Goal: Transaction & Acquisition: Purchase product/service

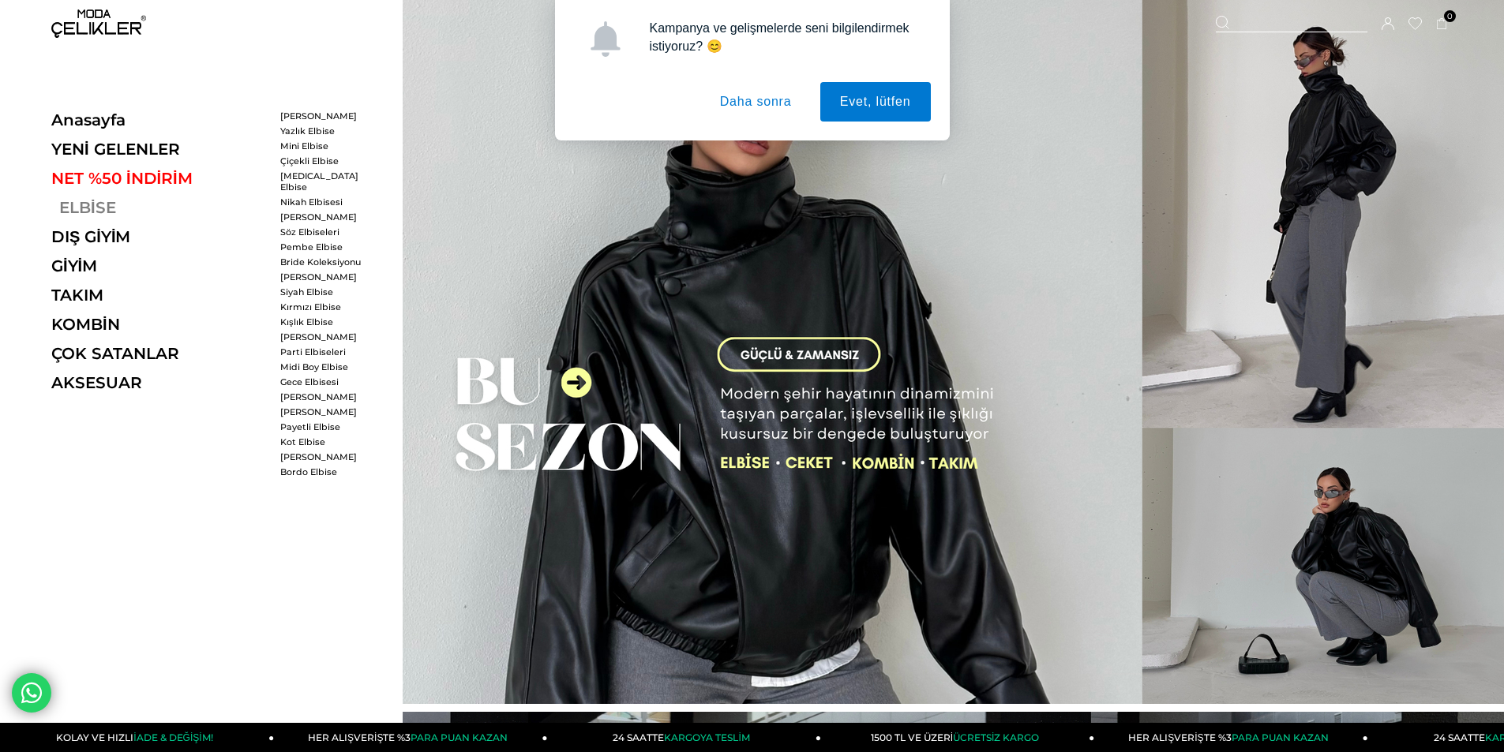
click at [107, 212] on link "ELBİSE" at bounding box center [159, 207] width 217 height 19
click at [66, 208] on link "ELBİSE" at bounding box center [159, 207] width 217 height 19
click at [69, 205] on link "ELBİSE" at bounding box center [159, 207] width 217 height 19
click at [81, 206] on link "ELBİSE" at bounding box center [159, 207] width 217 height 19
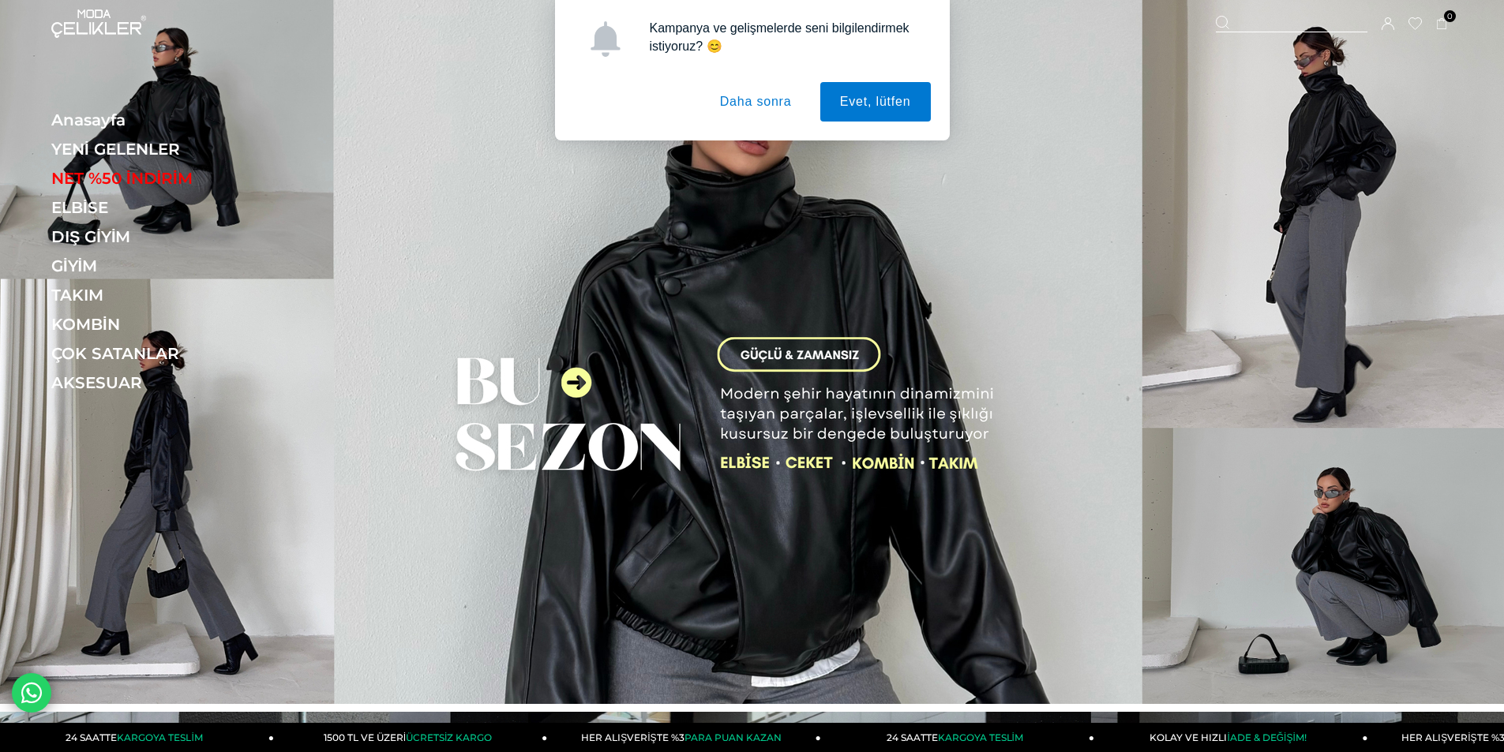
click at [752, 112] on button "Daha sonra" at bounding box center [755, 101] width 111 height 39
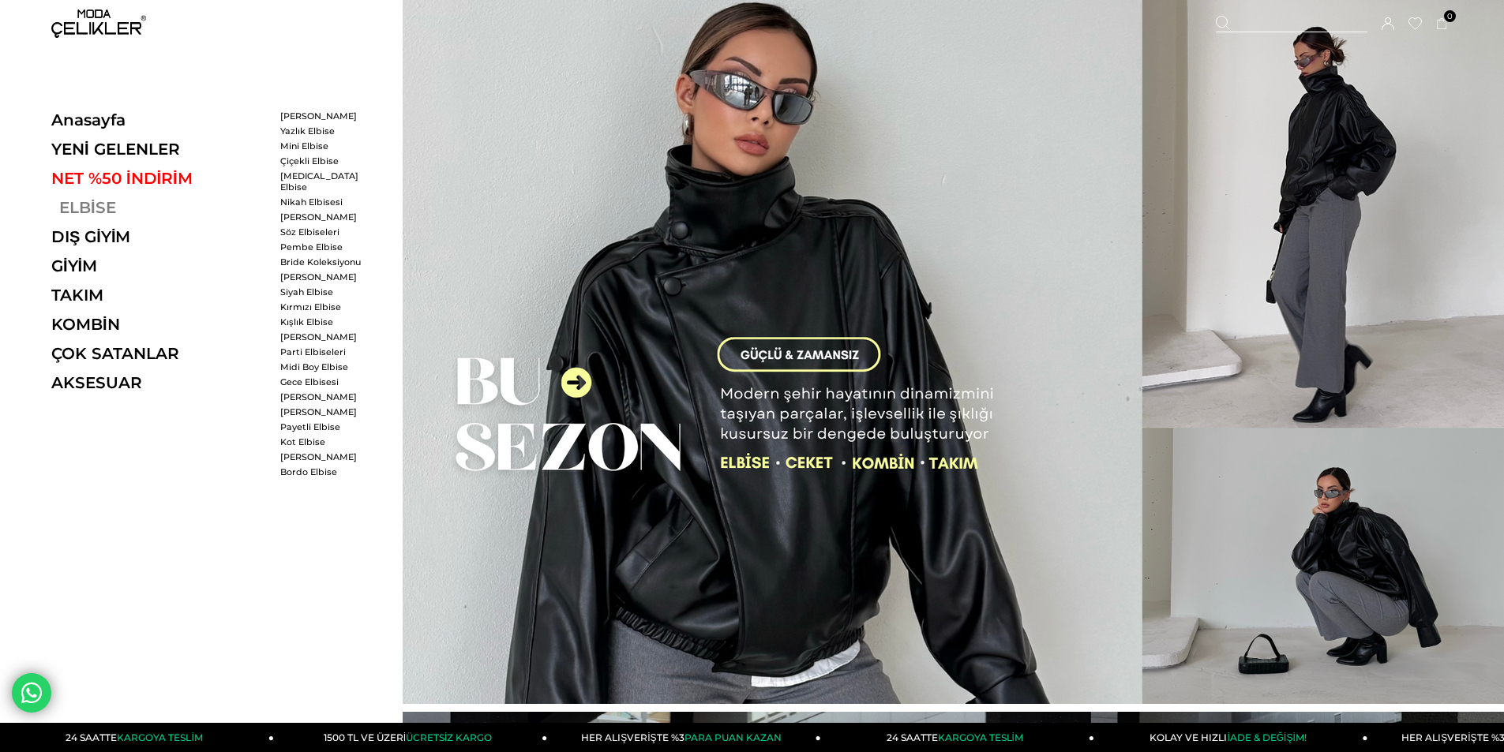
click at [92, 203] on link "ELBİSE" at bounding box center [159, 207] width 217 height 19
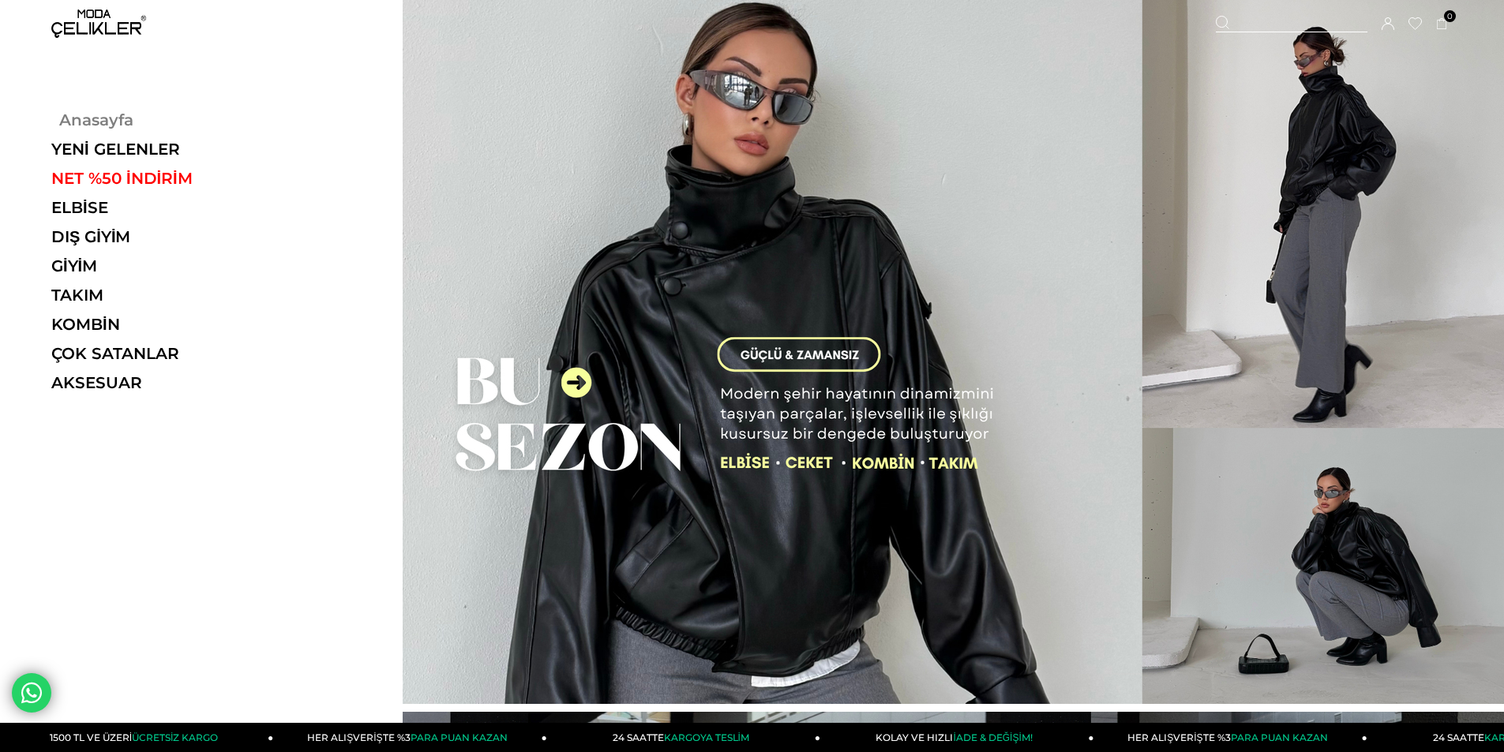
click at [103, 117] on link "Anasayfa" at bounding box center [159, 120] width 217 height 19
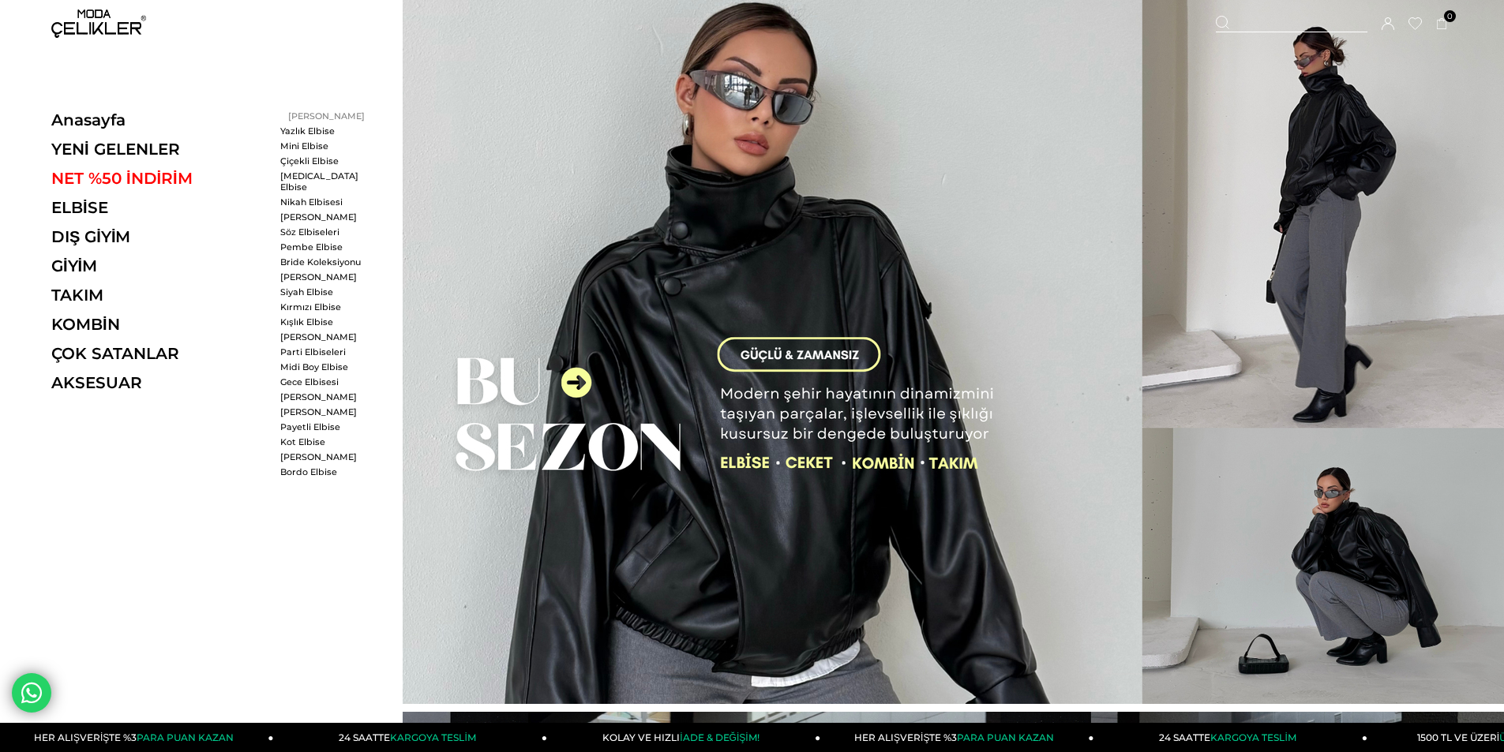
click at [305, 113] on link "[PERSON_NAME]" at bounding box center [325, 116] width 91 height 11
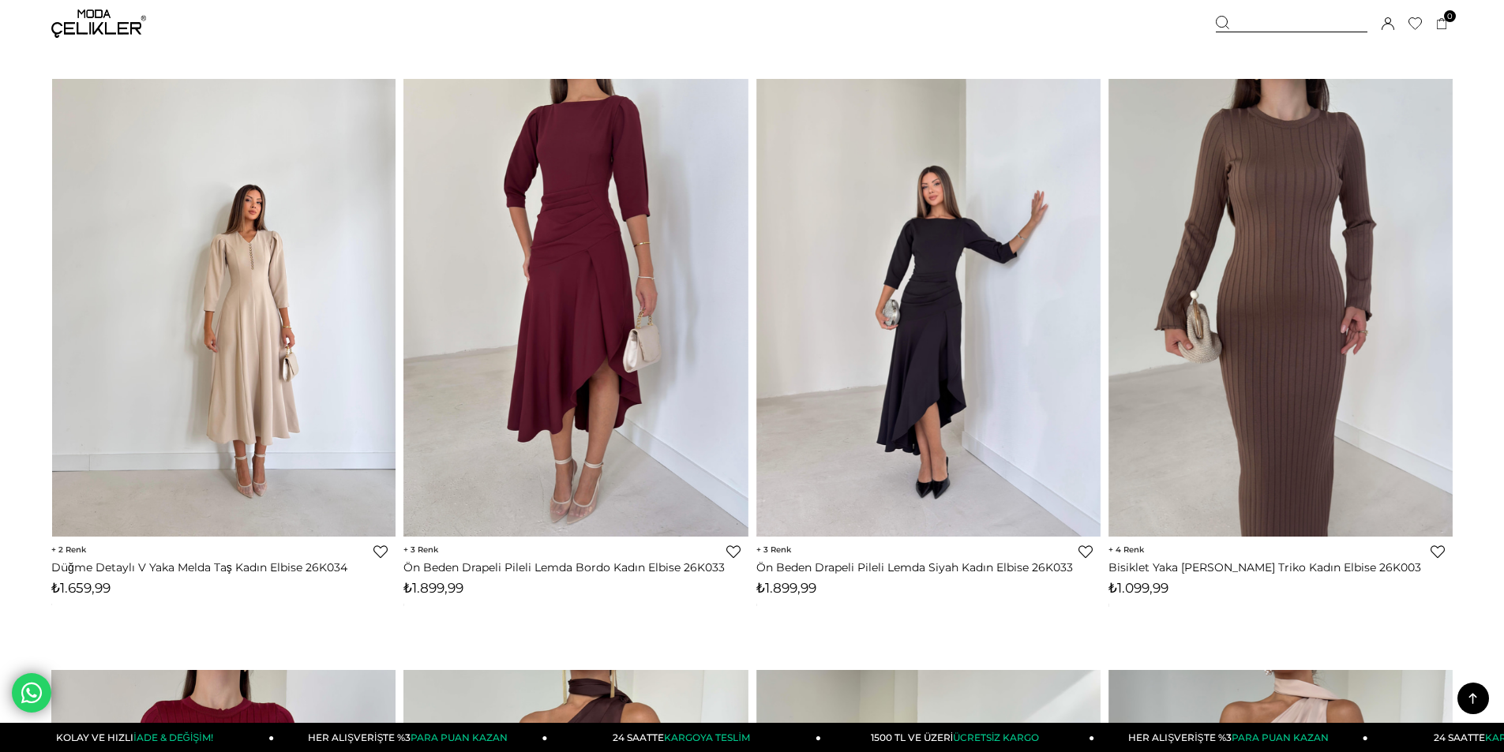
scroll to position [2527, 0]
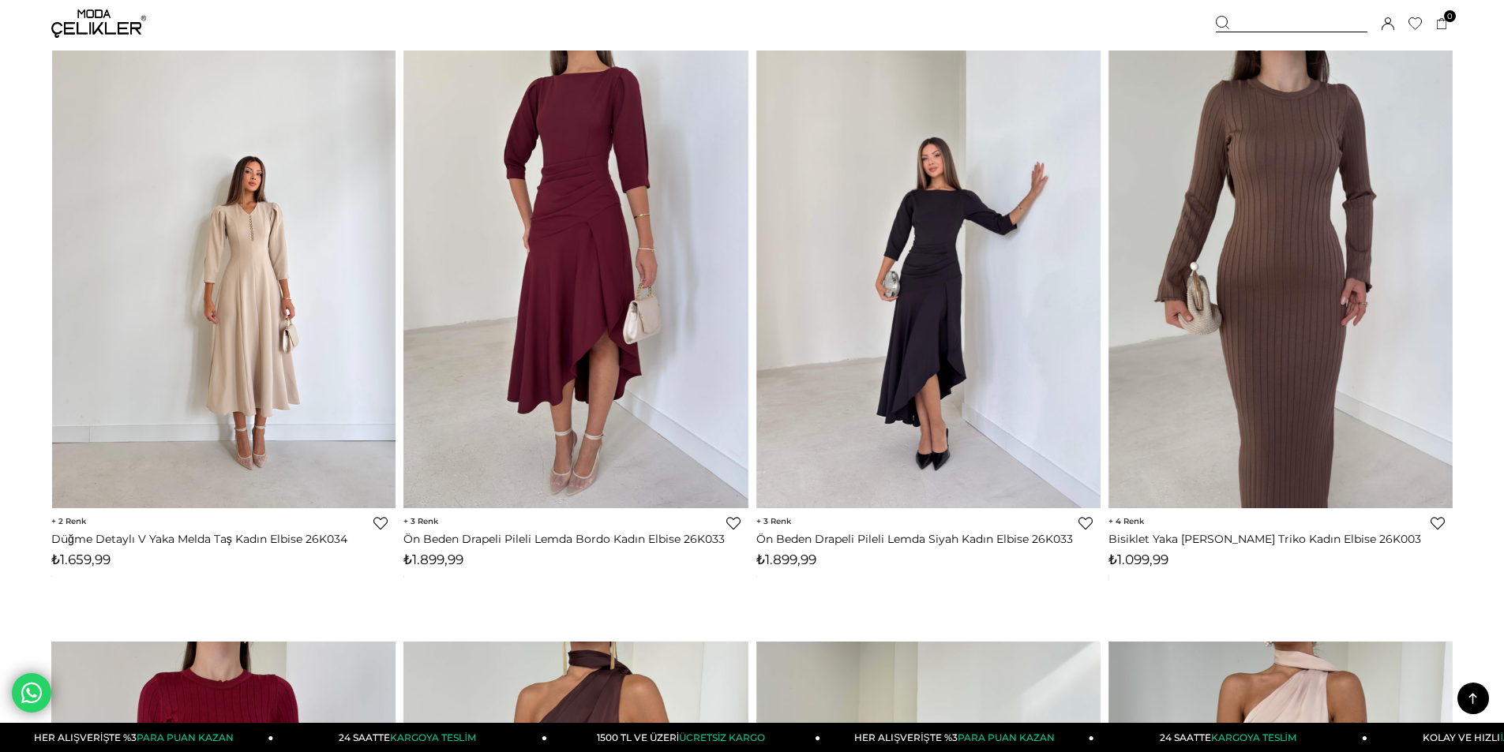
click at [325, 432] on img at bounding box center [224, 279] width 344 height 459
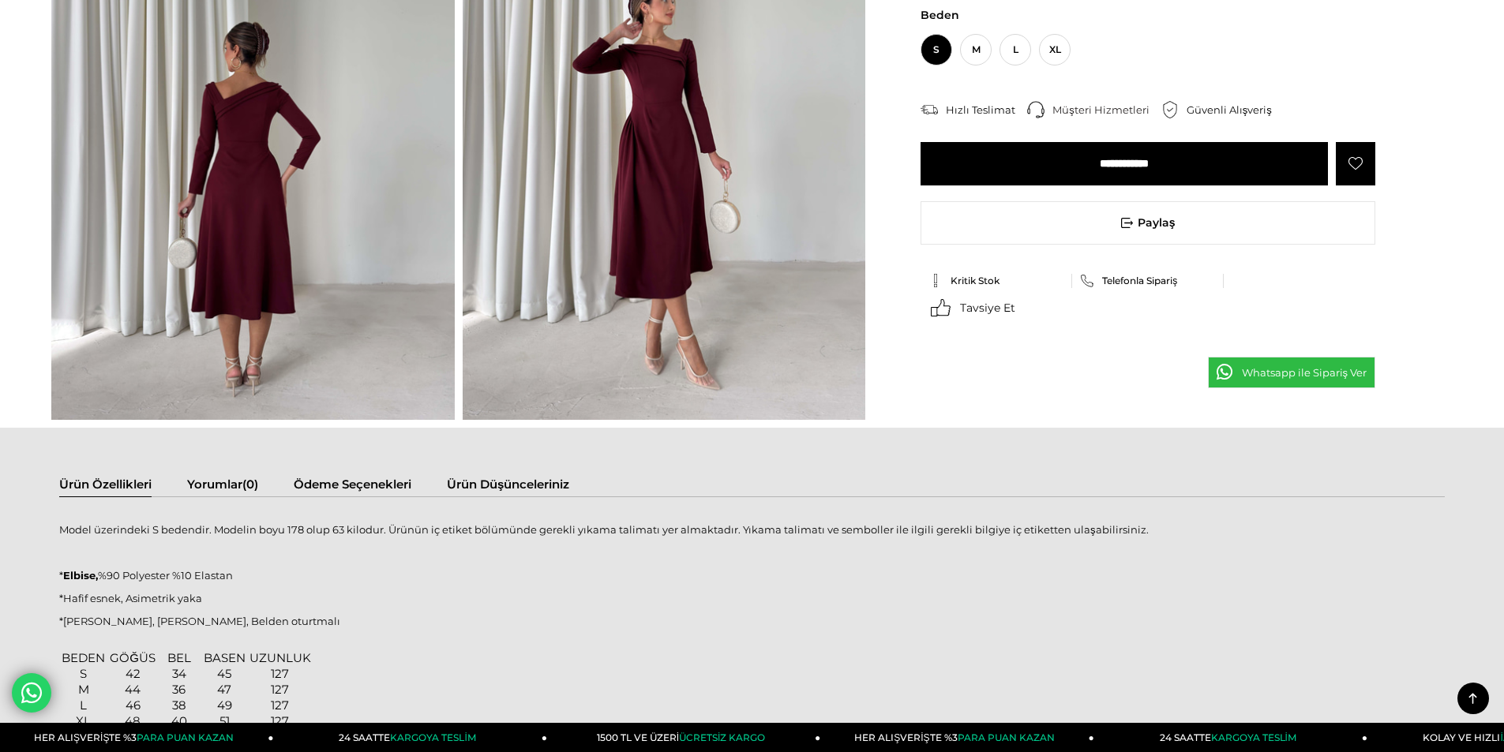
scroll to position [947, 0]
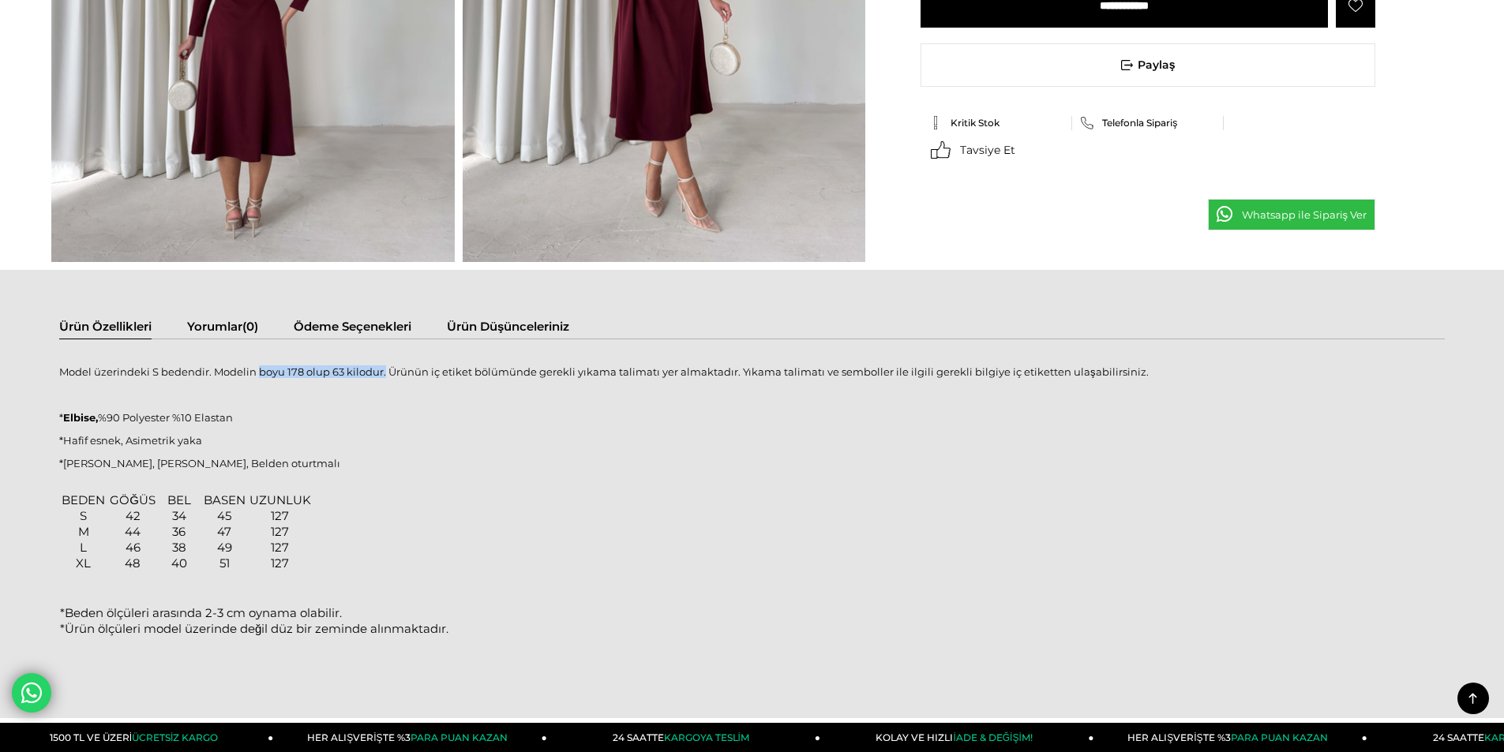
drag, startPoint x: 257, startPoint y: 372, endPoint x: 383, endPoint y: 378, distance: 126.5
click at [383, 378] on p "Model üzerindeki S bedendir. Modelin boyu 178 olup 63 kilodur. Ürünün iç etiket…" at bounding box center [752, 372] width 1386 height 13
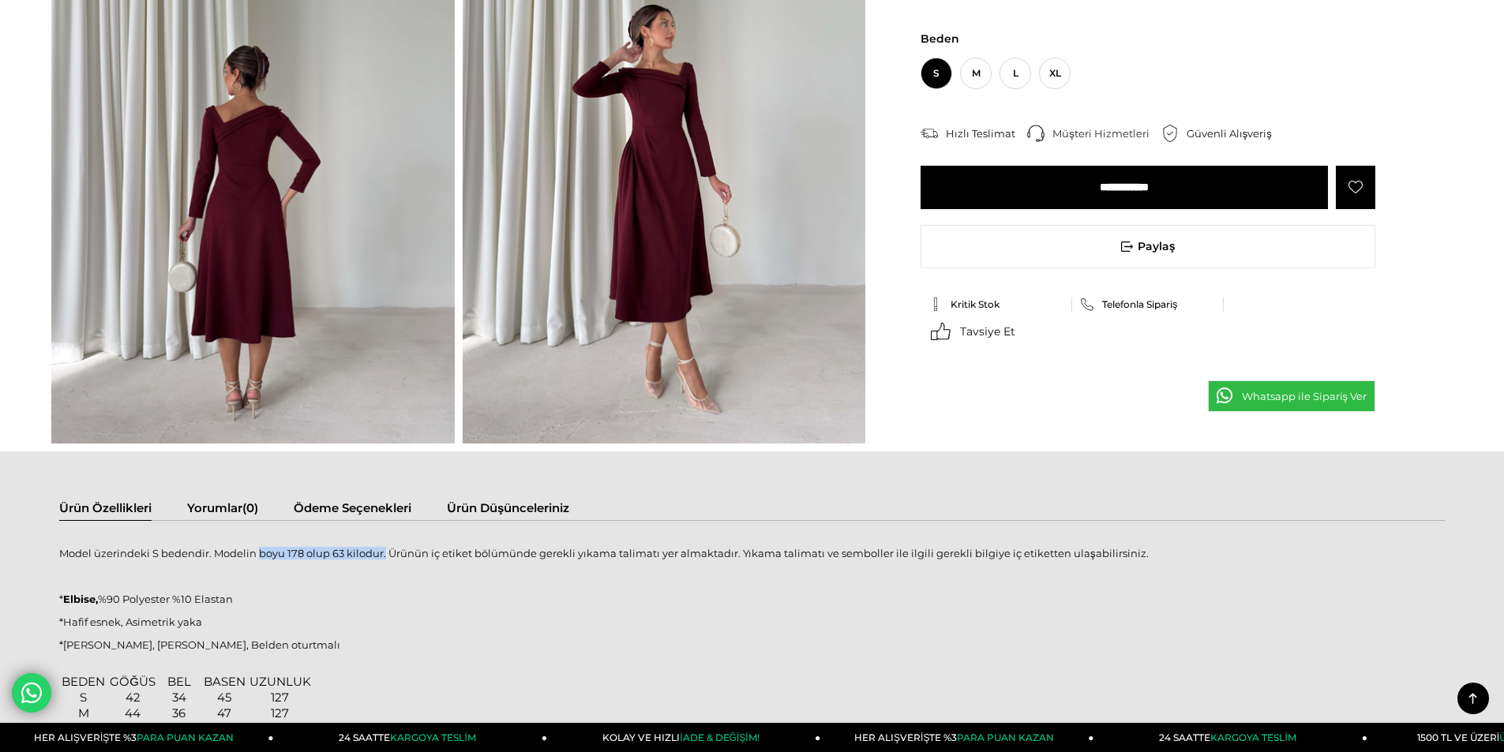
scroll to position [1105, 0]
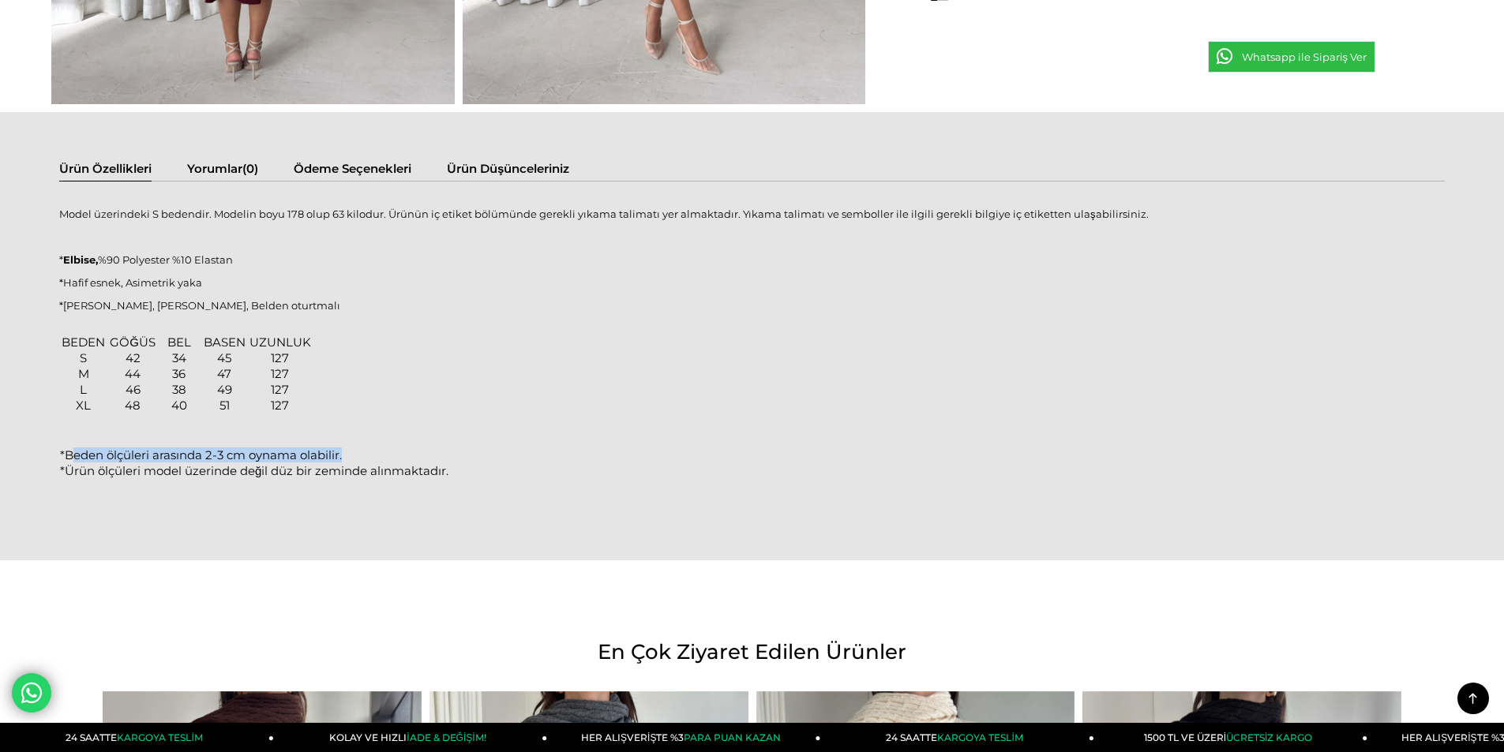
drag, startPoint x: 75, startPoint y: 456, endPoint x: 372, endPoint y: 454, distance: 296.9
click at [372, 454] on td "*Beden ölçüleri arasında 2-3 cm oynama olabilir." at bounding box center [254, 455] width 390 height 16
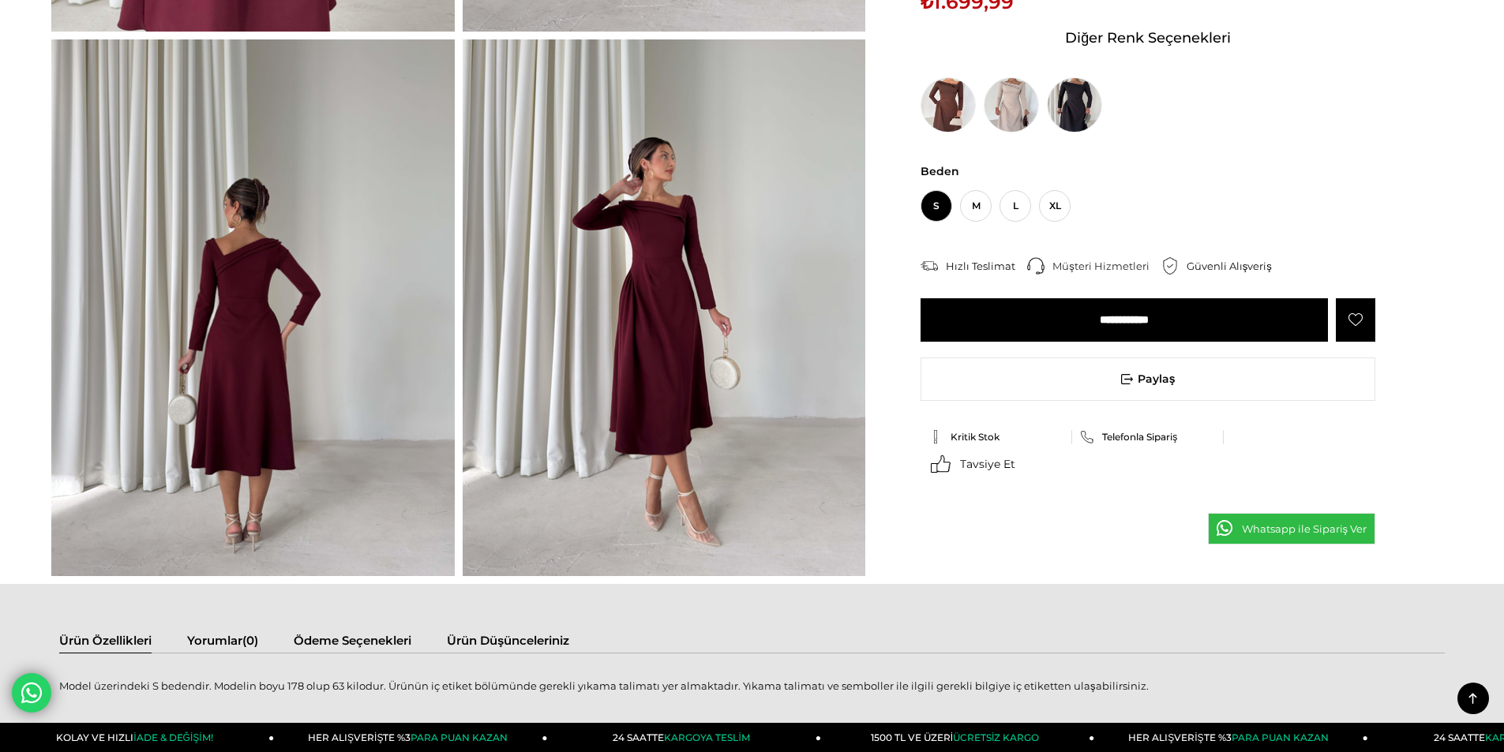
scroll to position [632, 0]
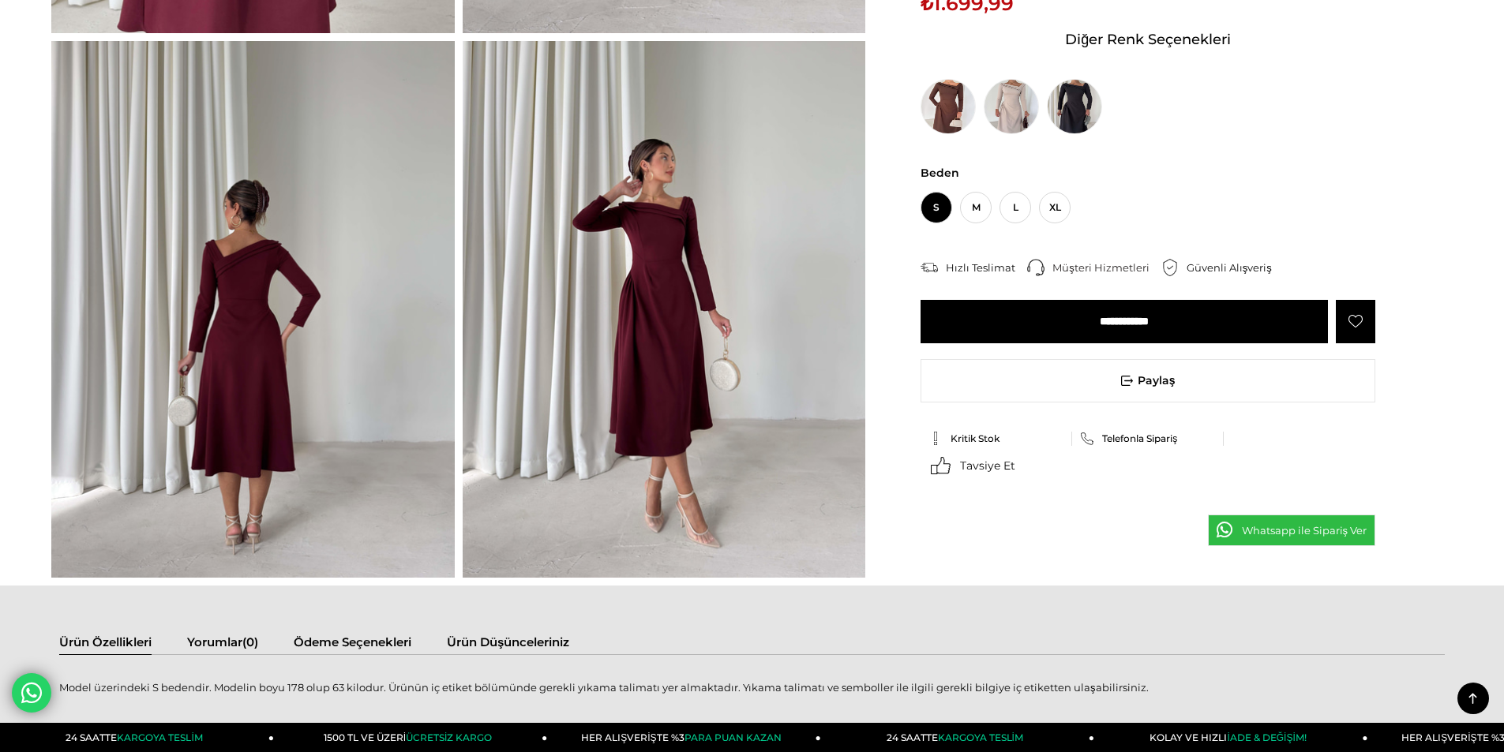
click at [237, 289] on img at bounding box center [252, 309] width 403 height 537
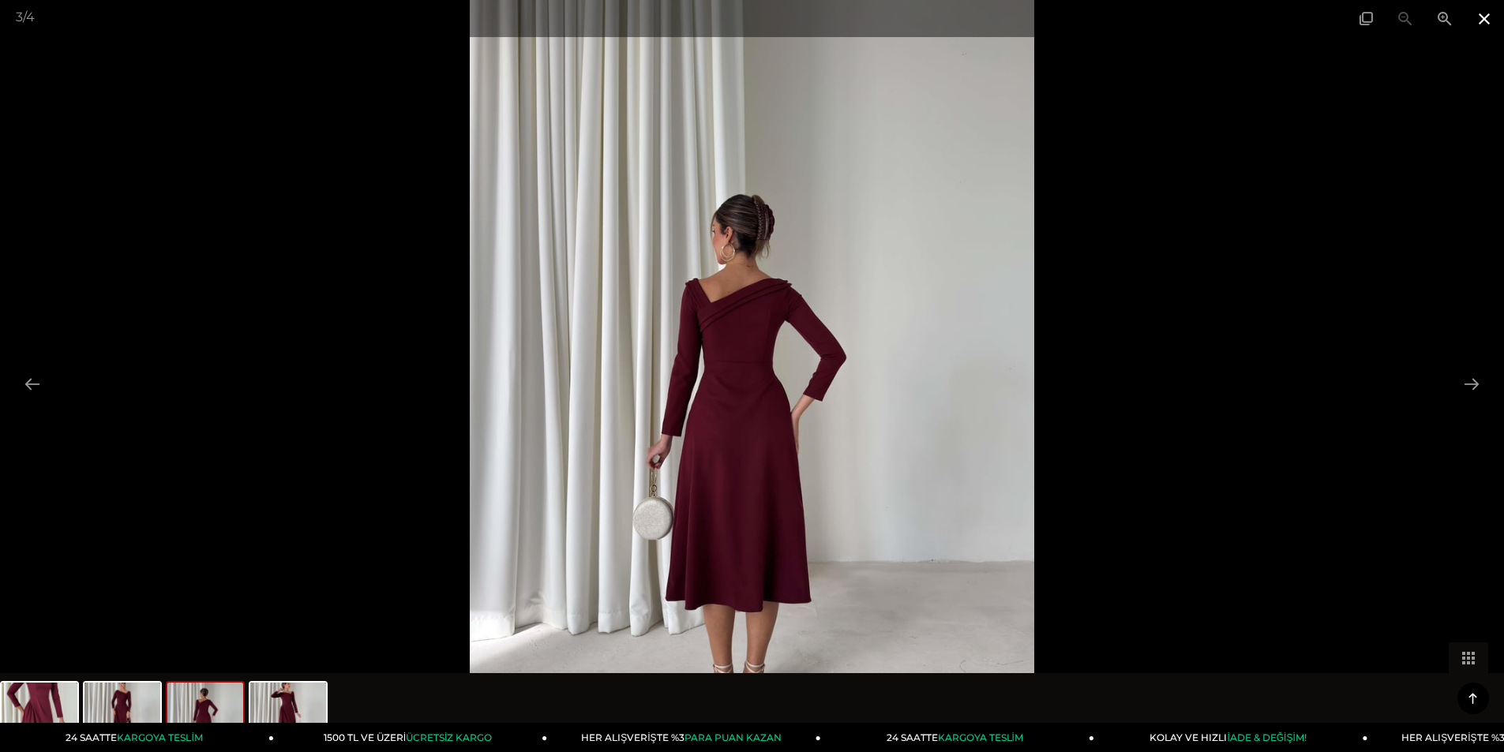
click at [1481, 18] on span at bounding box center [1484, 18] width 39 height 37
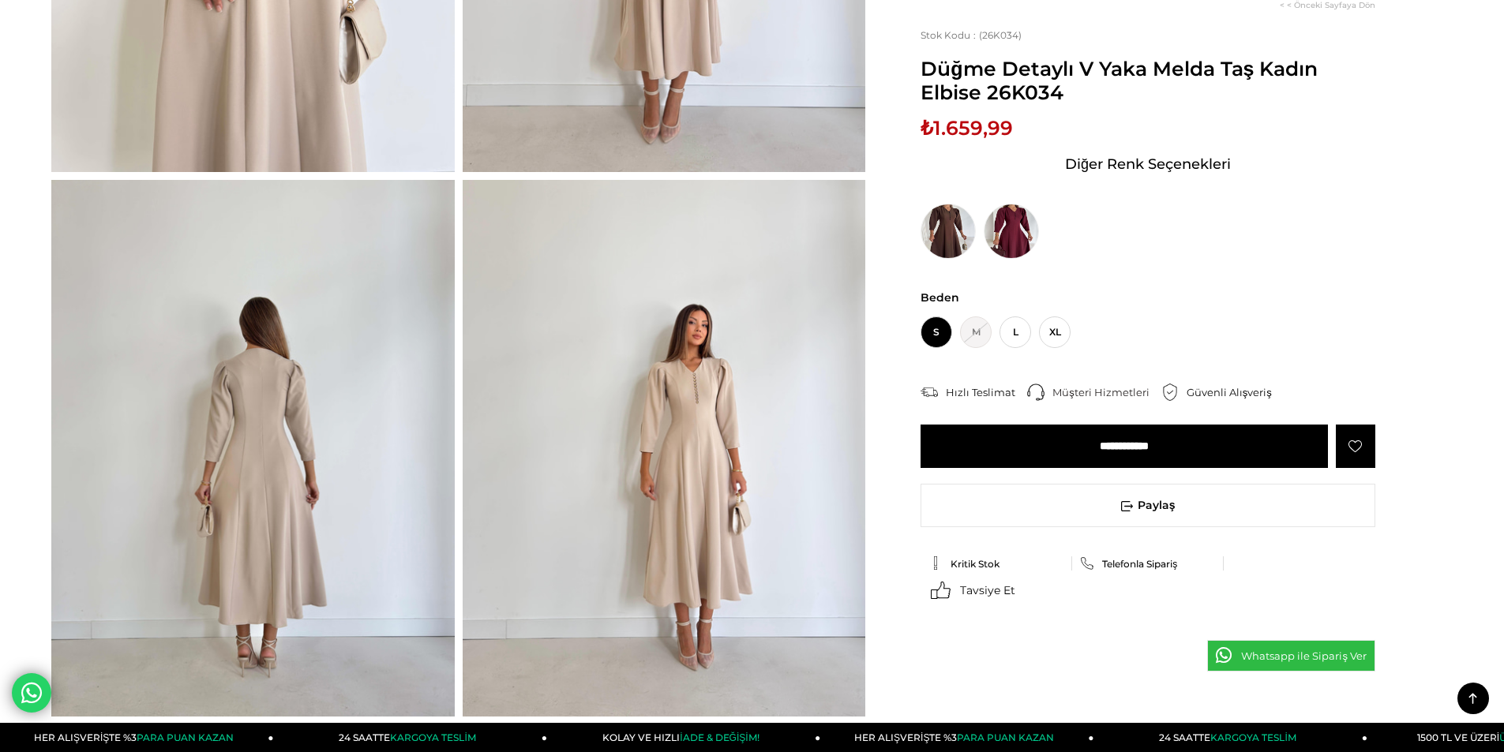
scroll to position [632, 0]
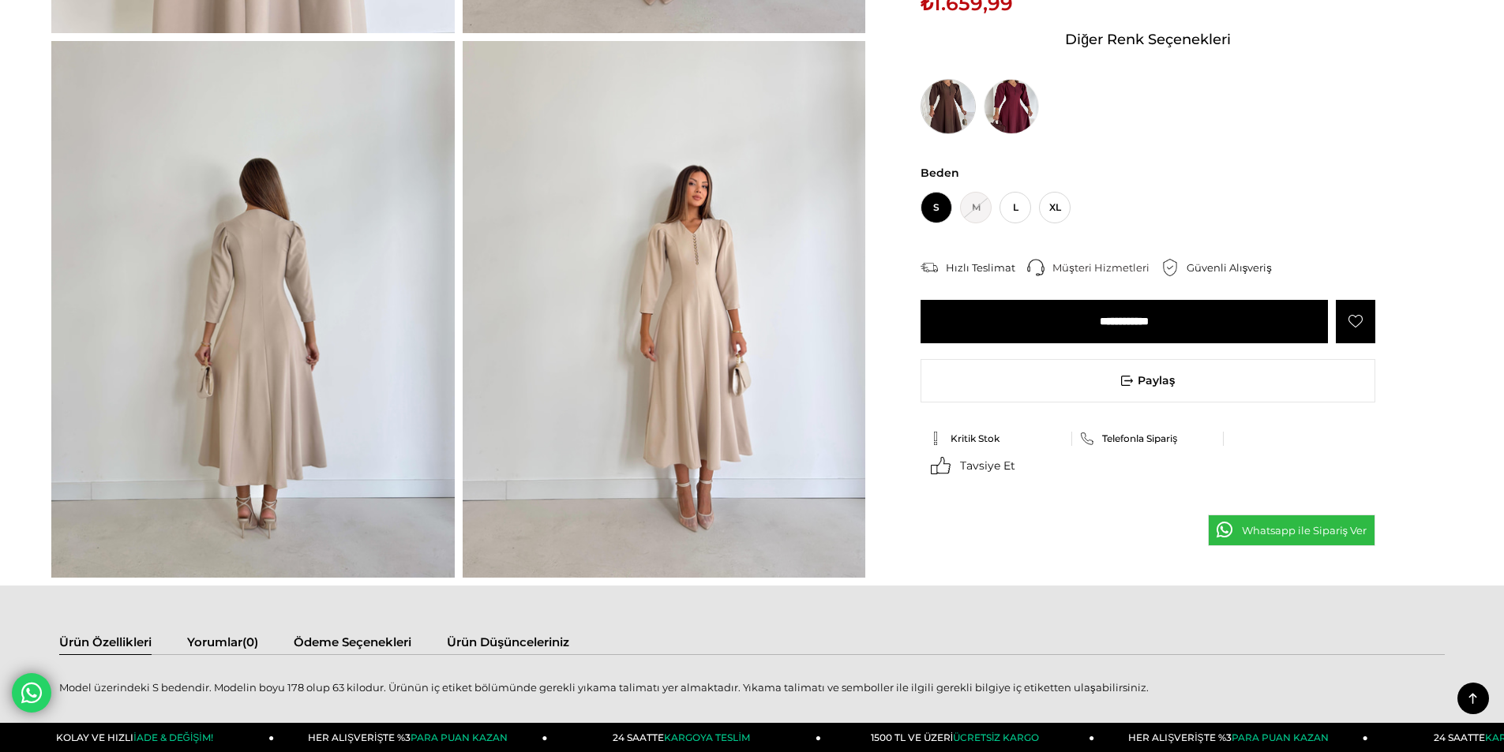
click at [947, 99] on img at bounding box center [948, 106] width 55 height 55
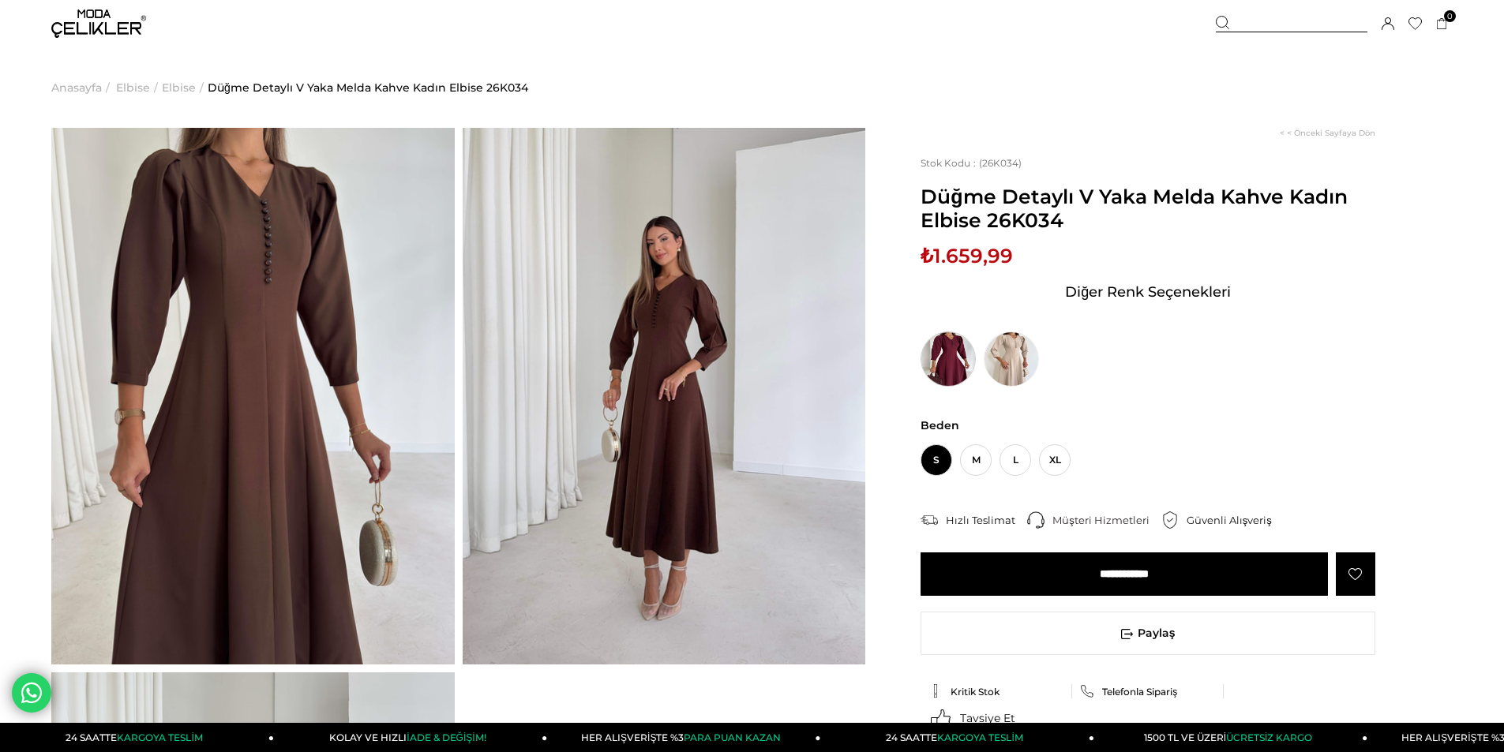
click at [957, 368] on img at bounding box center [948, 359] width 55 height 55
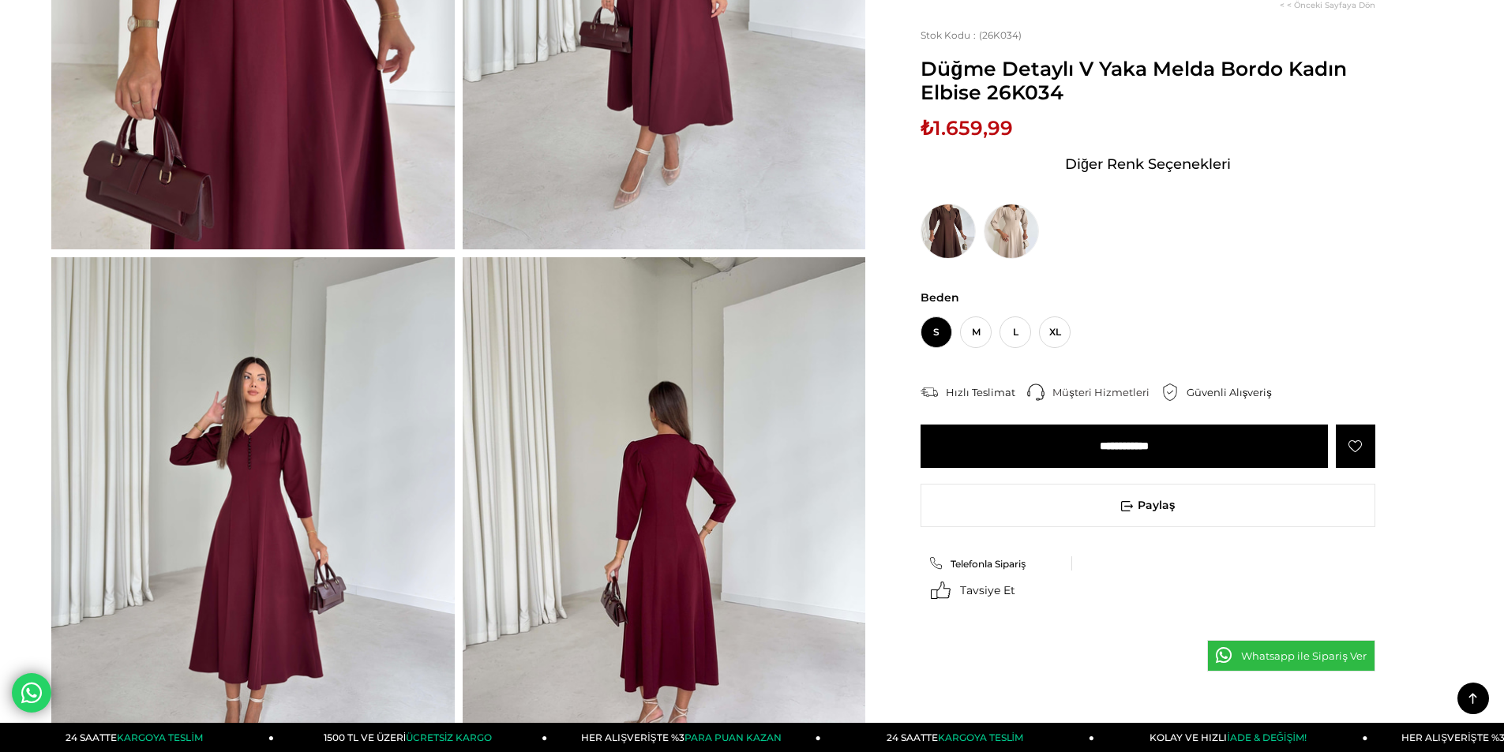
scroll to position [395, 0]
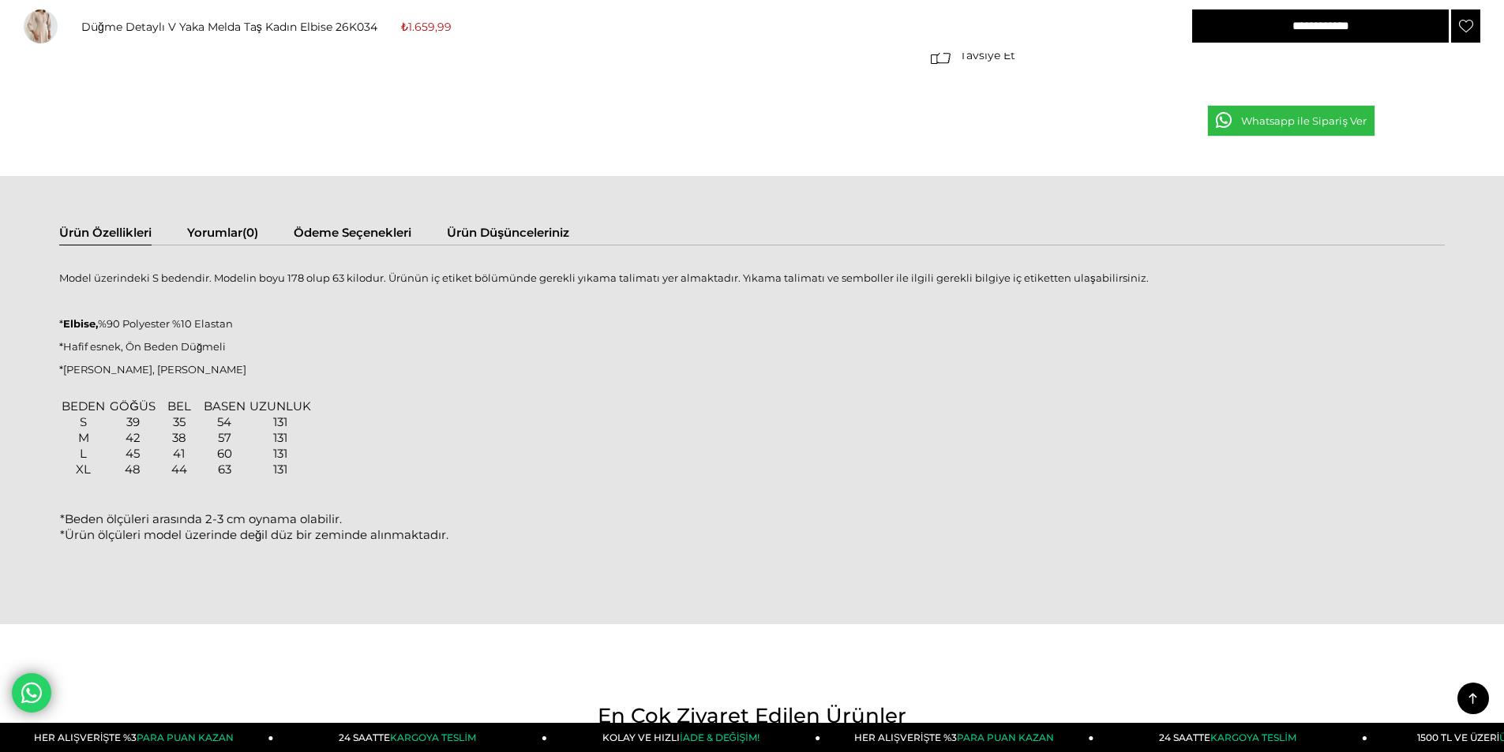
scroll to position [652, 0]
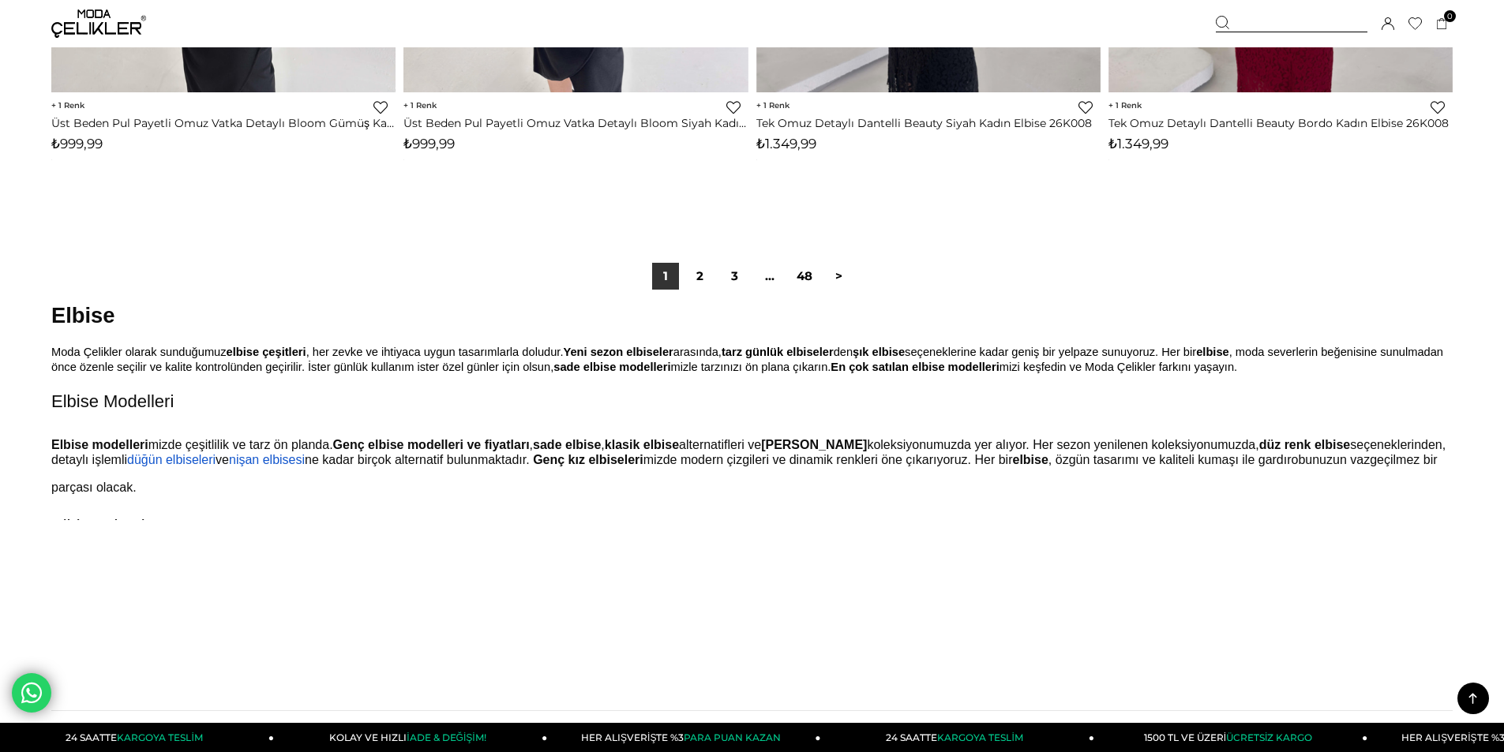
scroll to position [11815, 0]
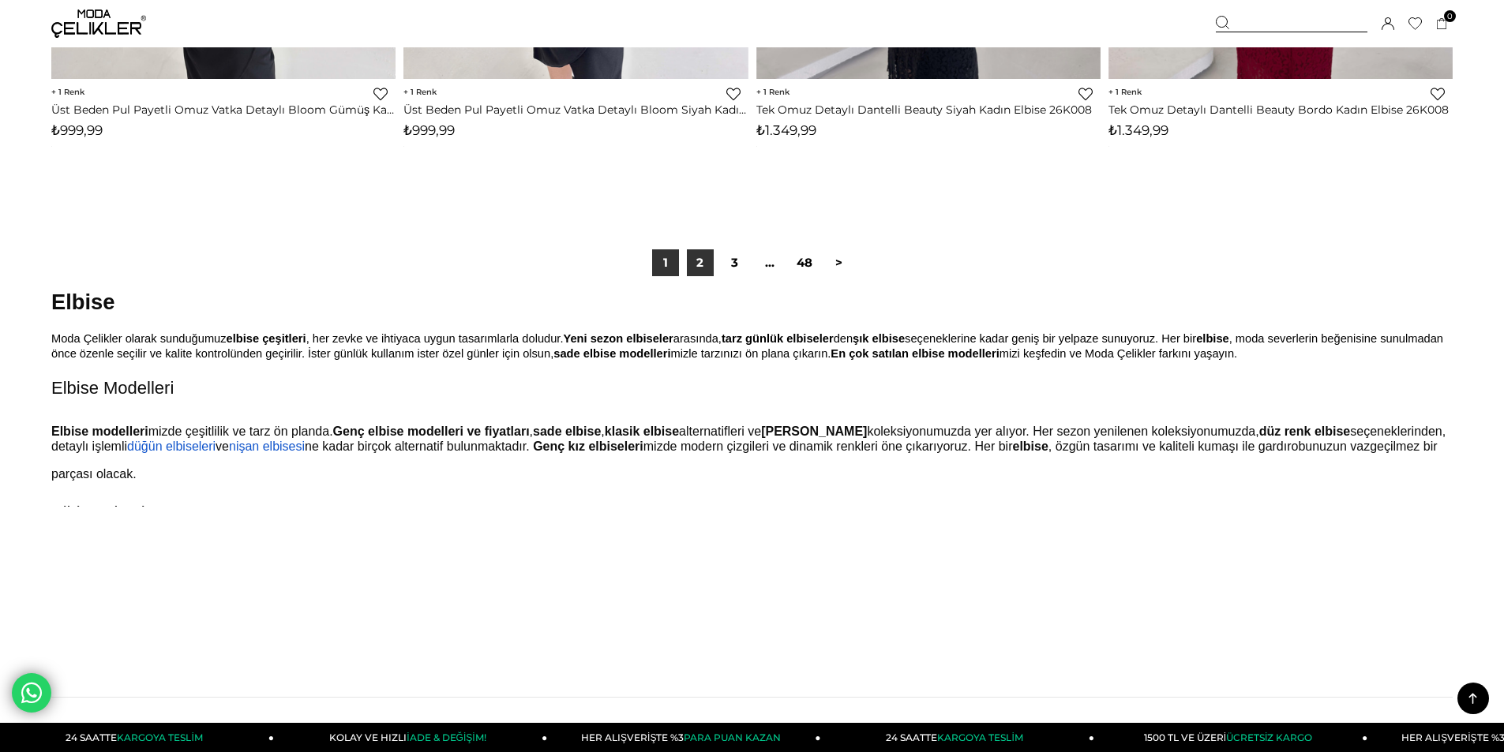
click at [698, 270] on link "2" at bounding box center [700, 263] width 27 height 27
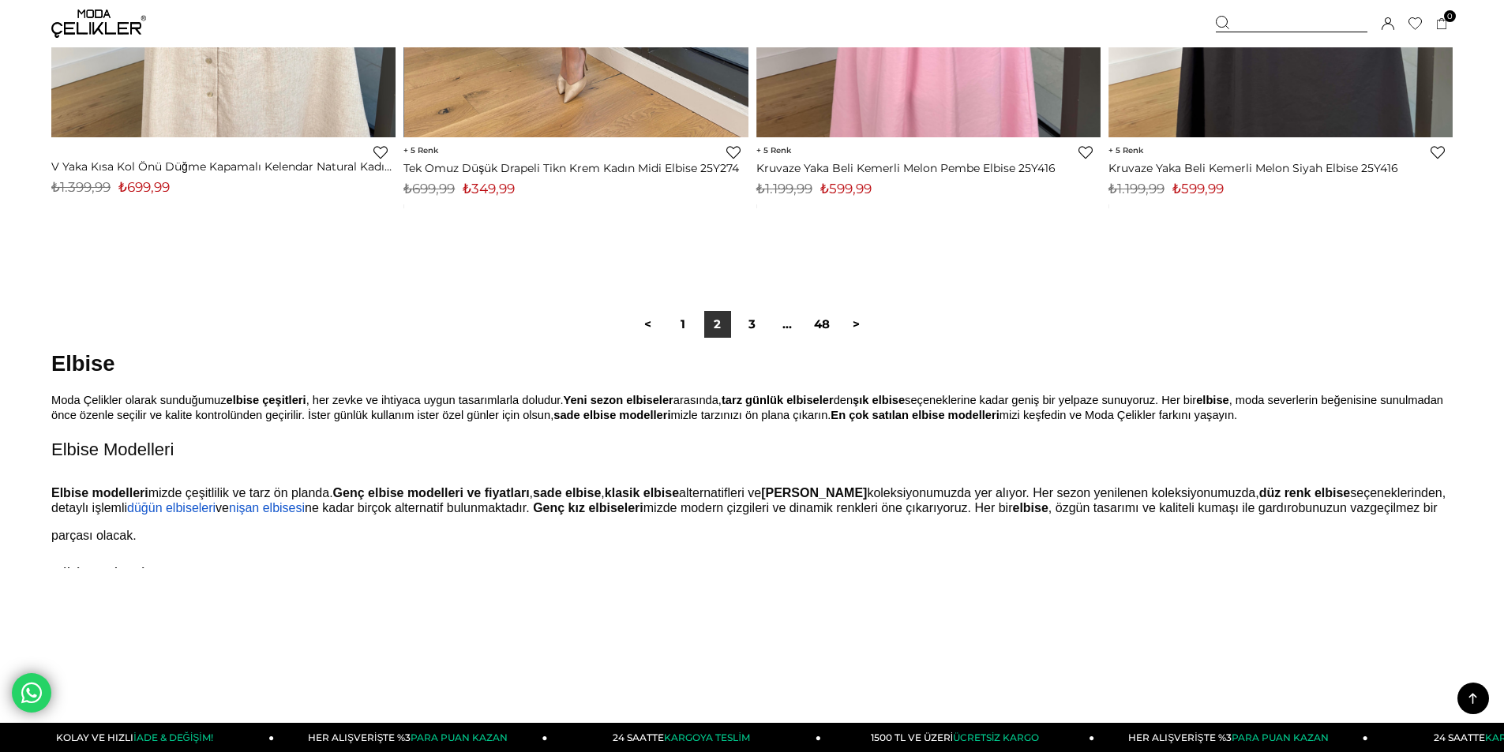
scroll to position [11765, 0]
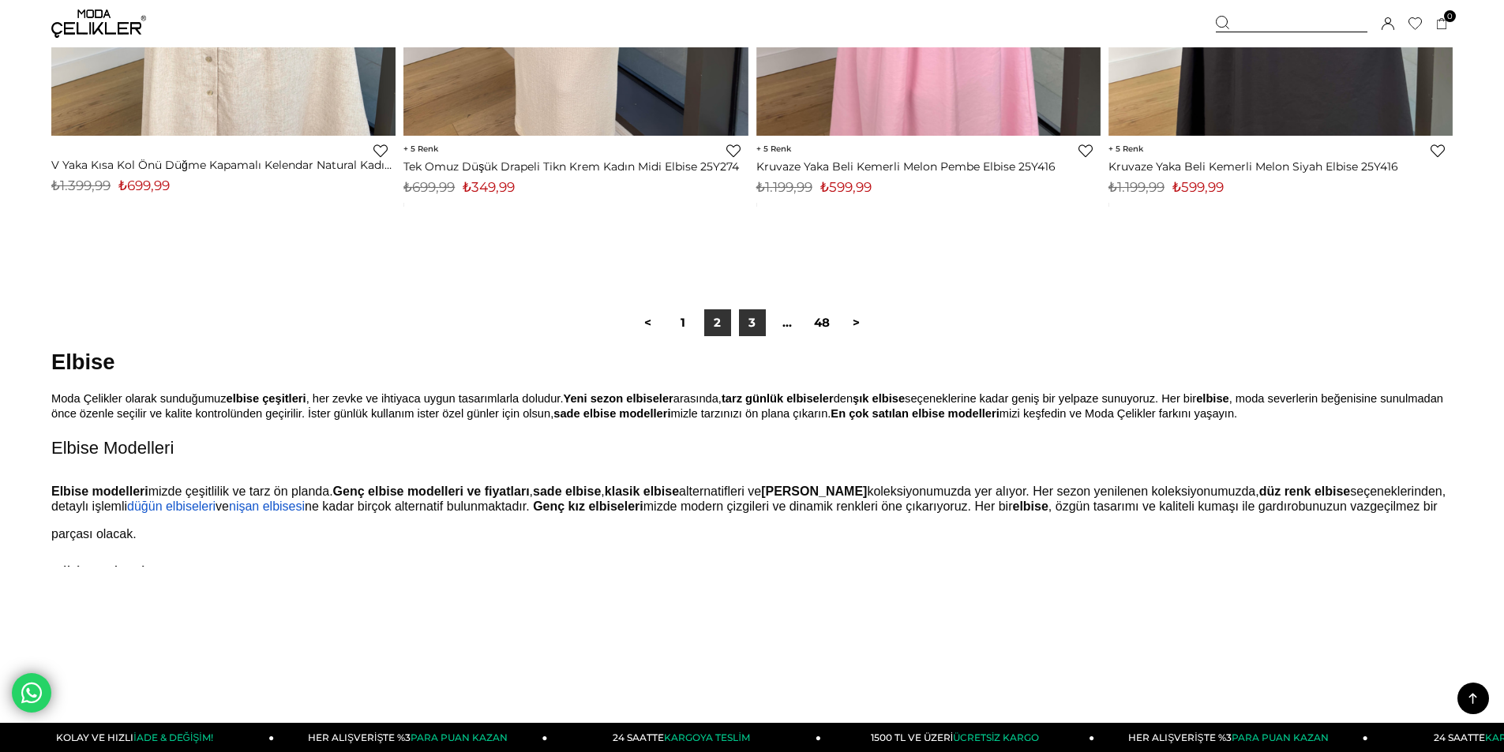
click at [747, 324] on link "3" at bounding box center [752, 323] width 27 height 27
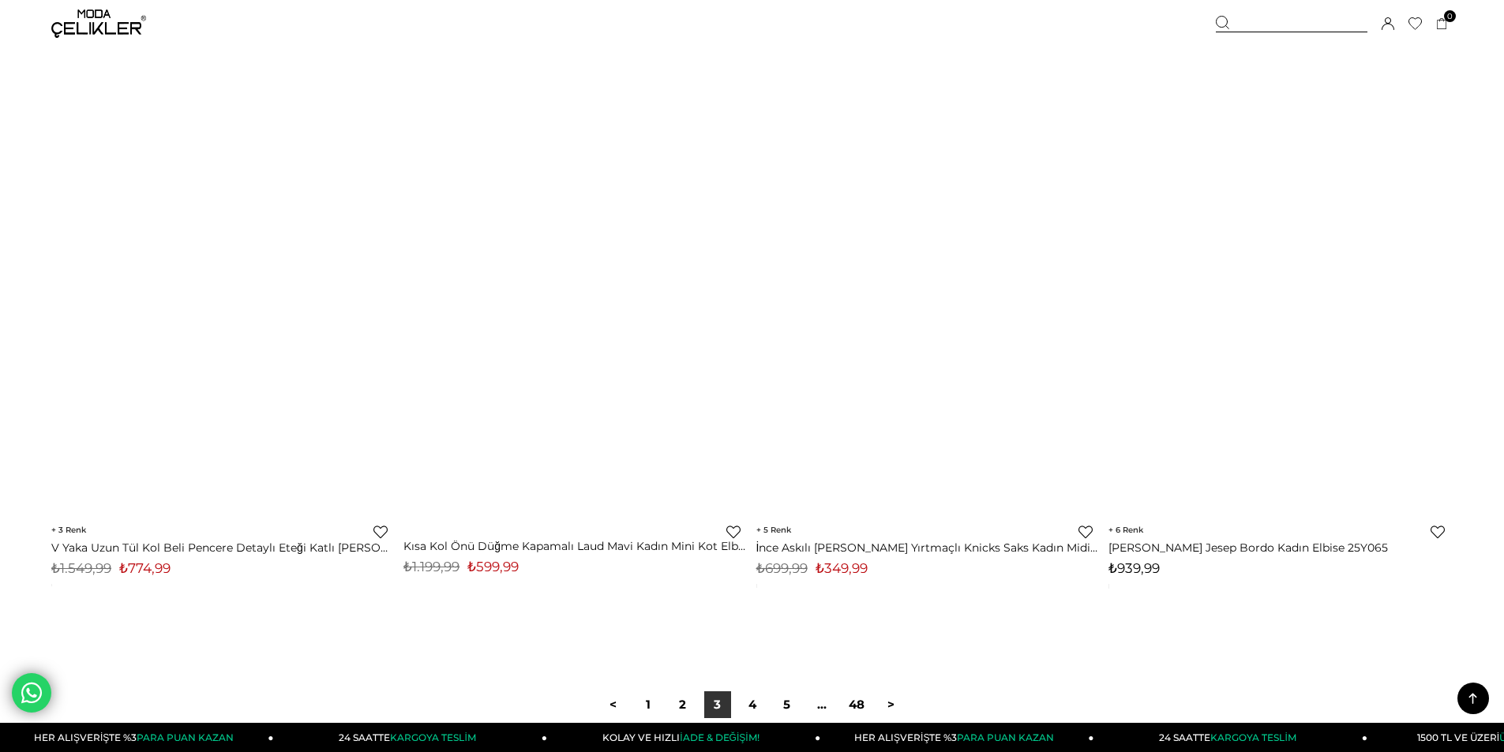
scroll to position [11449, 0]
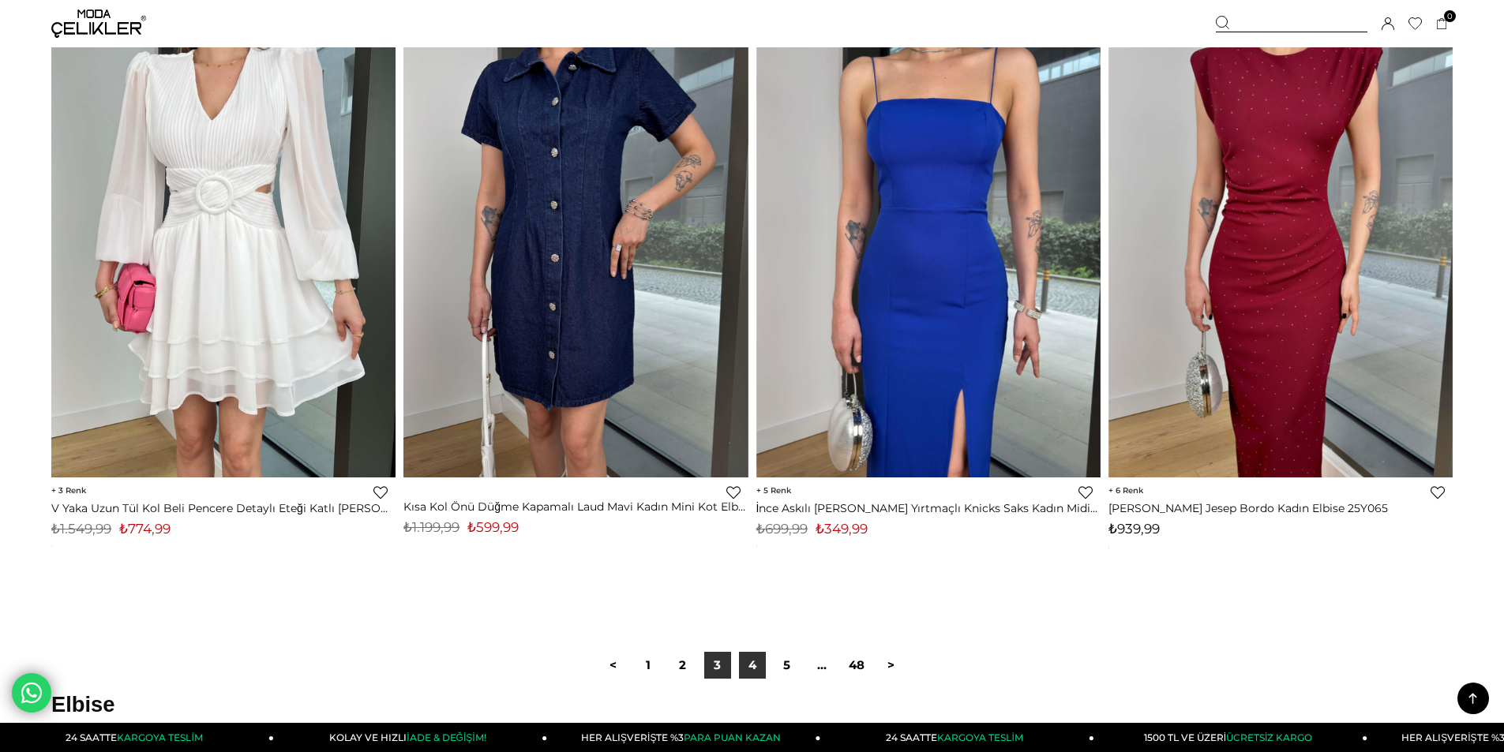
click at [750, 674] on link "4" at bounding box center [752, 665] width 27 height 27
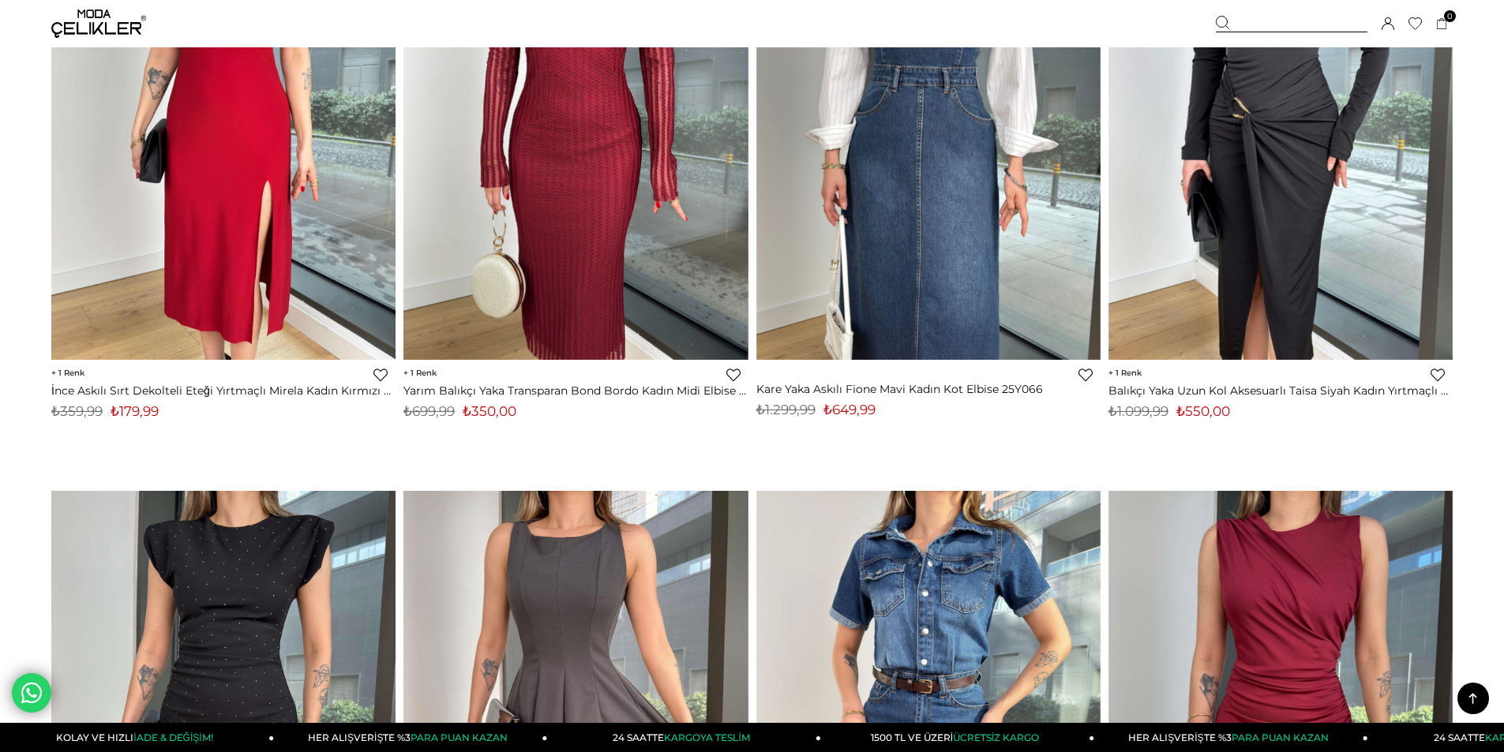
scroll to position [4659, 0]
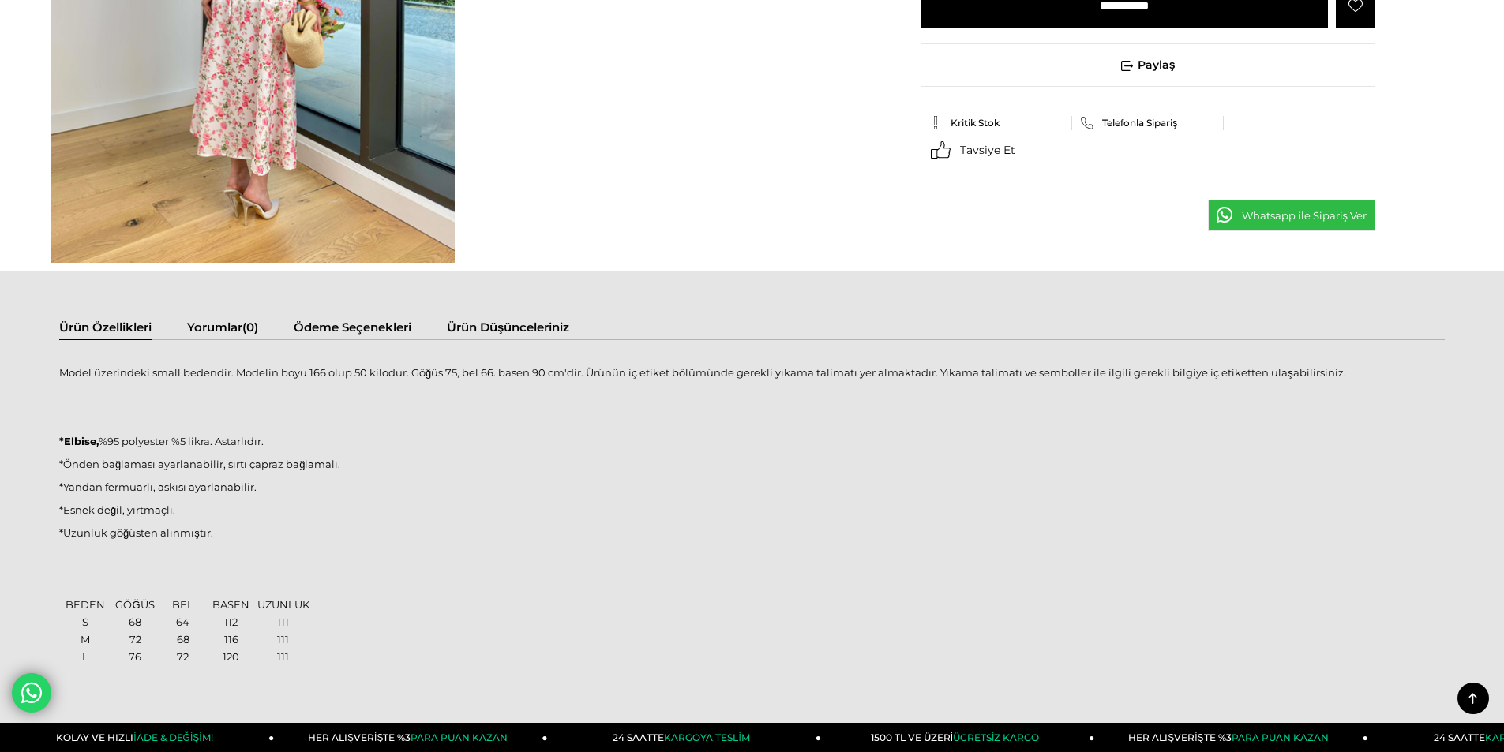
scroll to position [1026, 0]
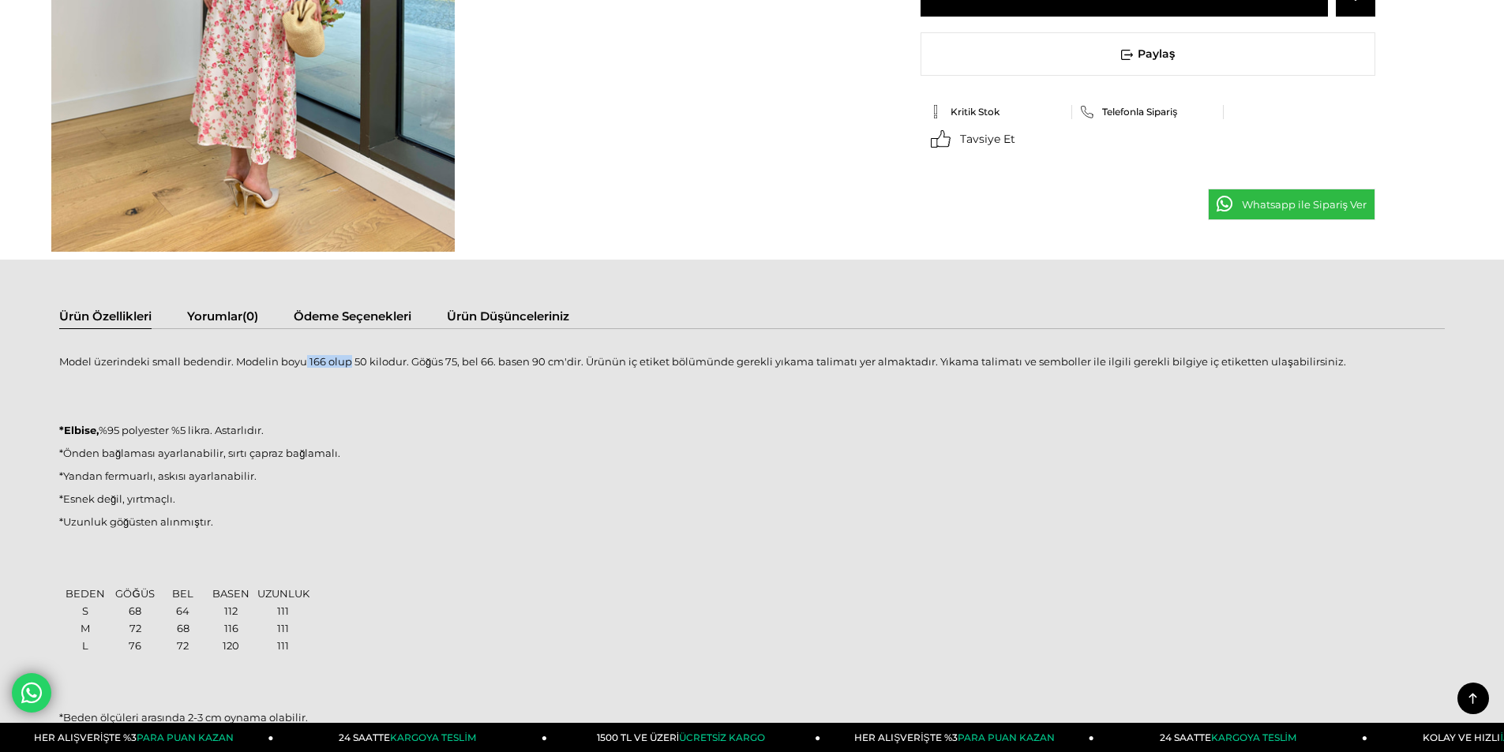
drag, startPoint x: 304, startPoint y: 358, endPoint x: 346, endPoint y: 362, distance: 42.0
click at [346, 362] on p "Model üzerindeki small bedendir. Modelin boyu 166 olup 50 kilodur. Göğüs 75, be…" at bounding box center [752, 361] width 1386 height 13
drag, startPoint x: 350, startPoint y: 361, endPoint x: 364, endPoint y: 361, distance: 14.2
click at [364, 361] on p "Model üzerindeki small bedendir. Modelin boyu 166 olup 50 kilodur. Göğüs 75, be…" at bounding box center [752, 361] width 1386 height 13
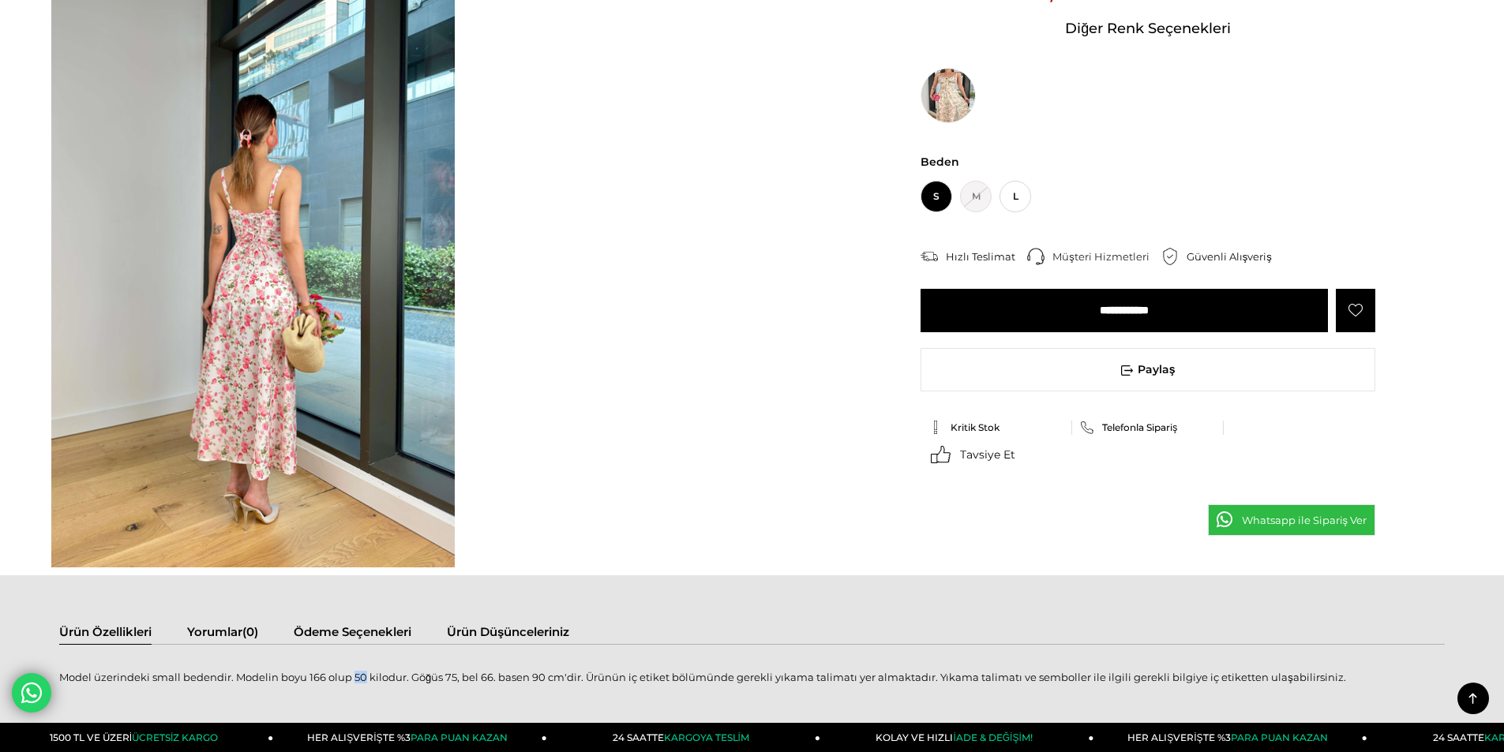
scroll to position [553, 0]
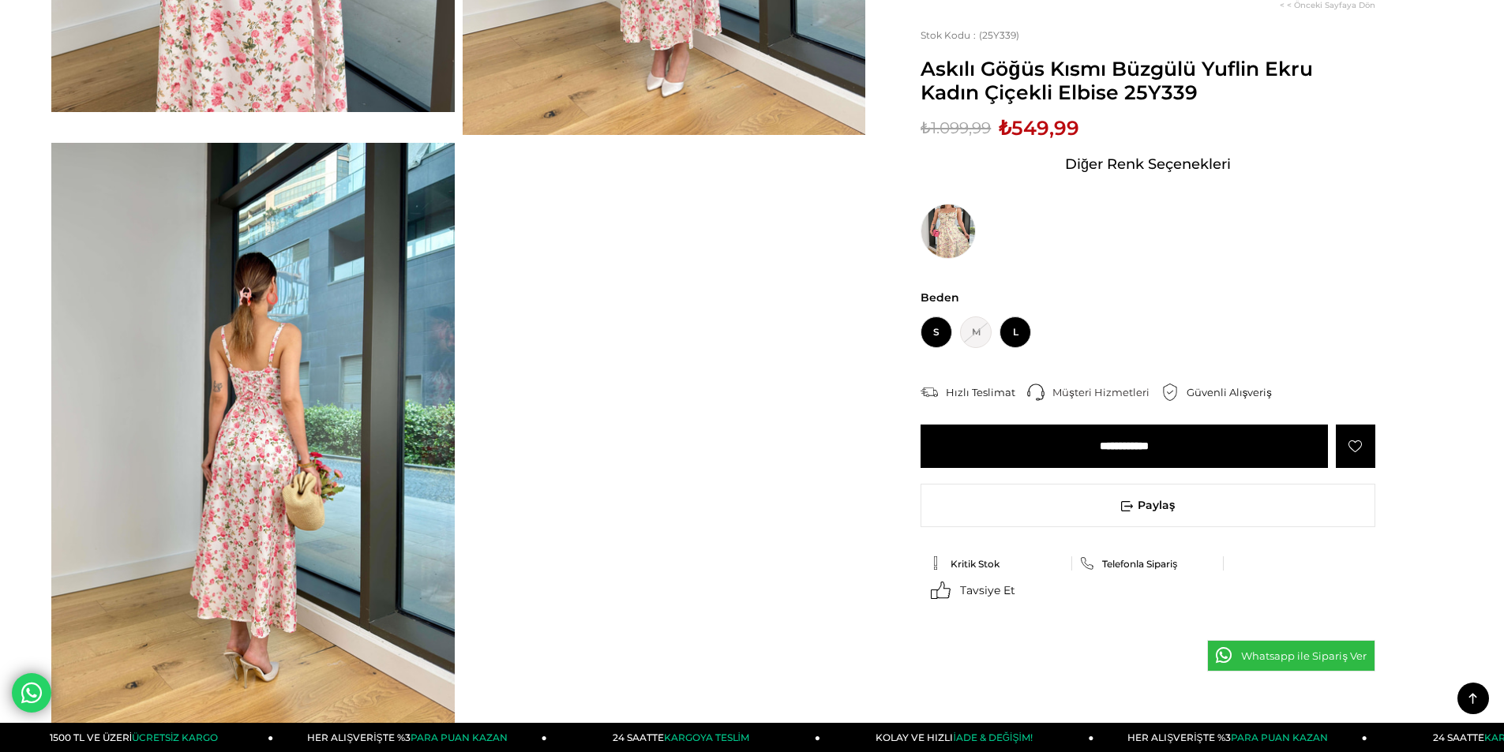
click at [1008, 328] on span "L" at bounding box center [1016, 333] width 32 height 32
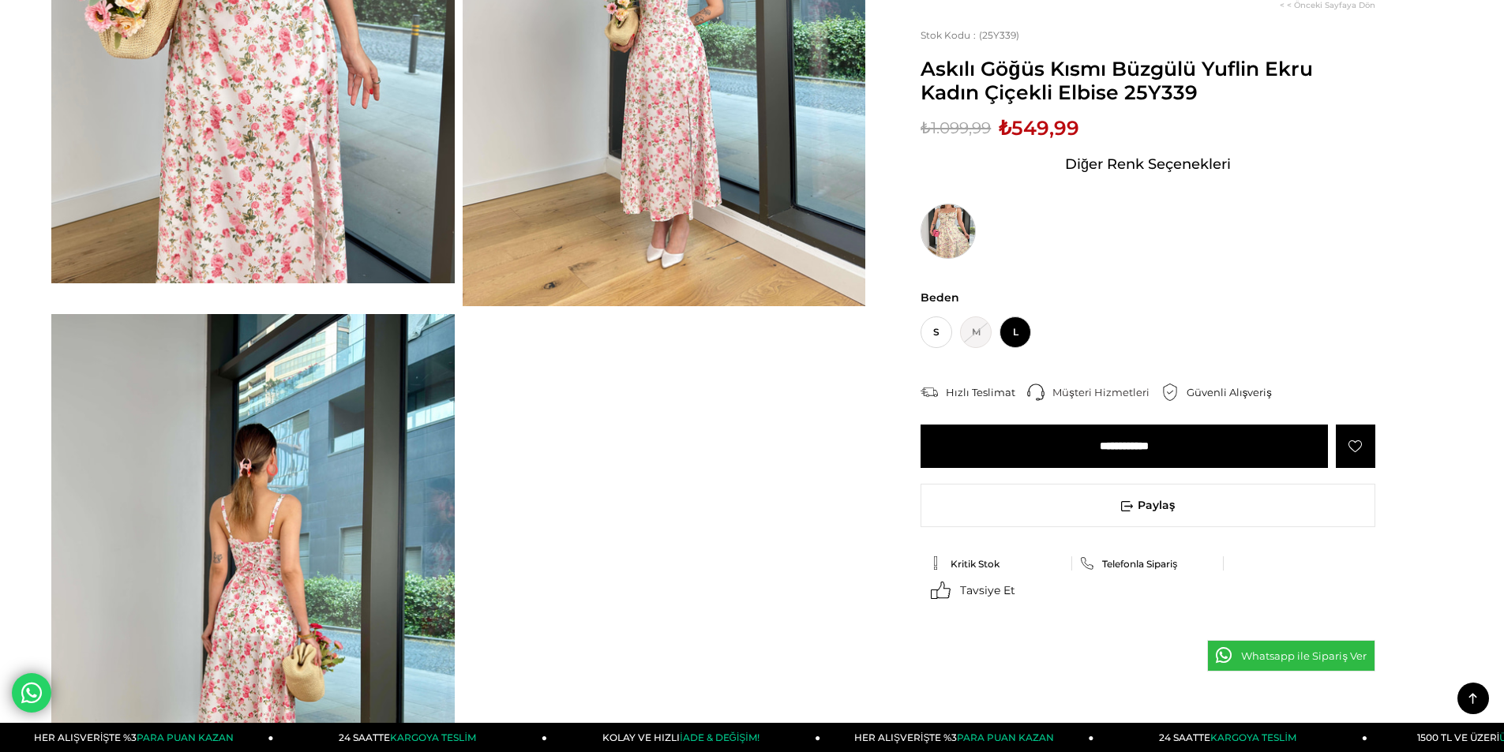
scroll to position [158, 0]
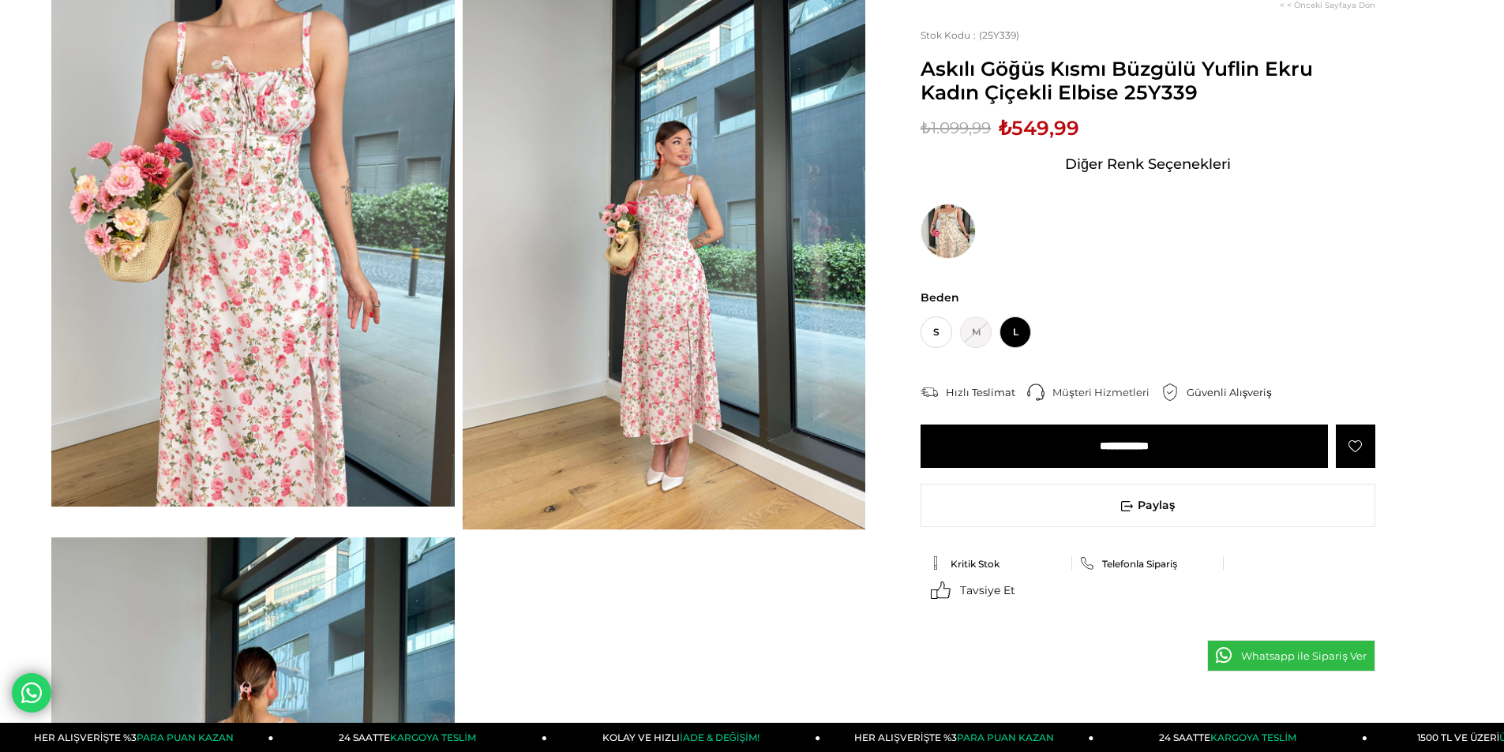
click at [327, 186] on img at bounding box center [252, 238] width 403 height 537
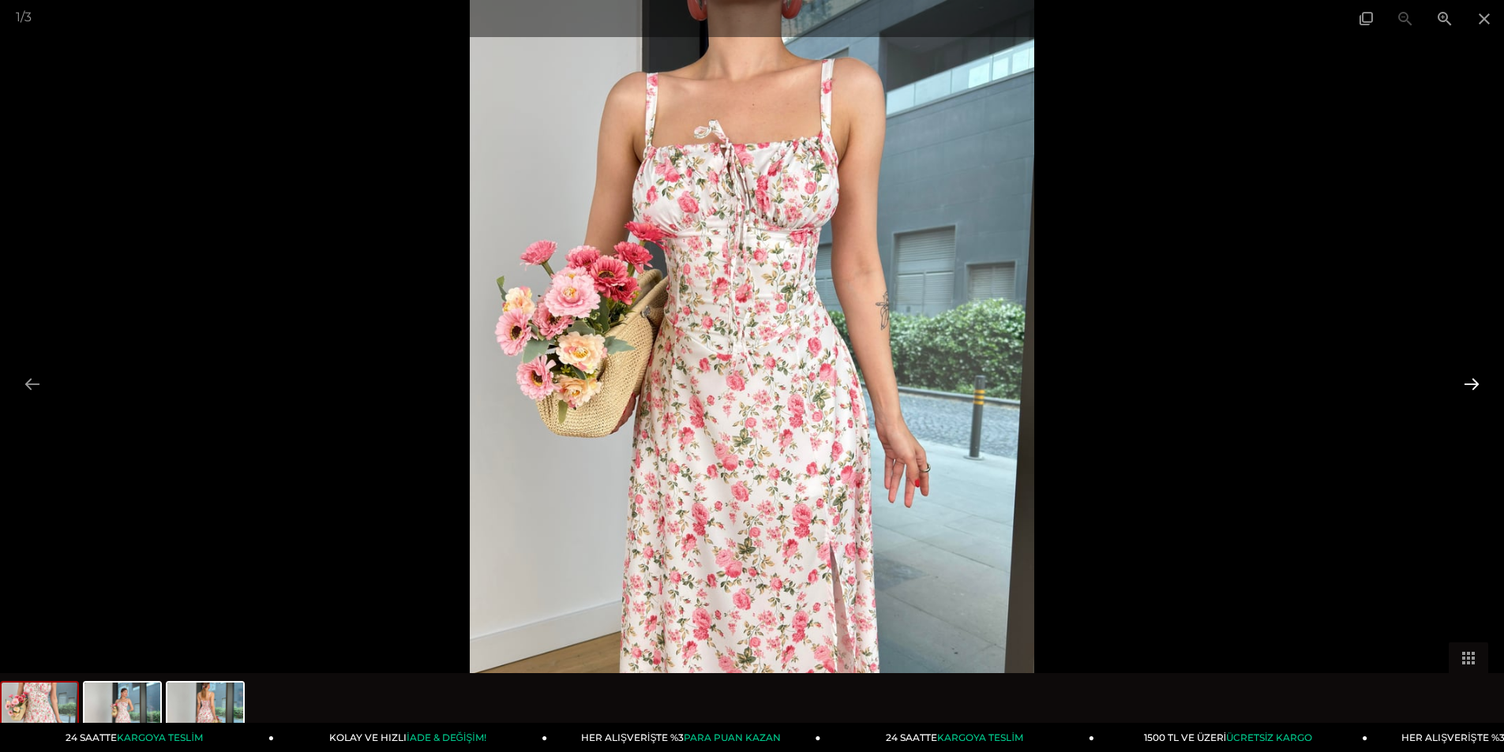
click at [1475, 382] on button at bounding box center [1471, 384] width 33 height 31
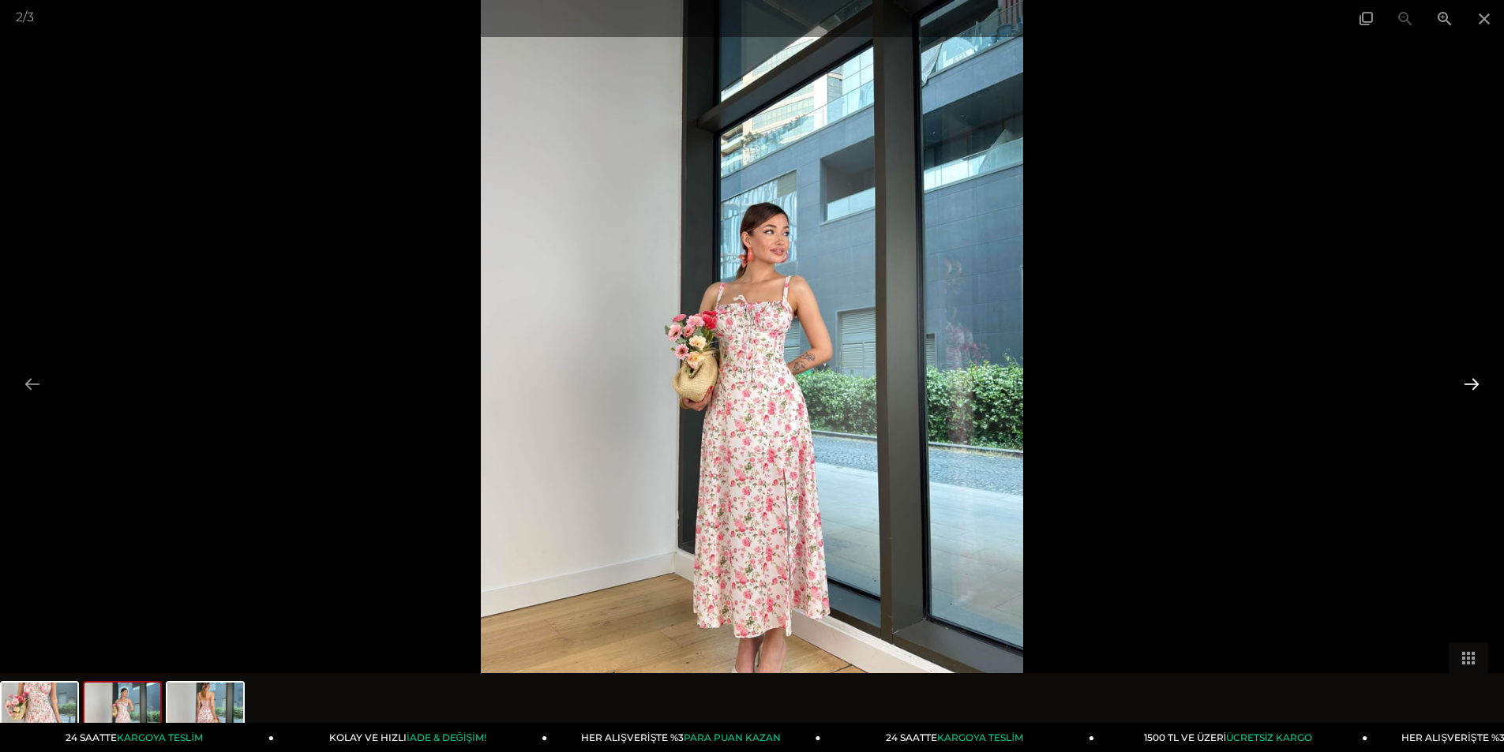
click at [1475, 382] on button at bounding box center [1471, 384] width 33 height 31
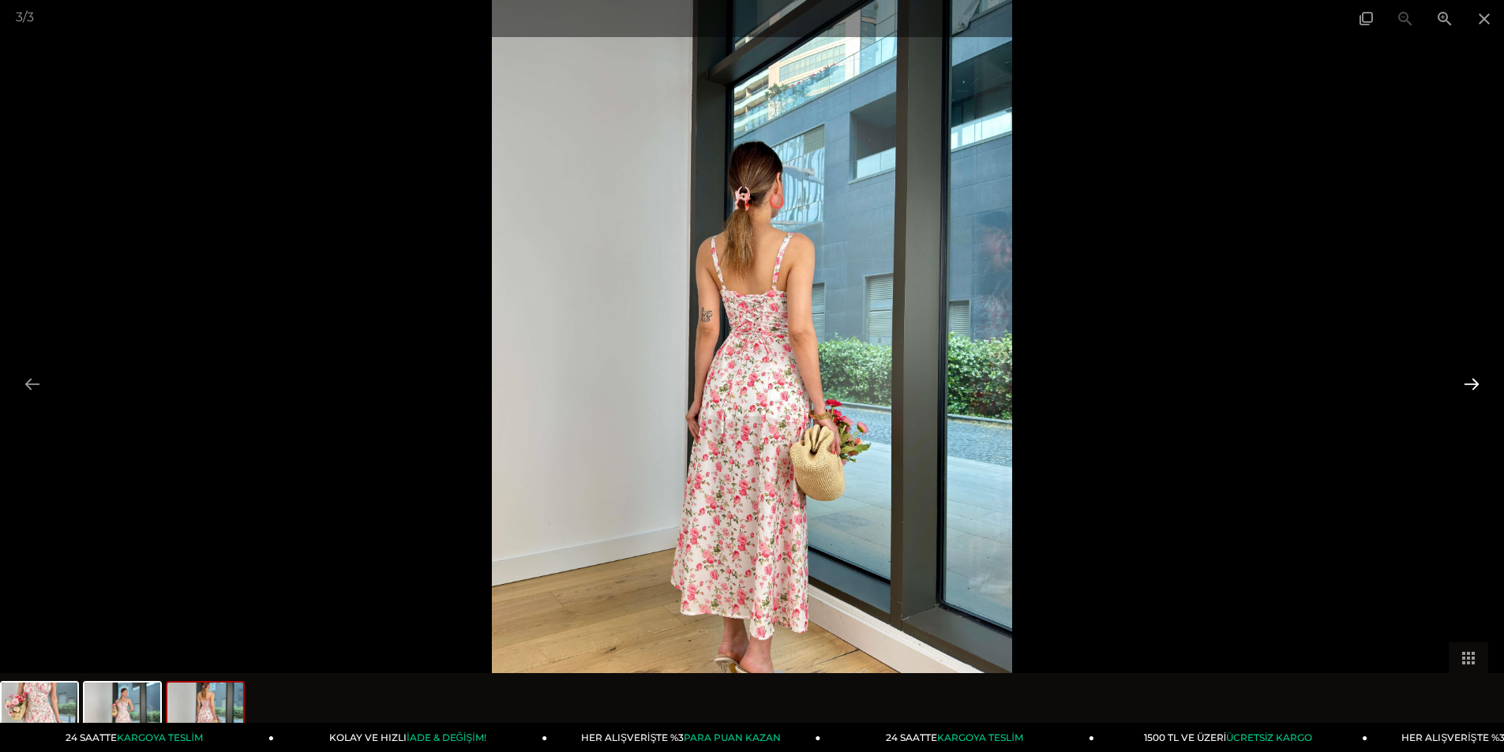
click at [1477, 380] on button at bounding box center [1471, 384] width 33 height 31
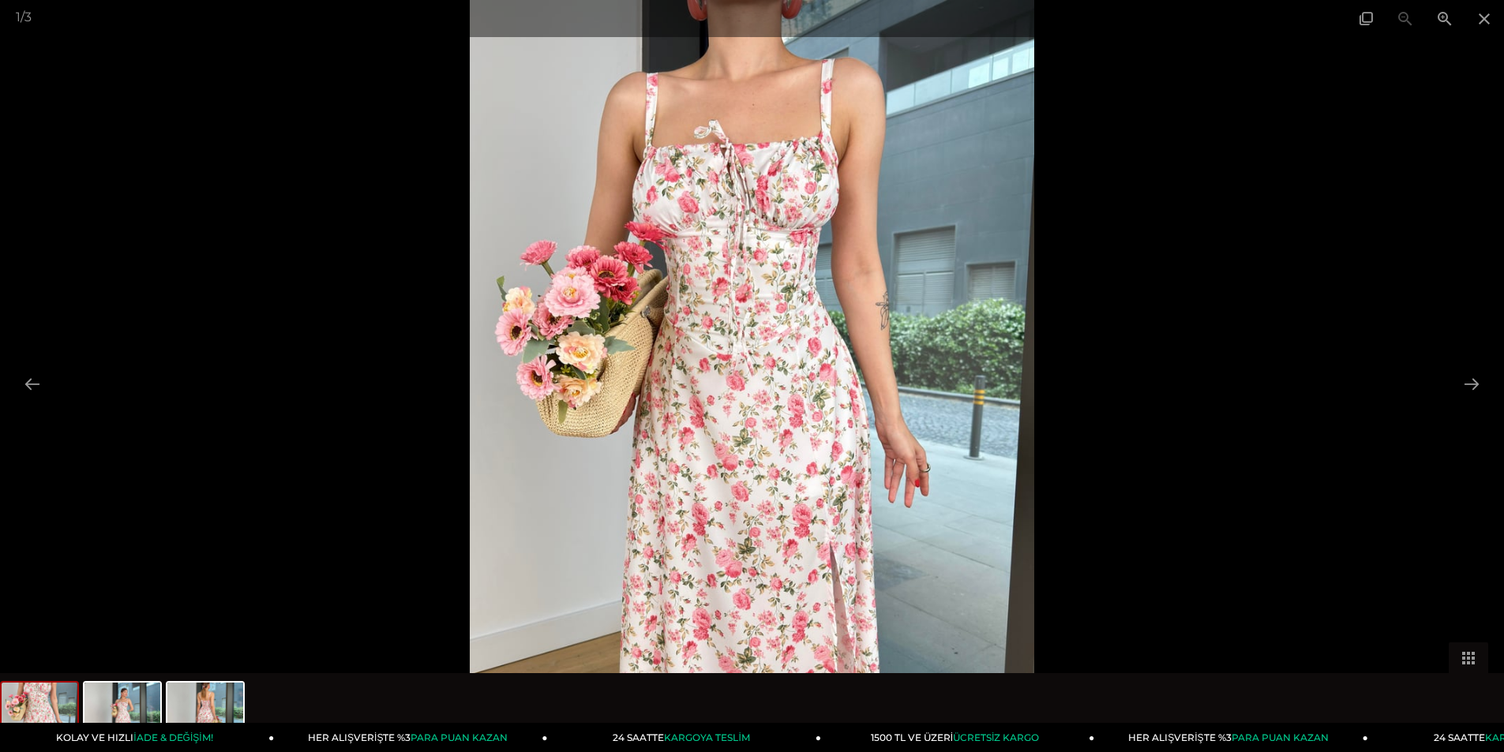
click at [756, 200] on img at bounding box center [752, 376] width 565 height 752
click at [1480, 18] on span at bounding box center [1484, 18] width 39 height 37
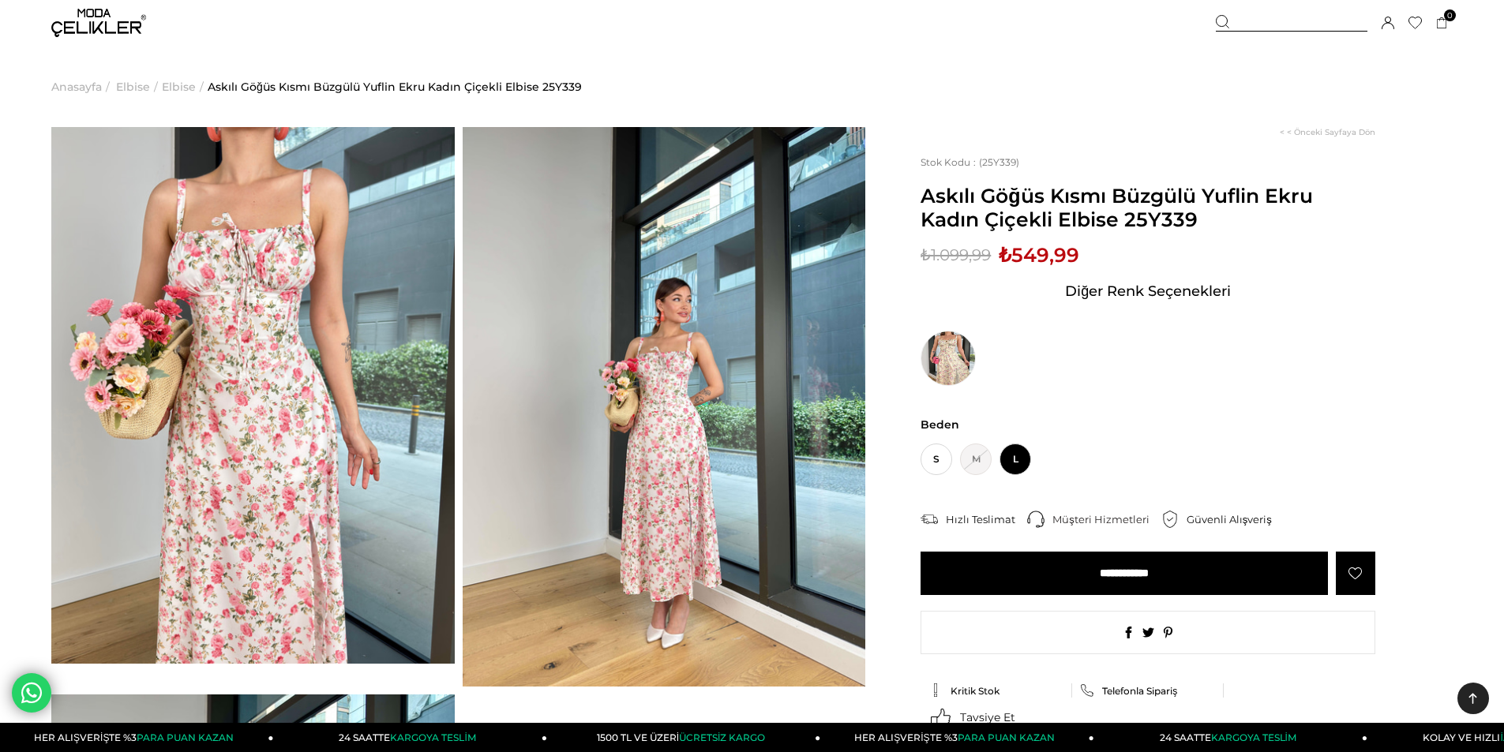
scroll to position [0, 0]
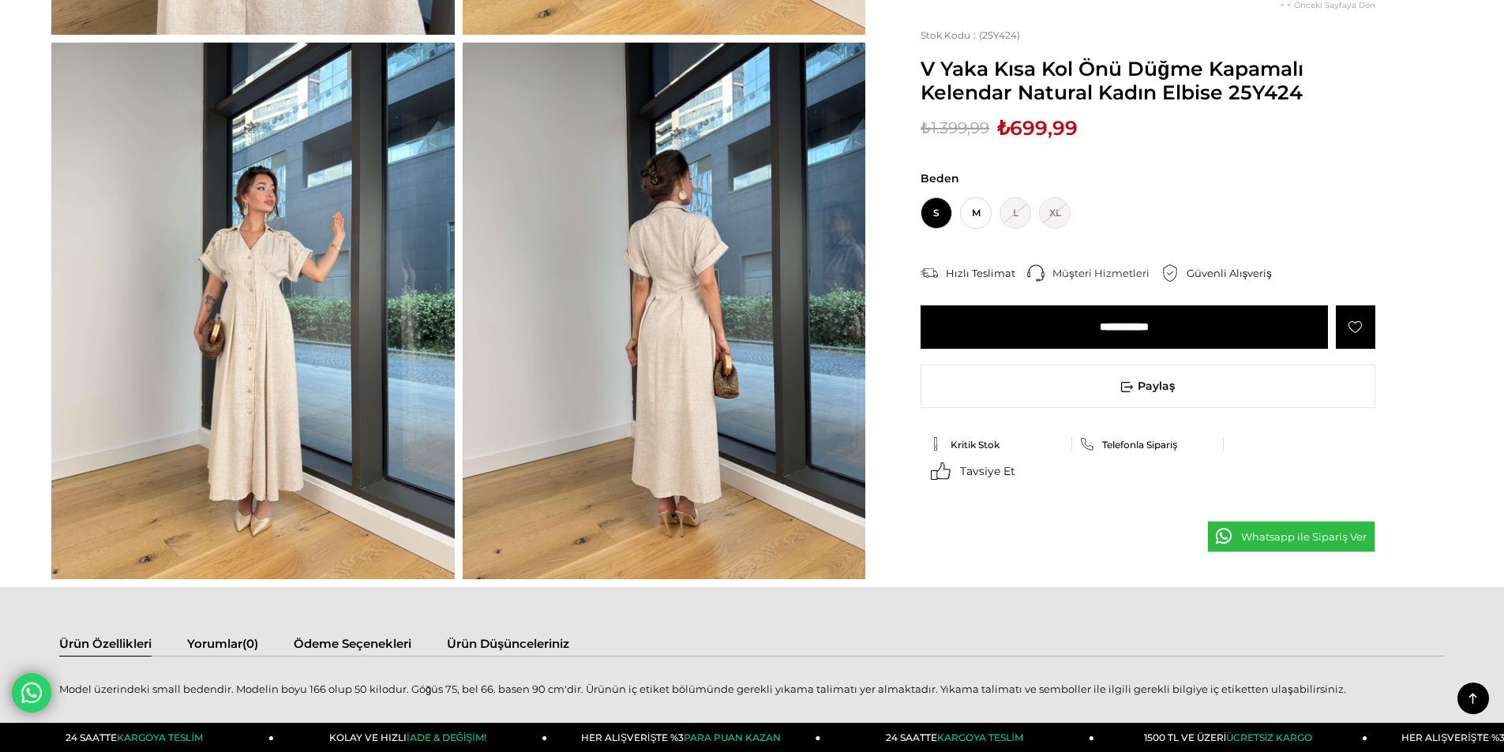
scroll to position [632, 0]
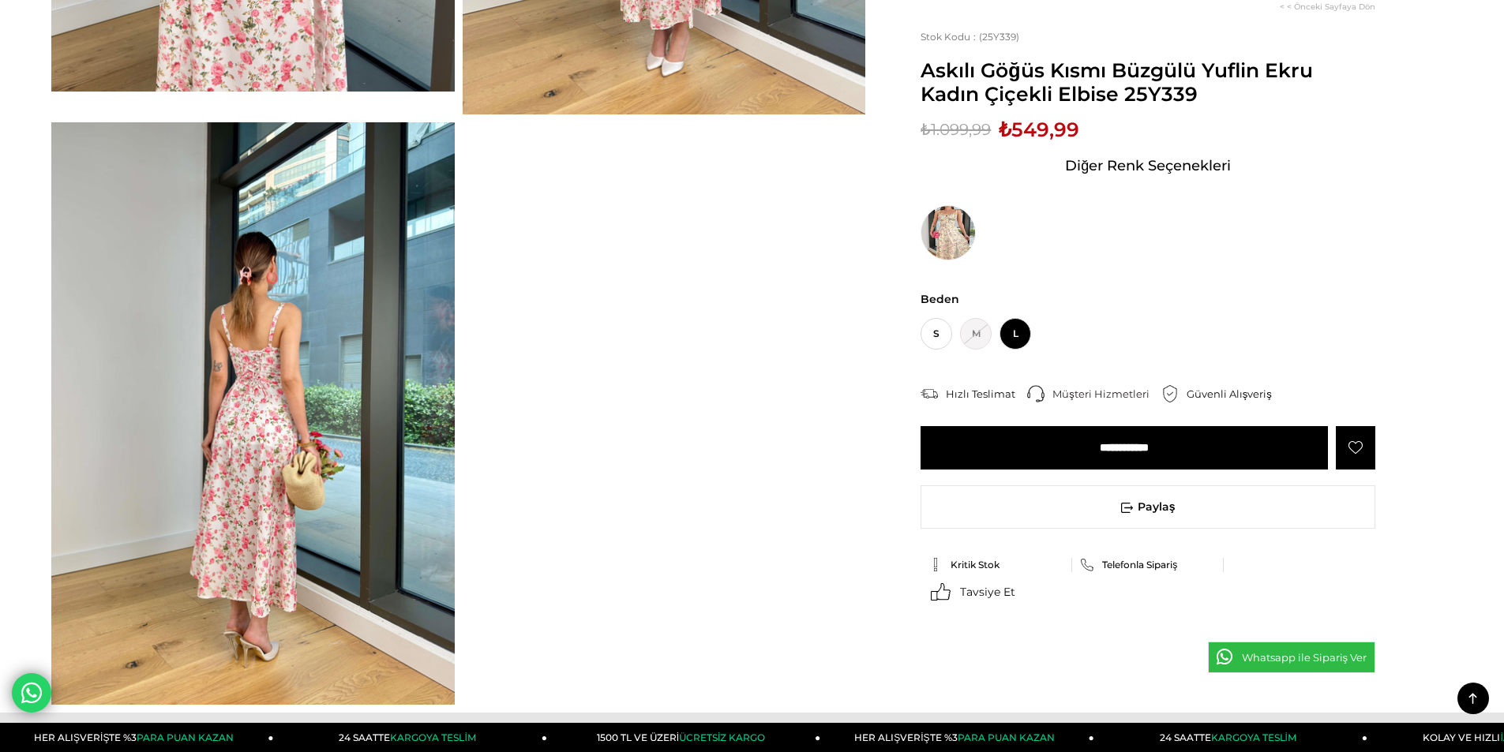
scroll to position [316, 0]
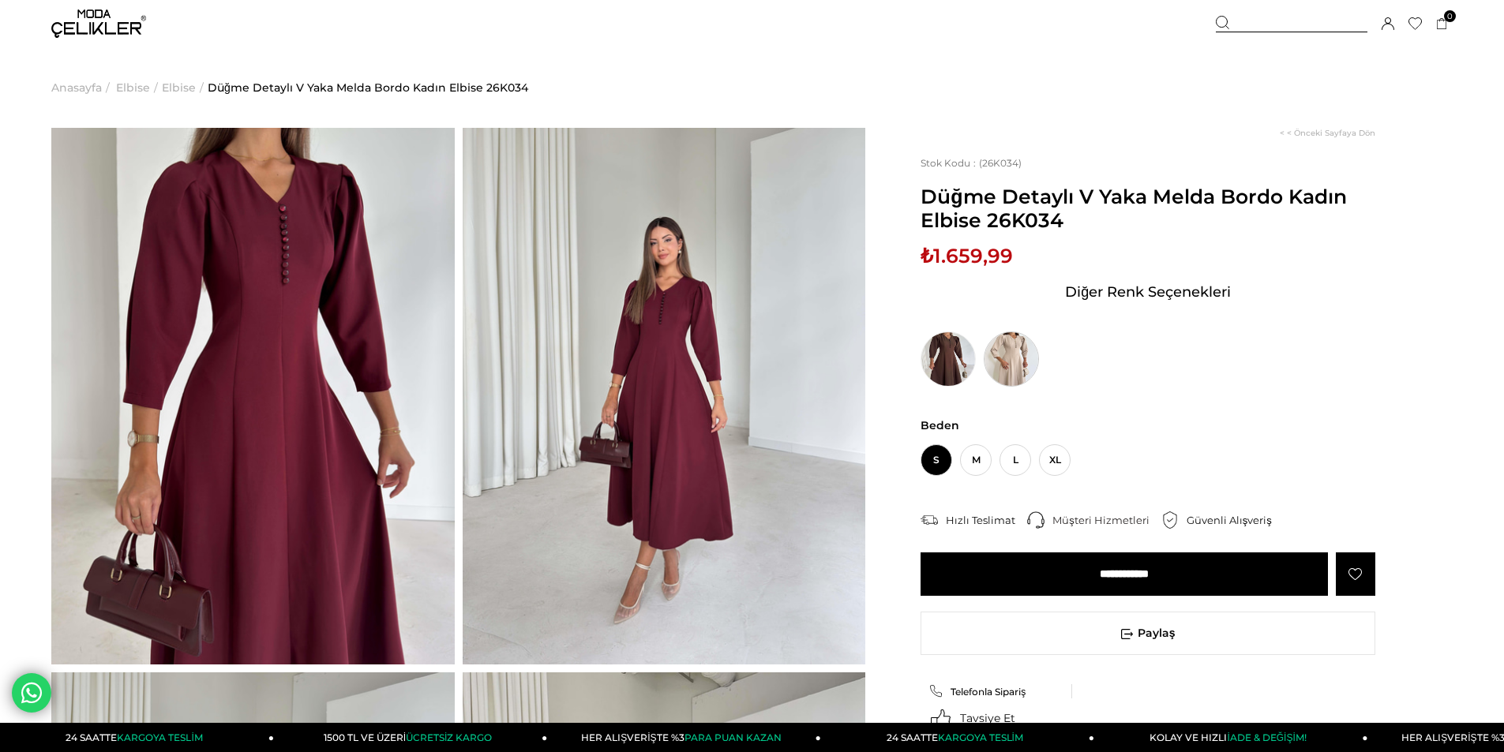
click at [1015, 354] on img at bounding box center [1011, 359] width 55 height 55
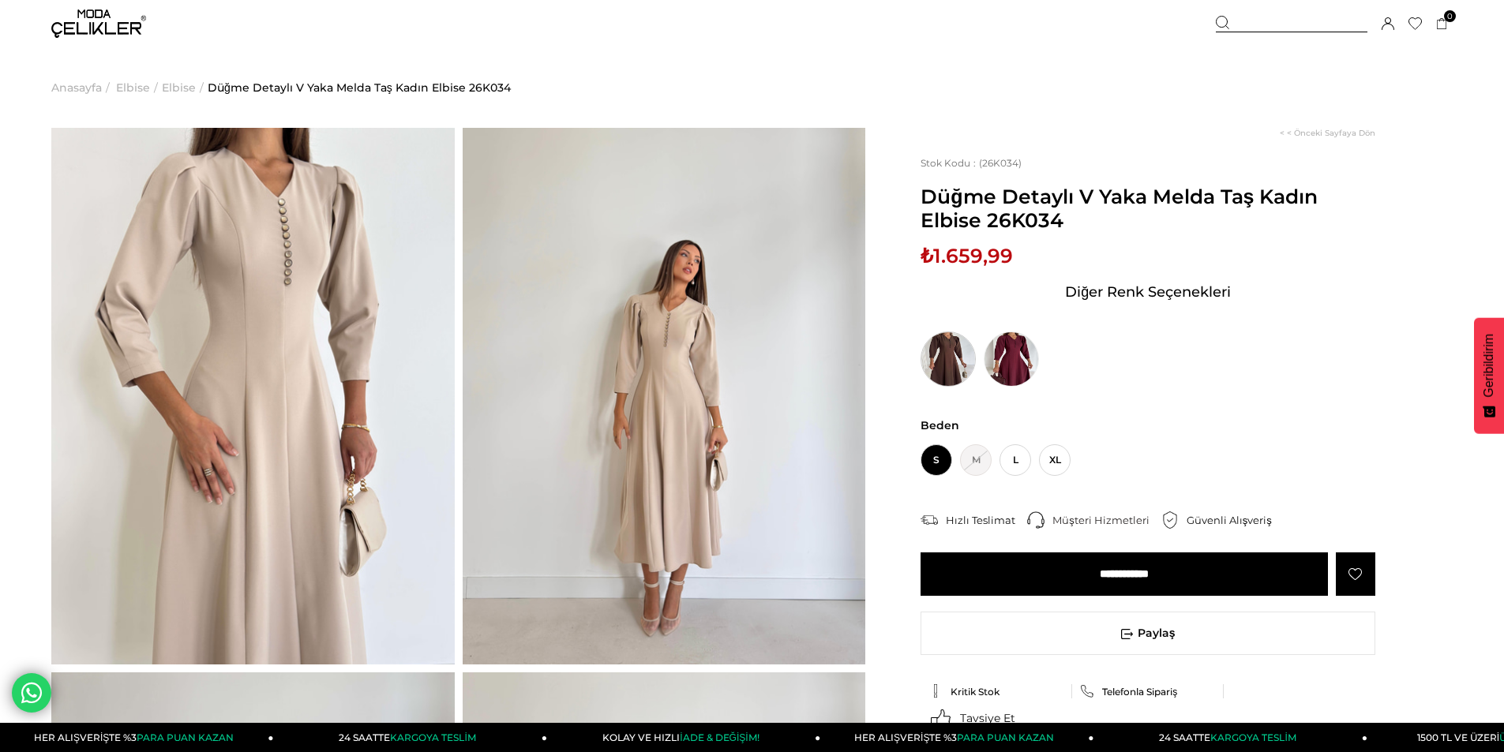
click at [951, 366] on img at bounding box center [948, 359] width 55 height 55
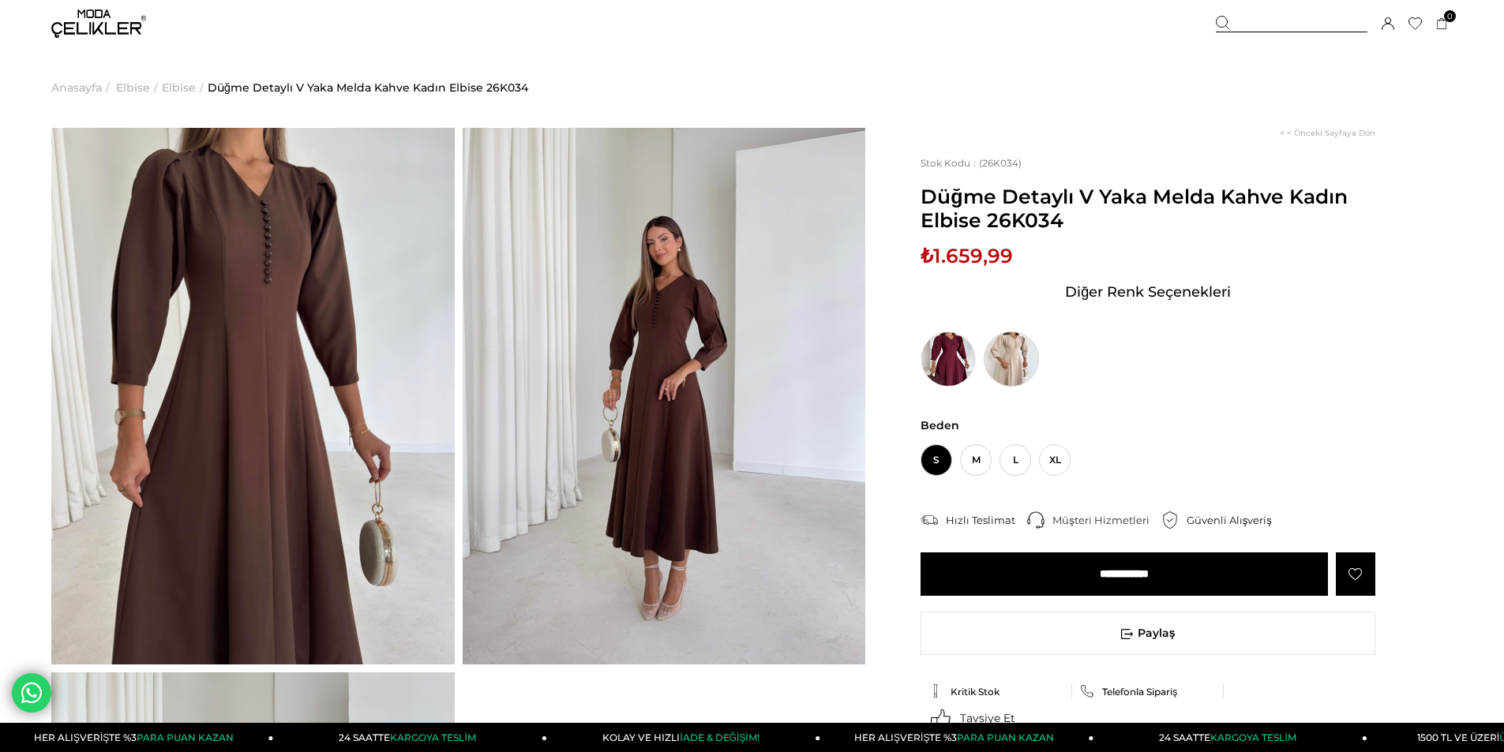
click at [1007, 362] on img at bounding box center [1011, 359] width 55 height 55
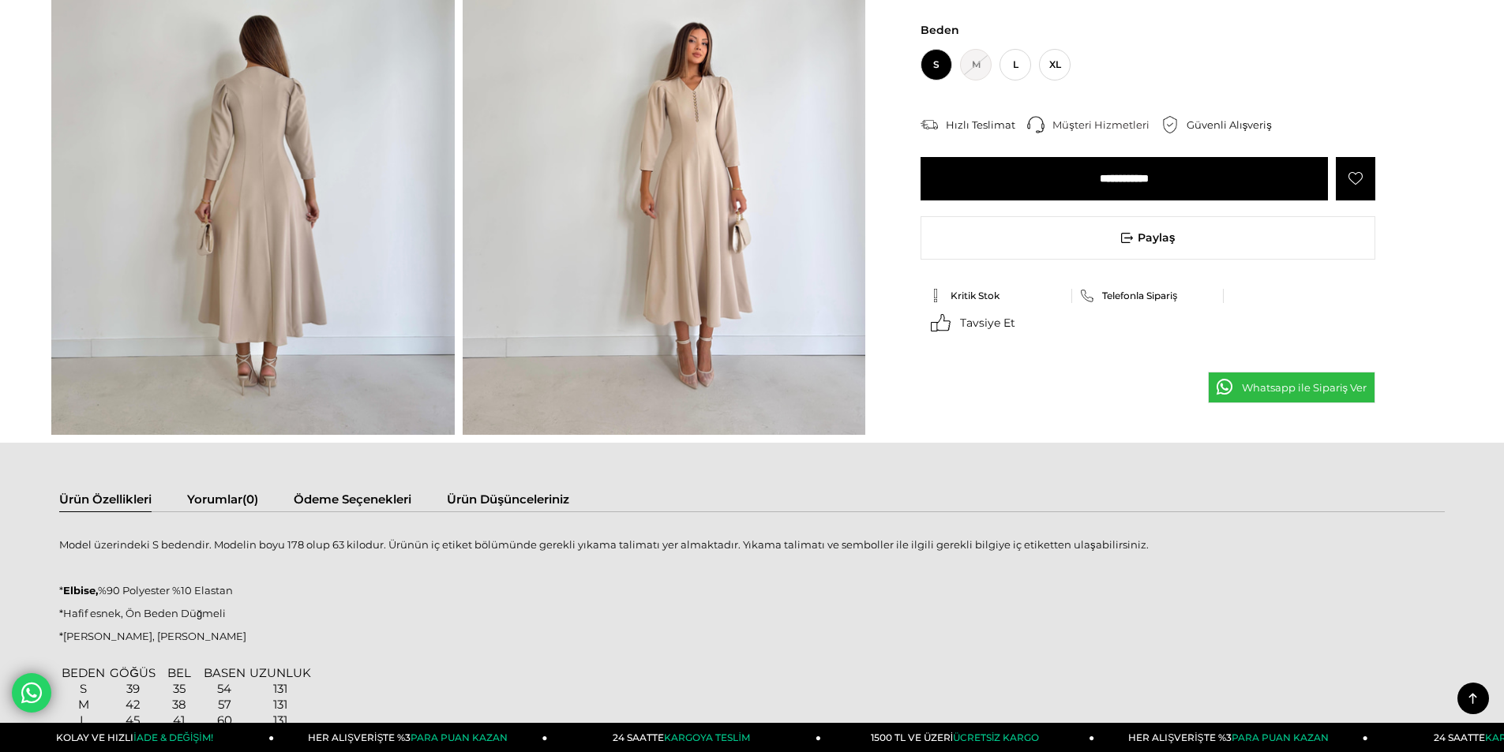
scroll to position [632, 0]
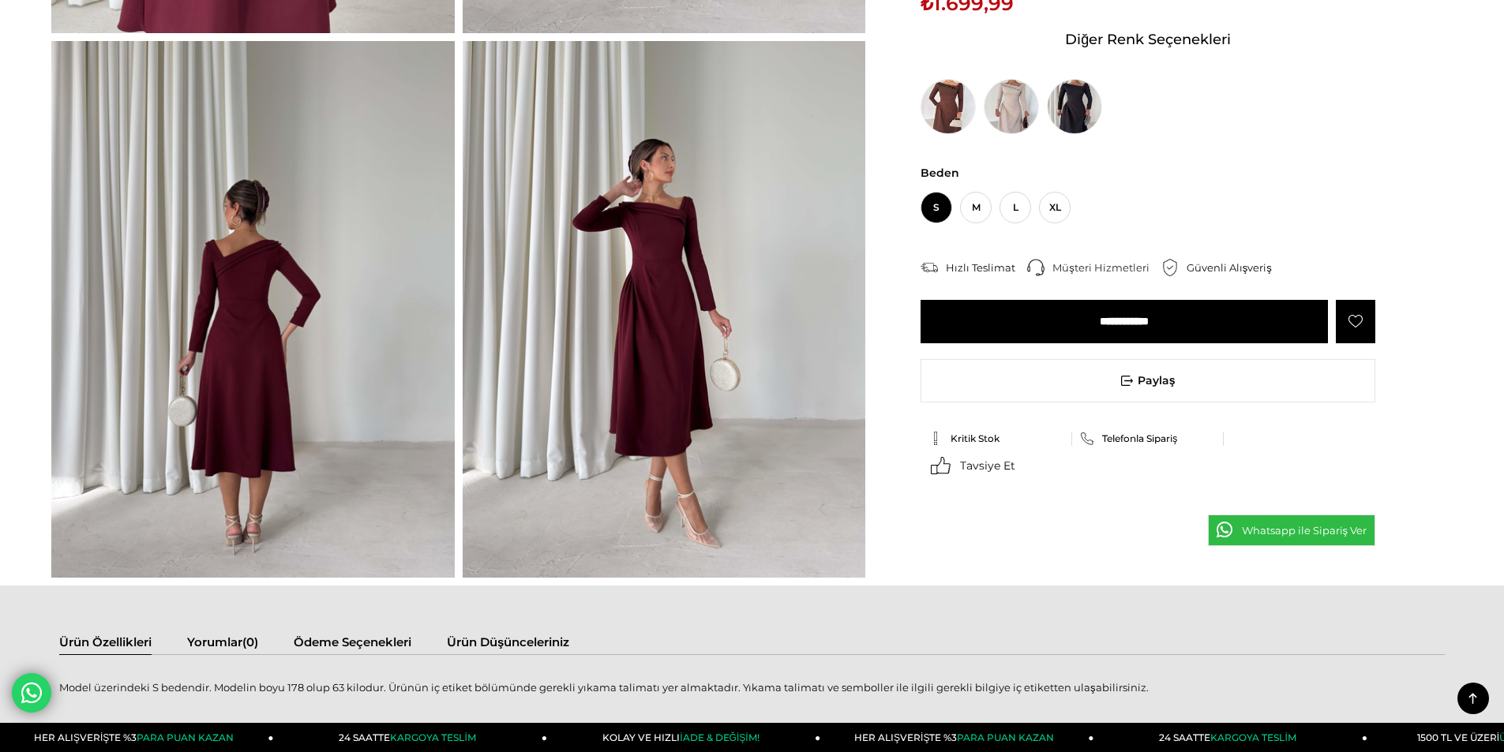
click at [584, 268] on img at bounding box center [664, 309] width 403 height 537
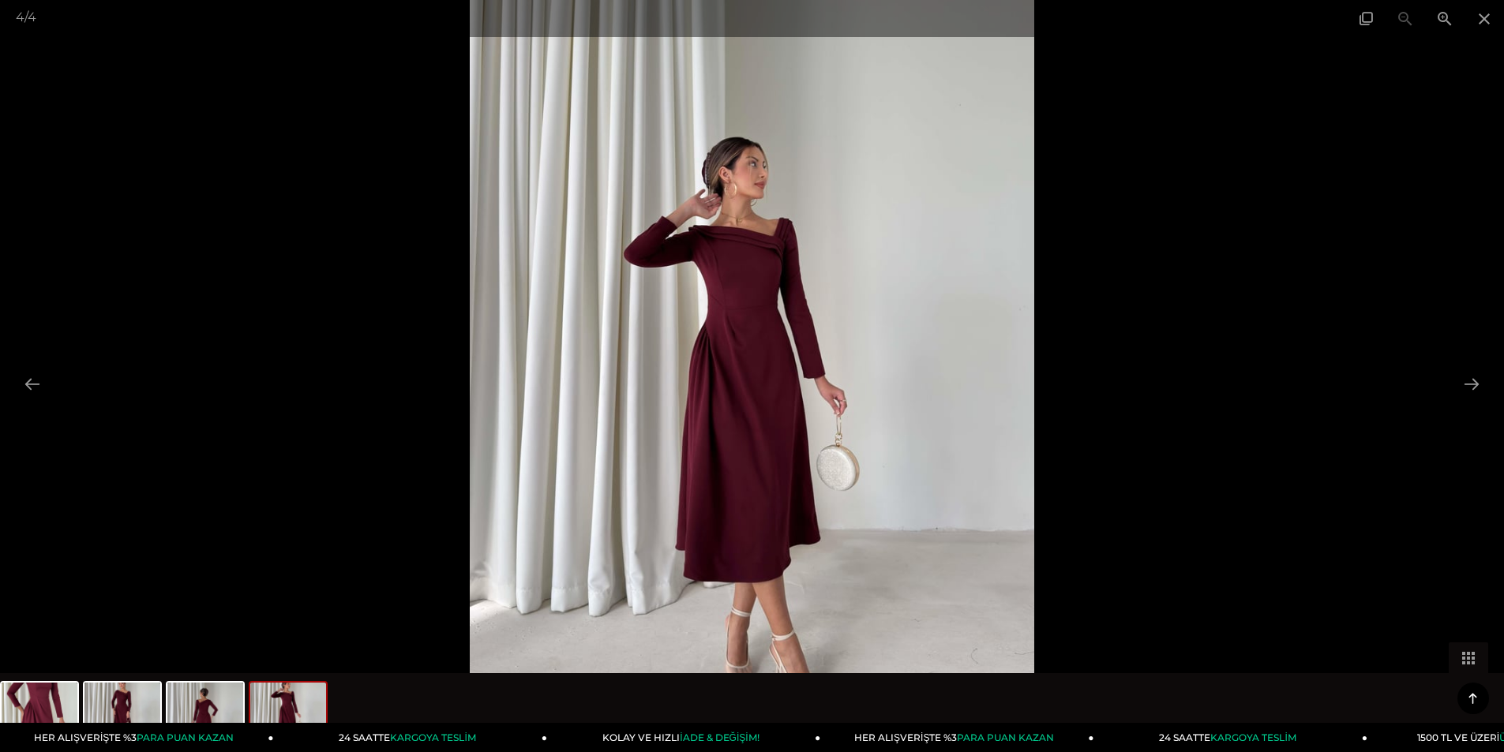
click at [752, 362] on img at bounding box center [752, 376] width 565 height 752
click at [1464, 379] on button at bounding box center [1471, 384] width 33 height 31
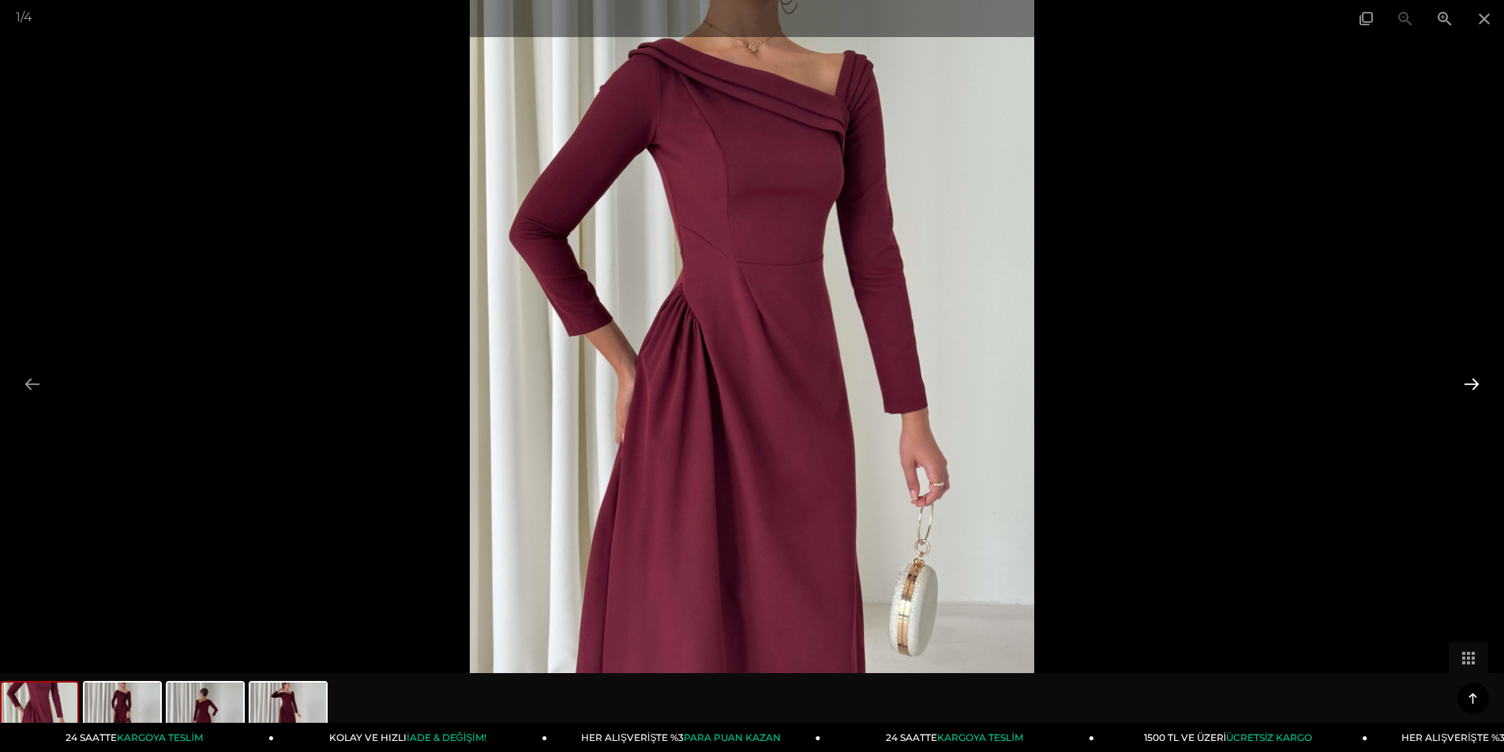
click at [1464, 379] on button at bounding box center [1471, 384] width 33 height 31
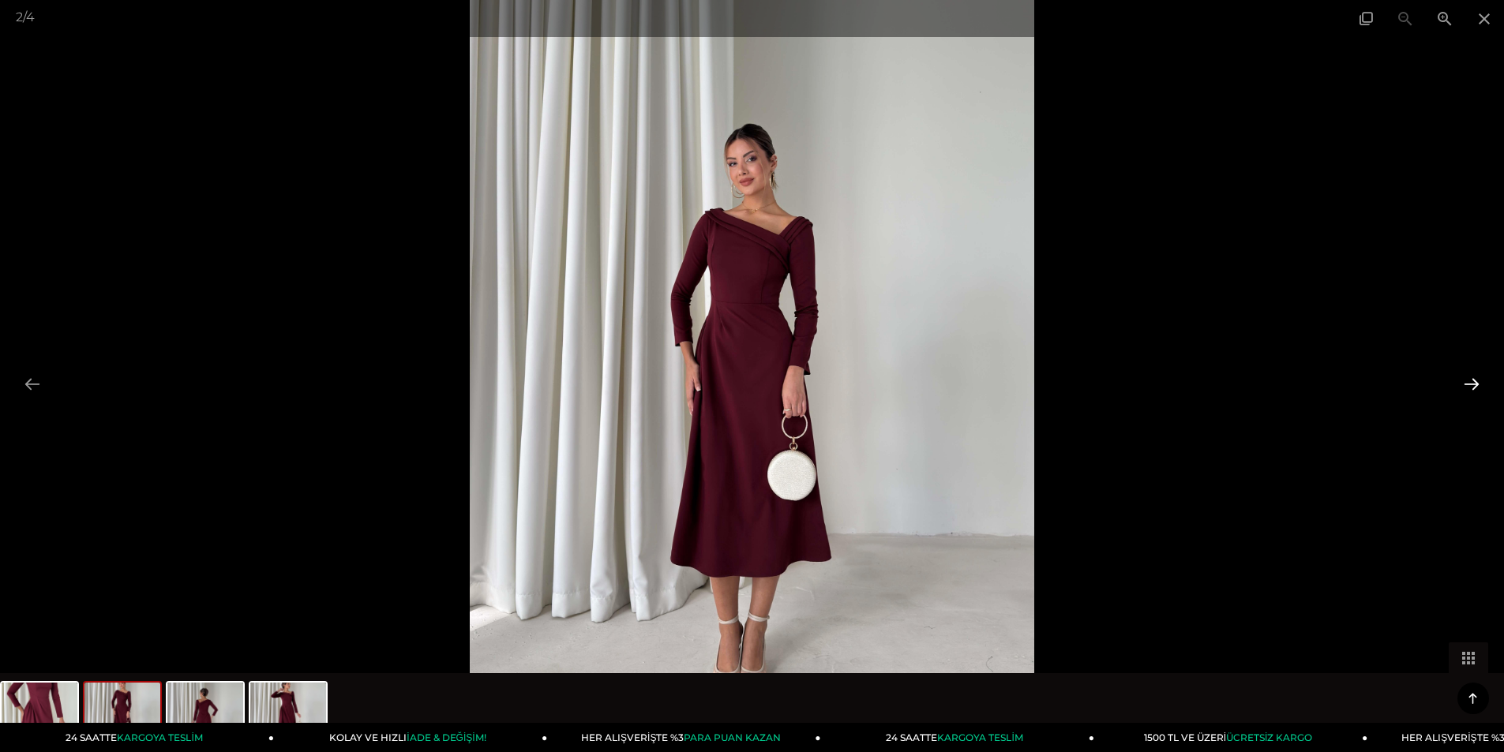
click at [1464, 379] on button at bounding box center [1471, 384] width 33 height 31
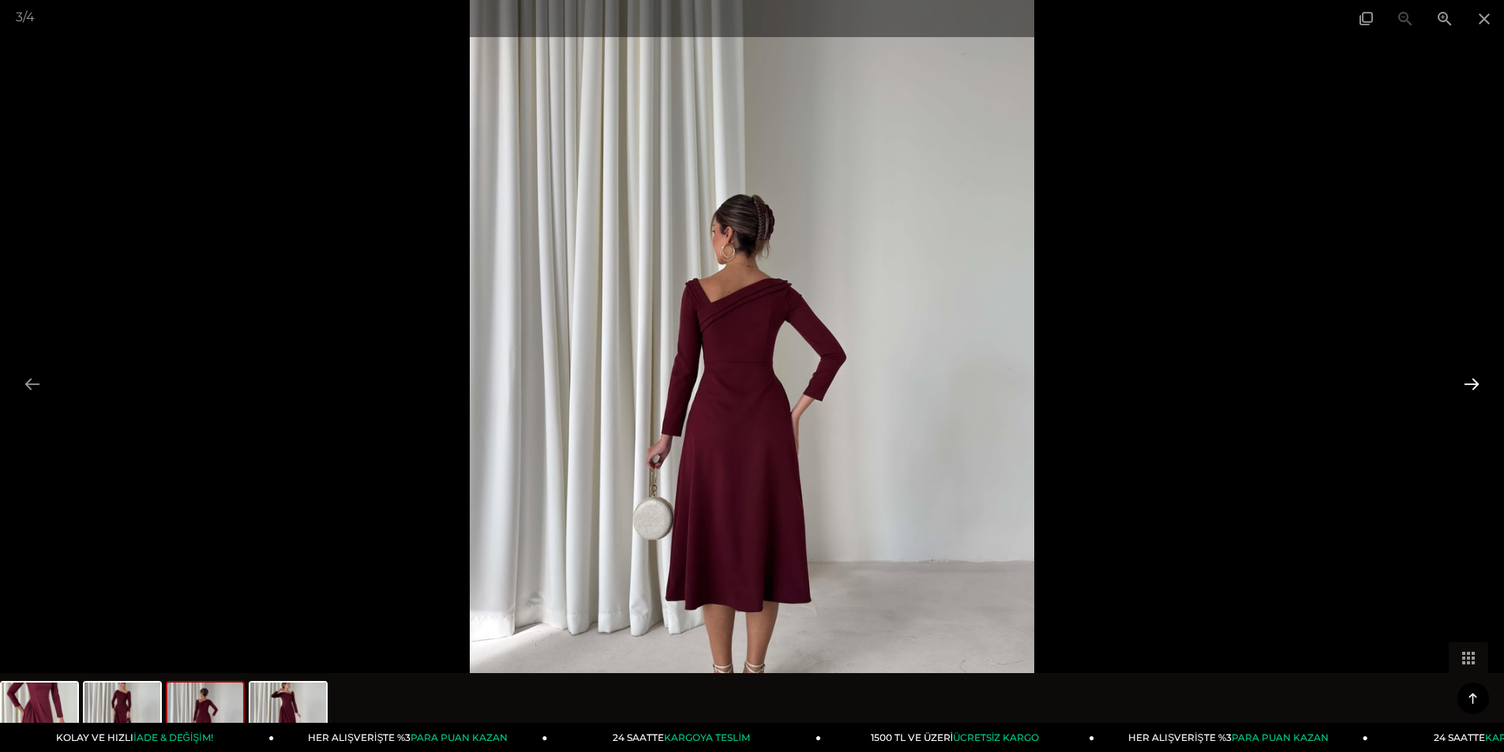
click at [1464, 379] on button at bounding box center [1471, 384] width 33 height 31
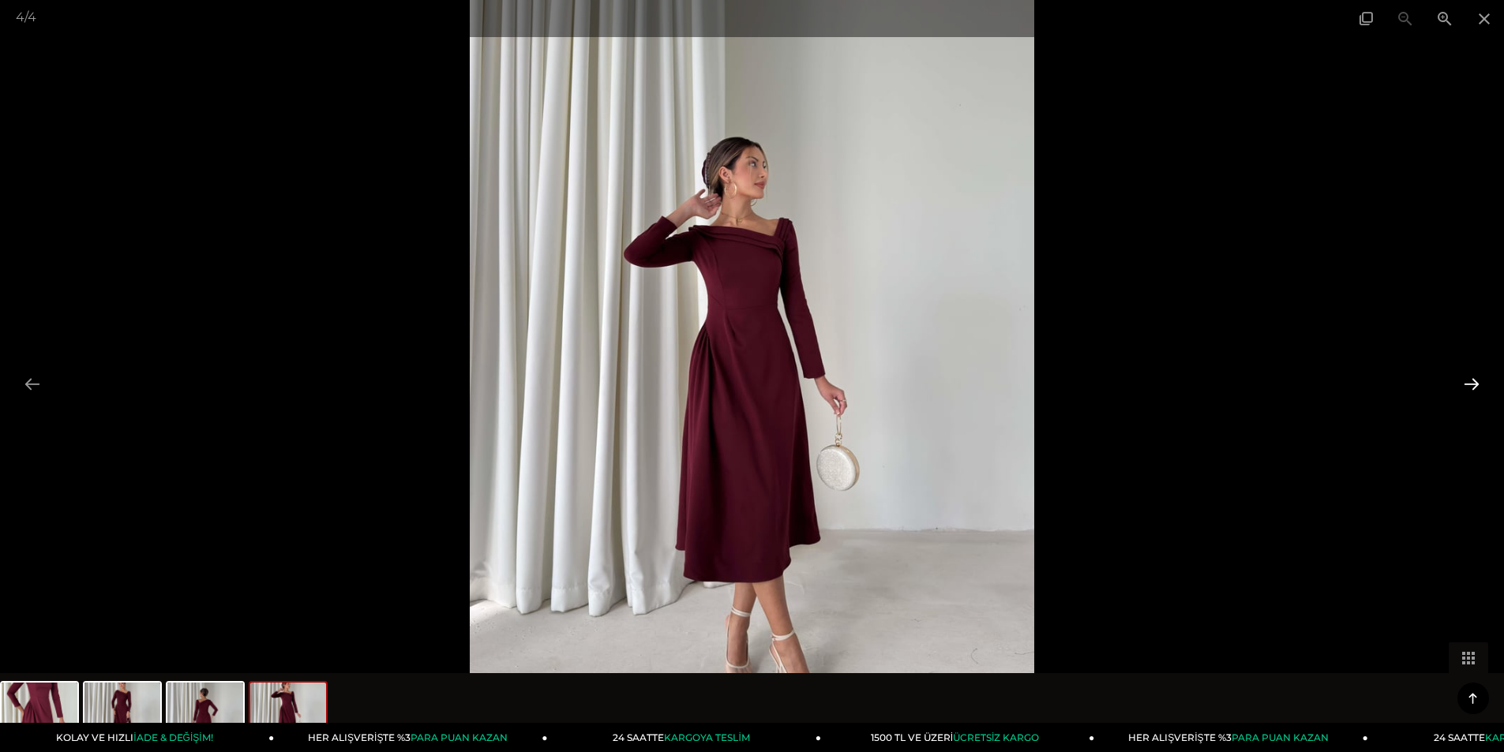
click at [1464, 379] on button at bounding box center [1471, 384] width 33 height 31
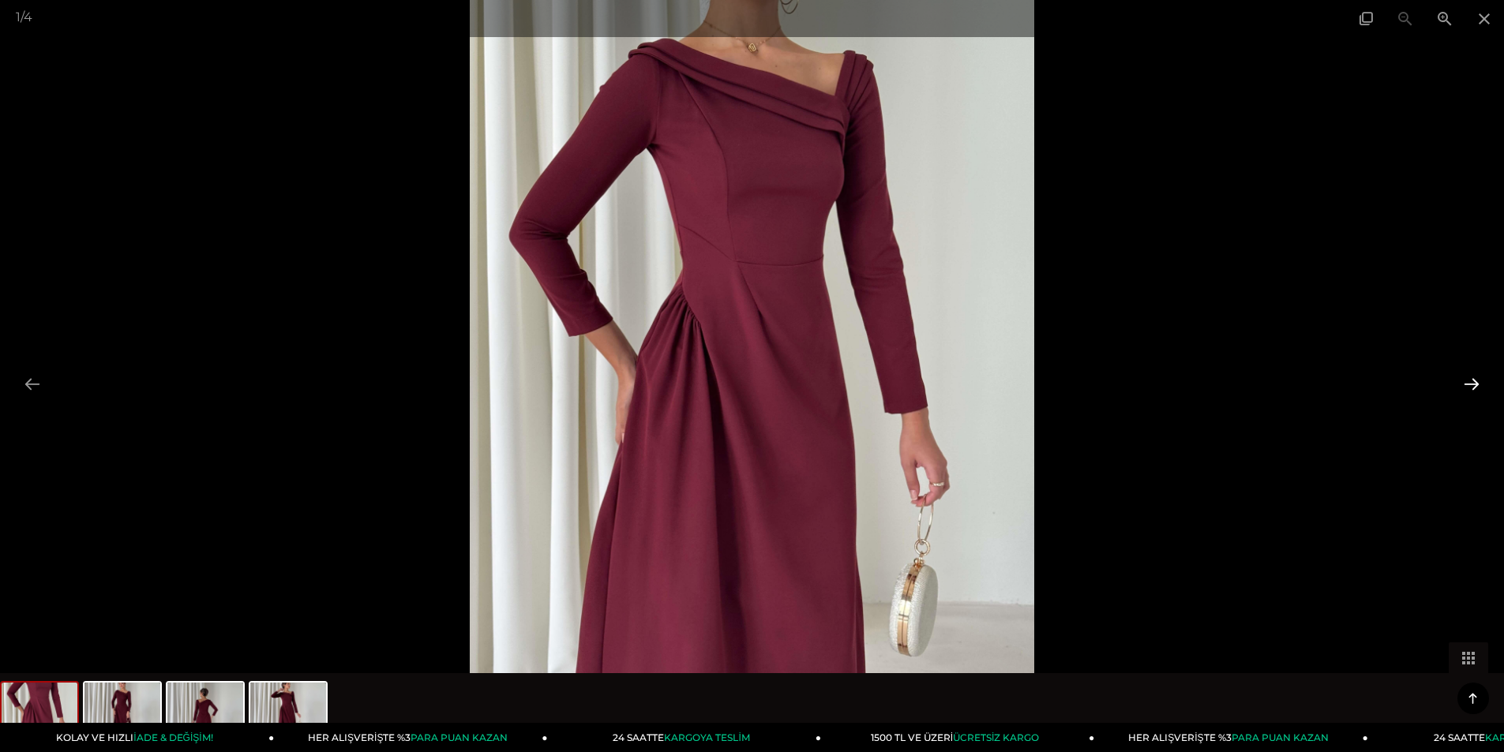
click at [1464, 379] on button at bounding box center [1471, 384] width 33 height 31
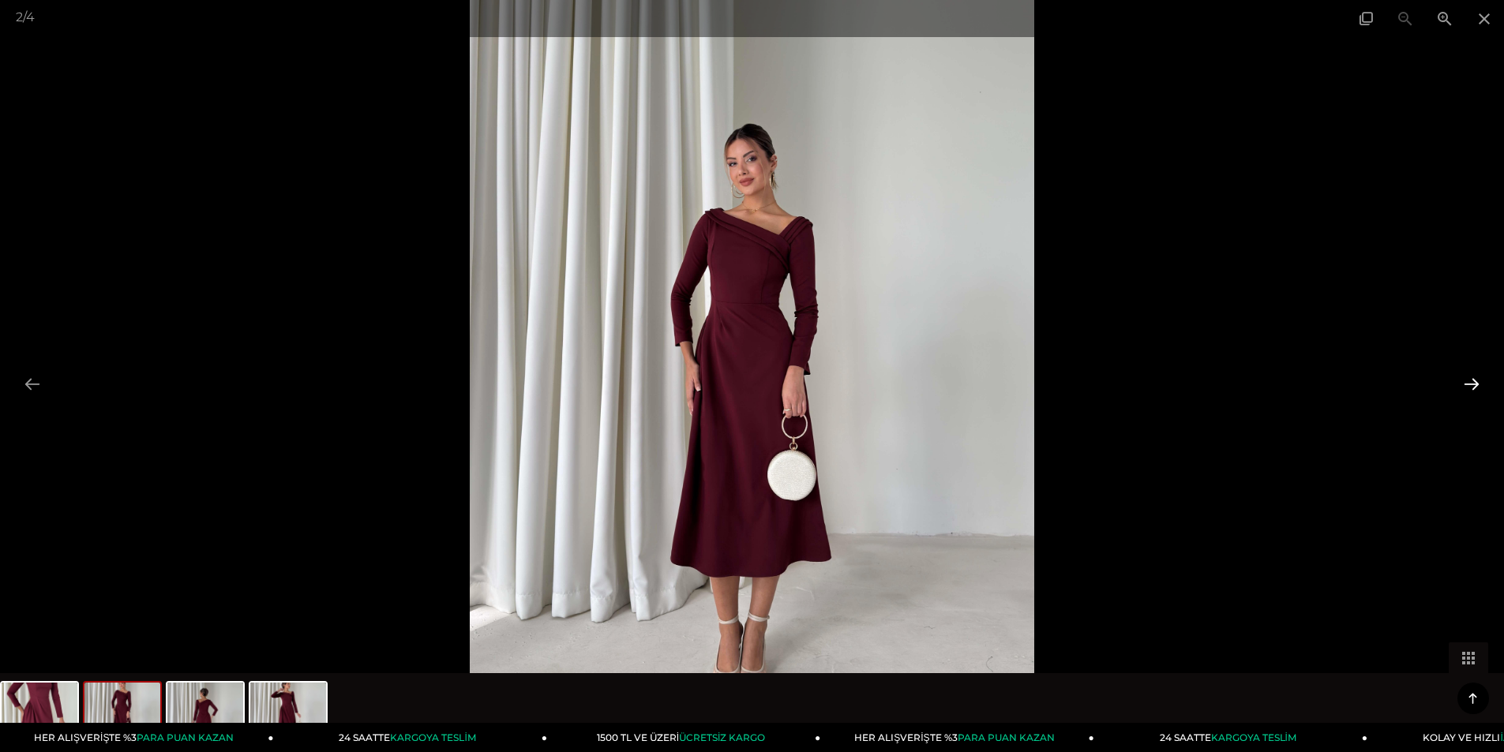
click at [1464, 379] on button at bounding box center [1471, 384] width 33 height 31
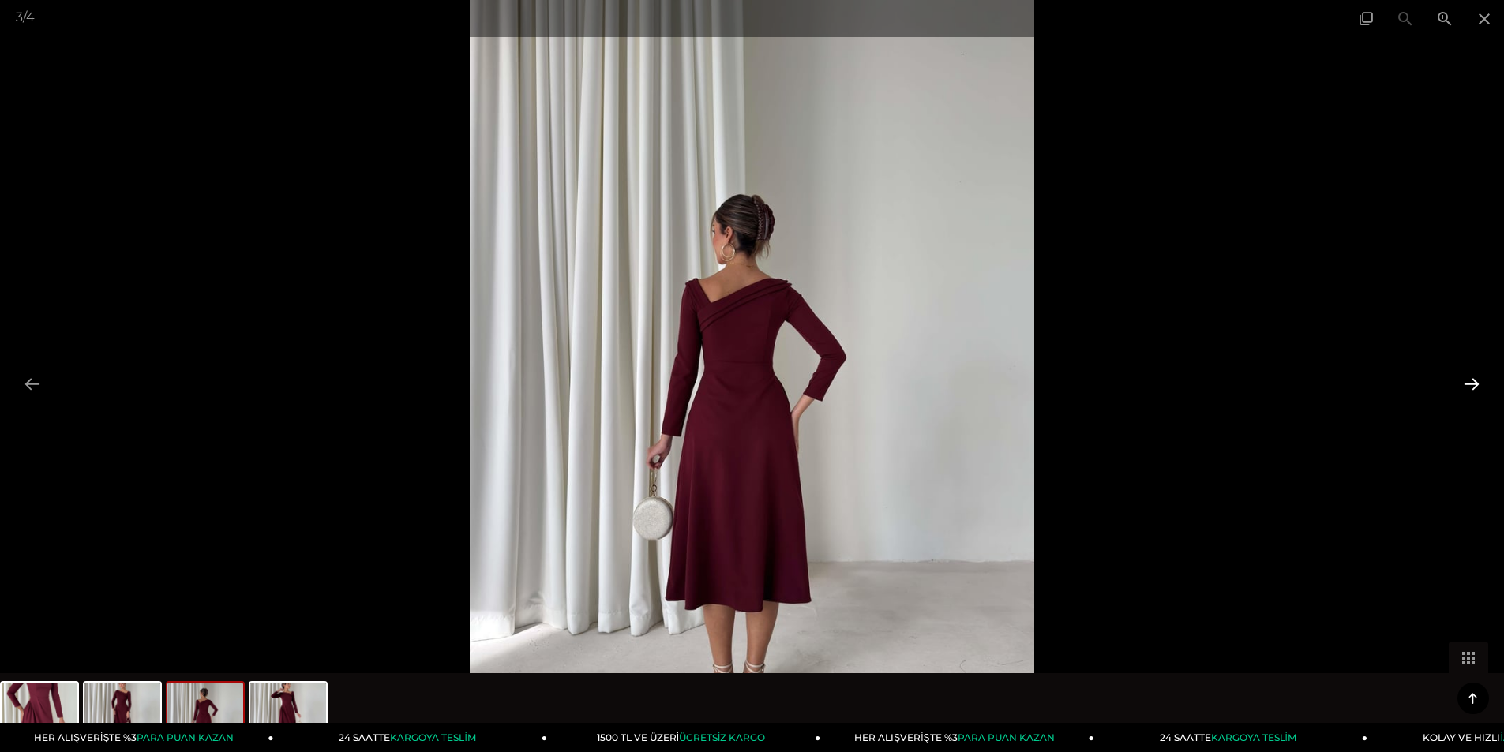
click at [1464, 379] on button at bounding box center [1471, 384] width 33 height 31
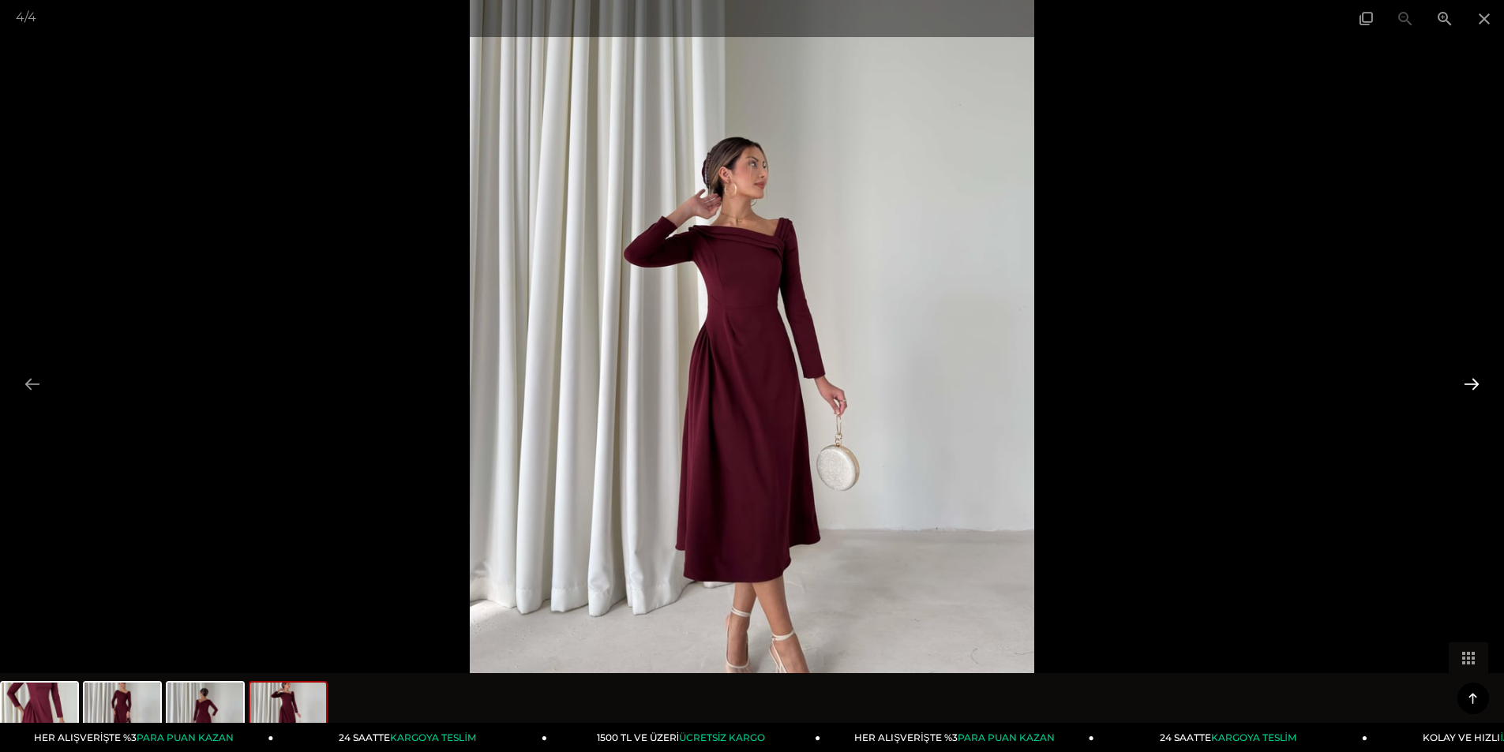
click at [1464, 379] on button at bounding box center [1471, 384] width 33 height 31
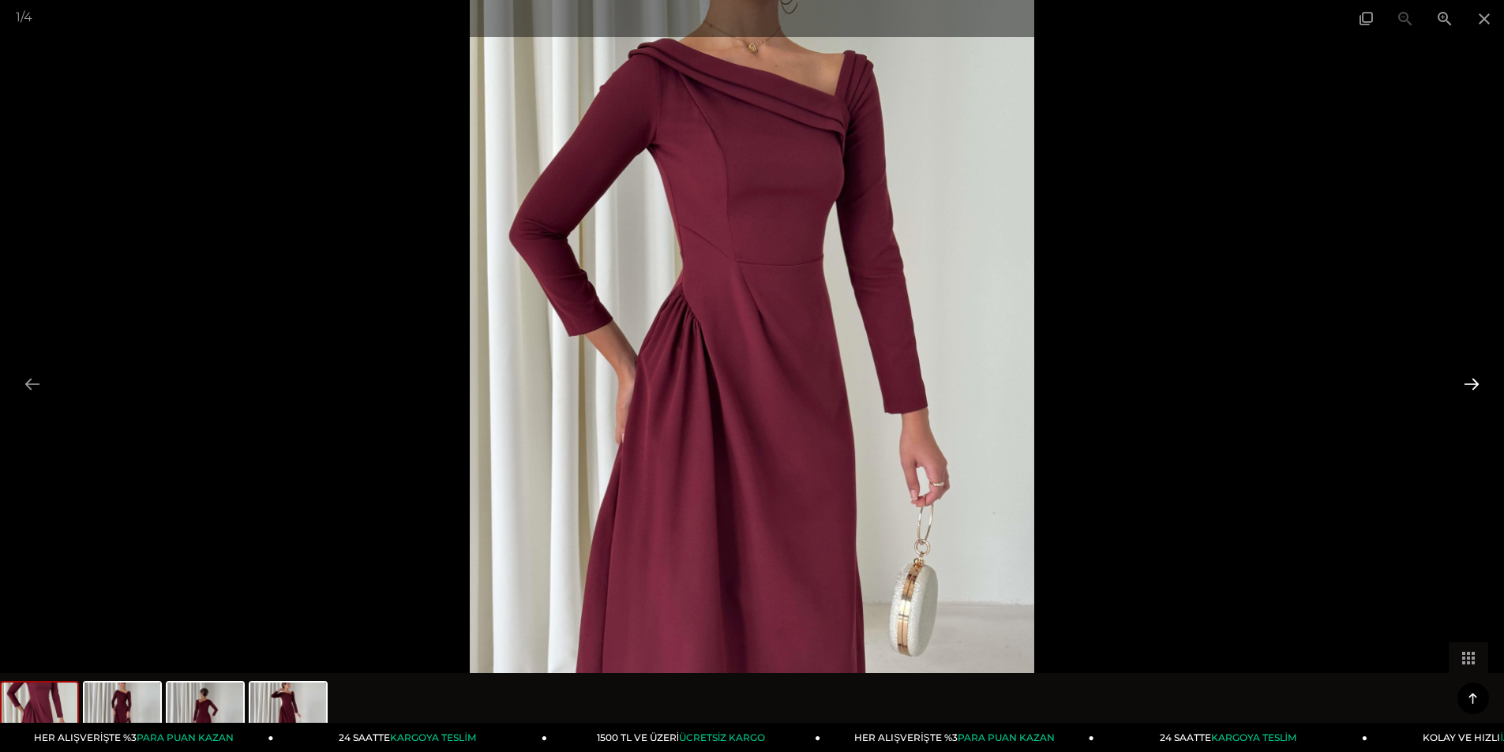
click at [1464, 379] on button at bounding box center [1471, 384] width 33 height 31
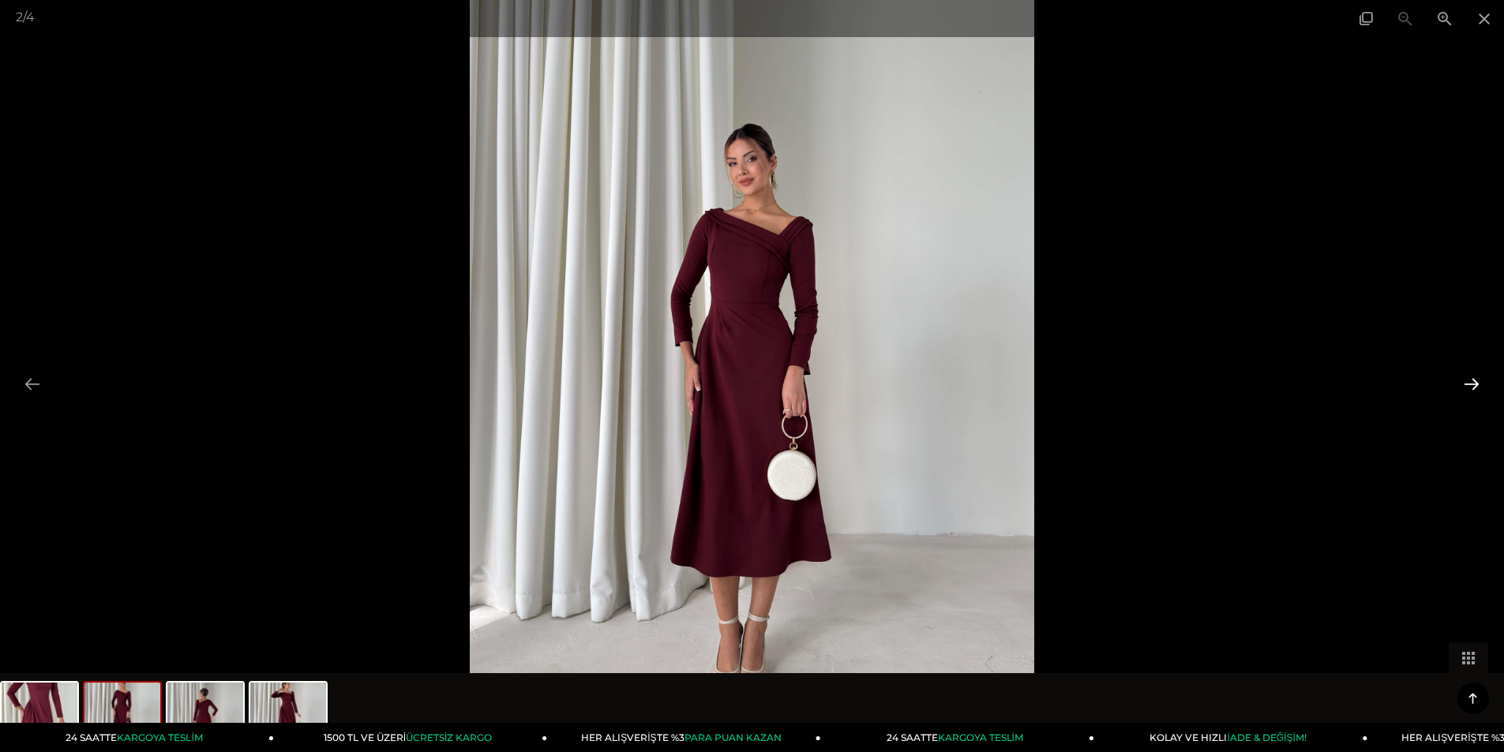
click at [1474, 383] on button at bounding box center [1471, 384] width 33 height 31
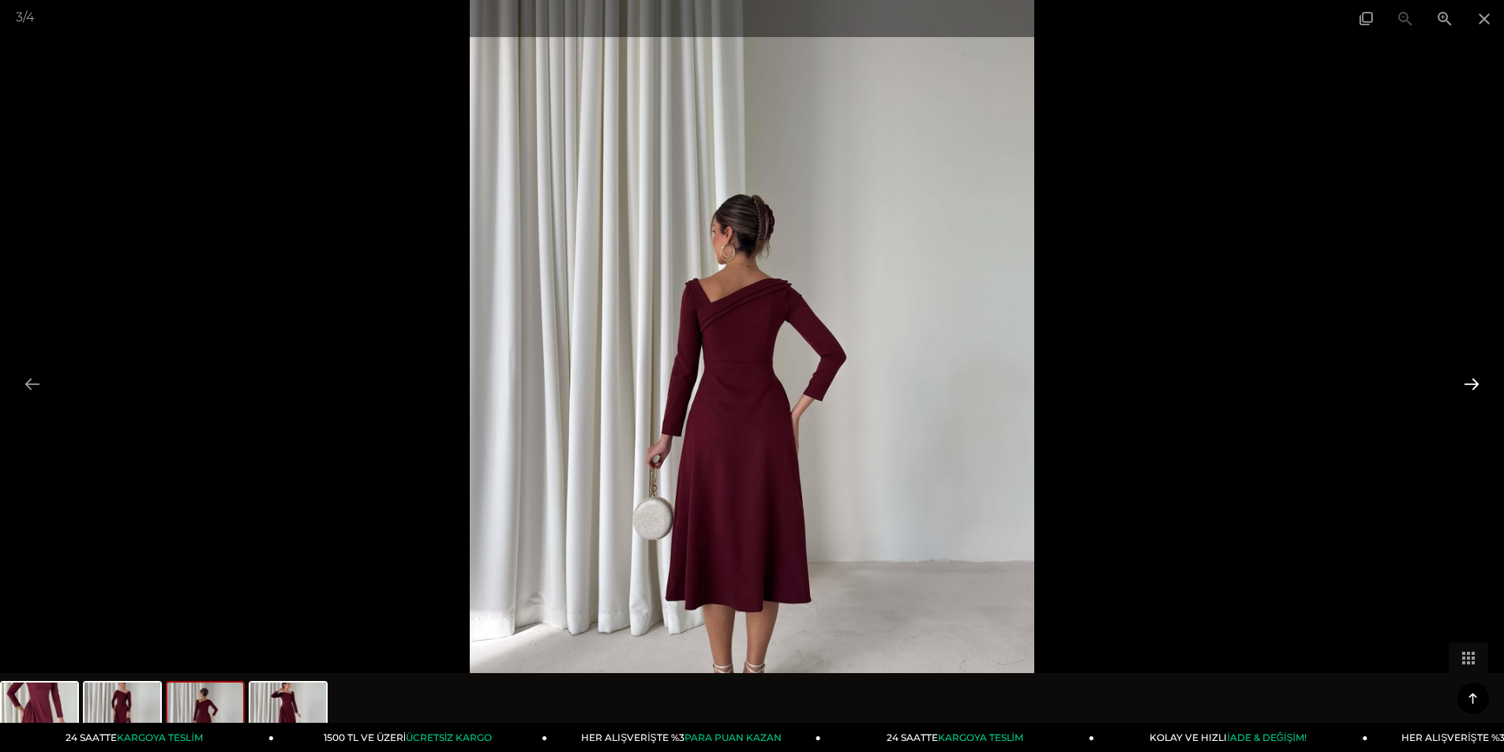
click at [1474, 383] on button at bounding box center [1471, 384] width 33 height 31
click at [1484, 17] on span at bounding box center [1484, 18] width 39 height 37
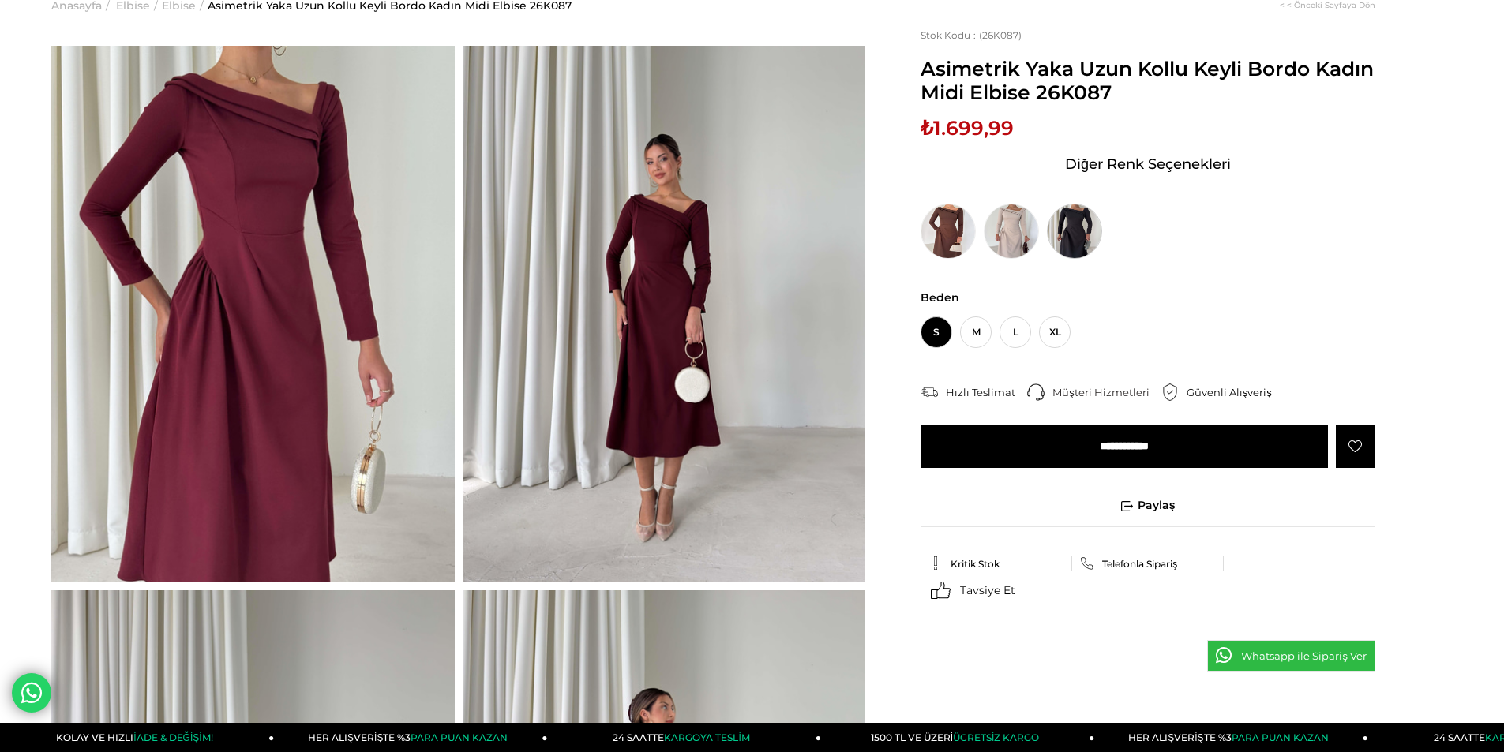
scroll to position [237, 0]
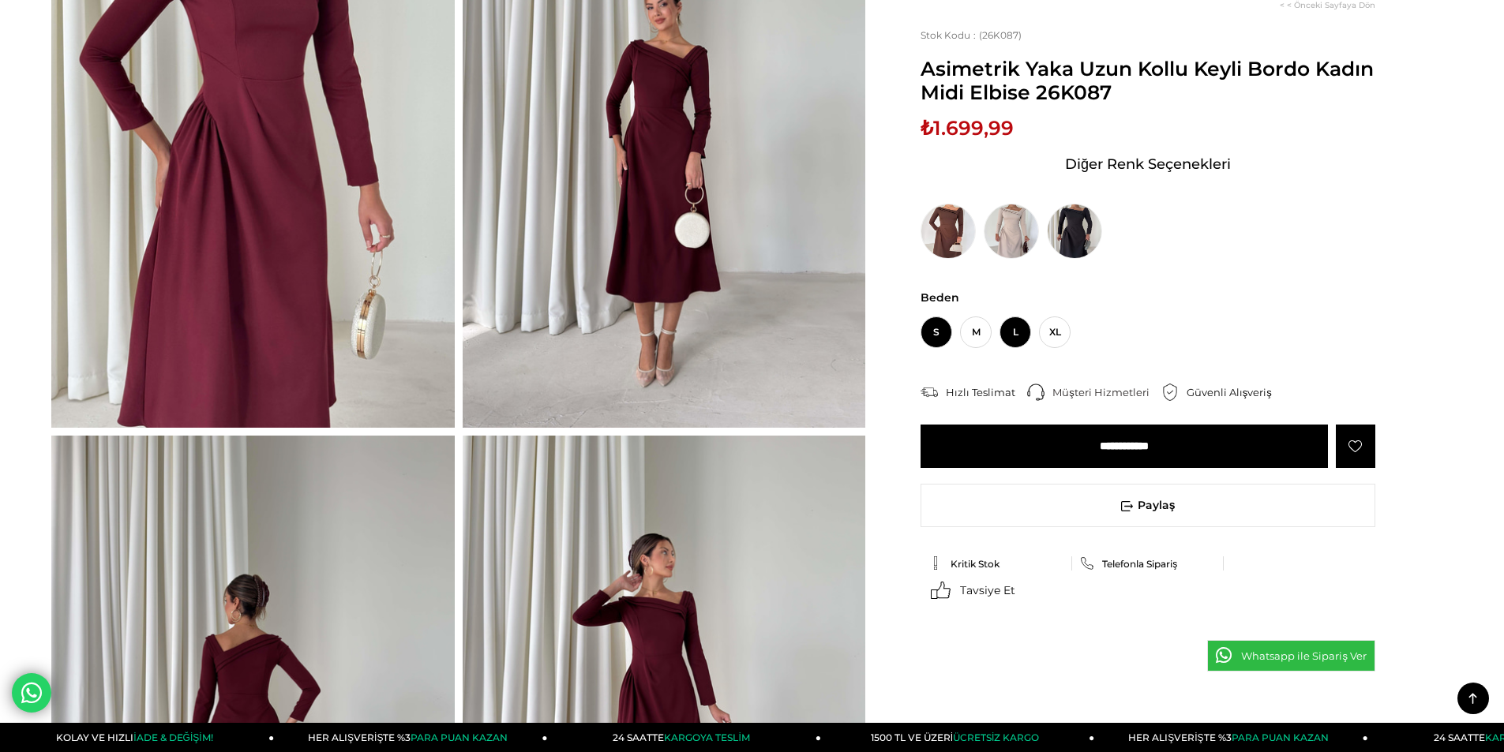
click at [1016, 332] on span "L" at bounding box center [1016, 333] width 32 height 32
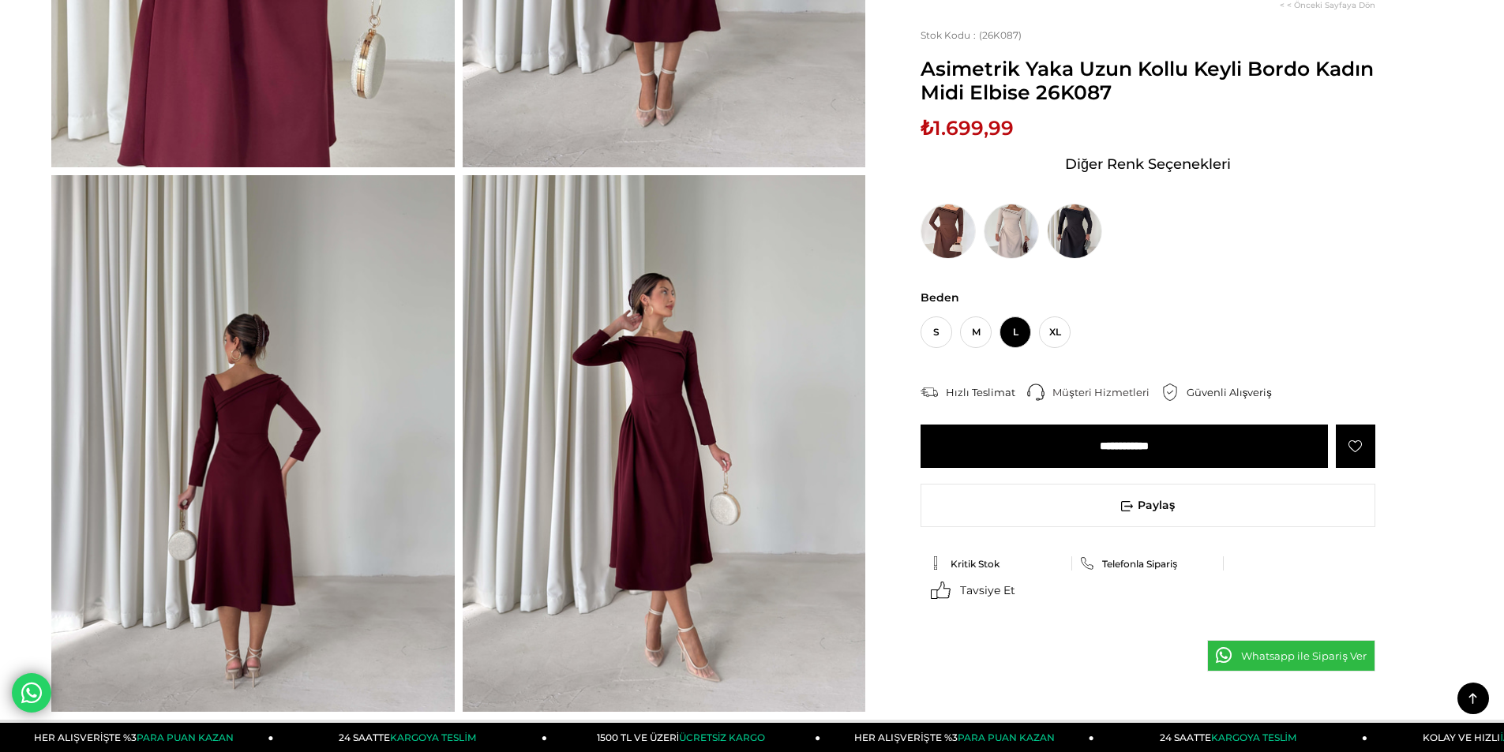
scroll to position [395, 0]
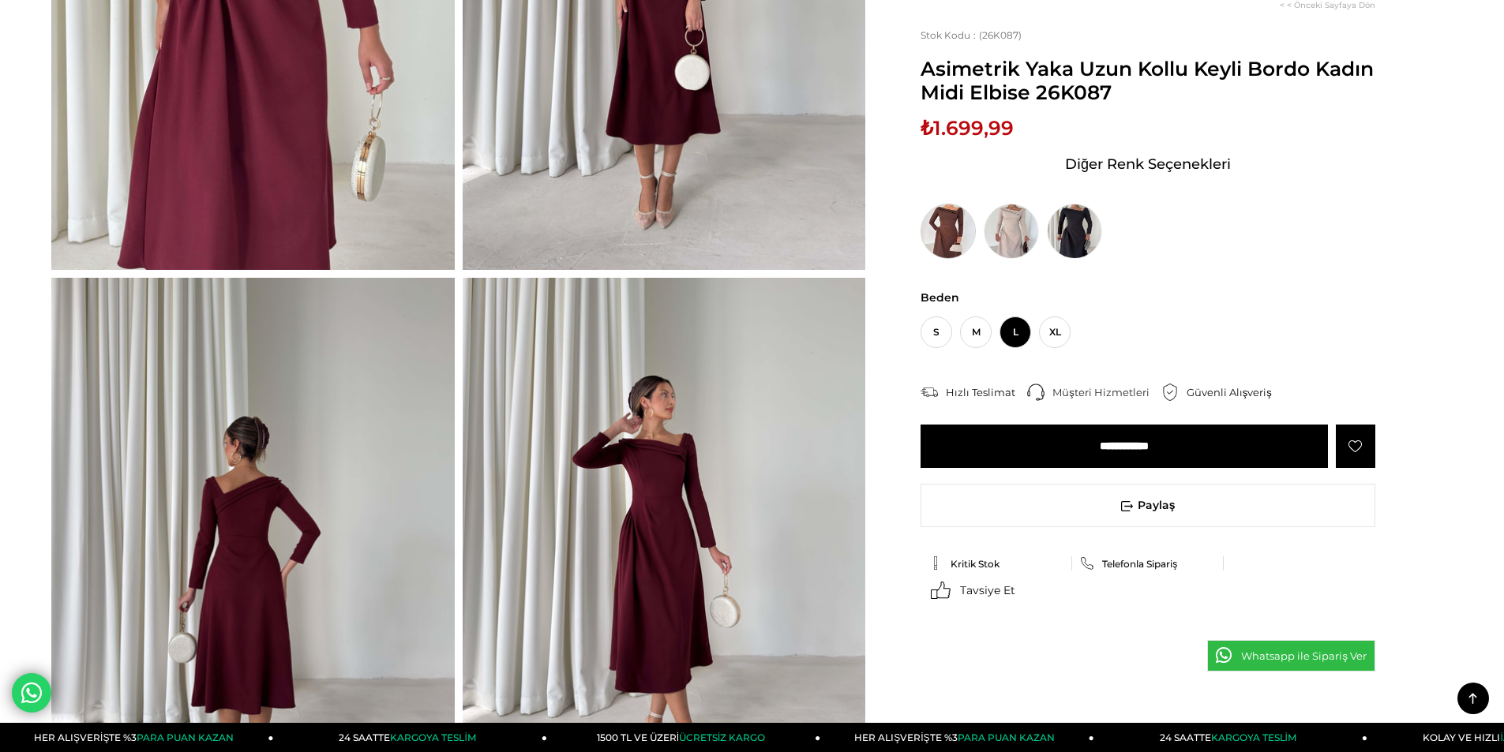
click at [941, 224] on img at bounding box center [948, 231] width 55 height 55
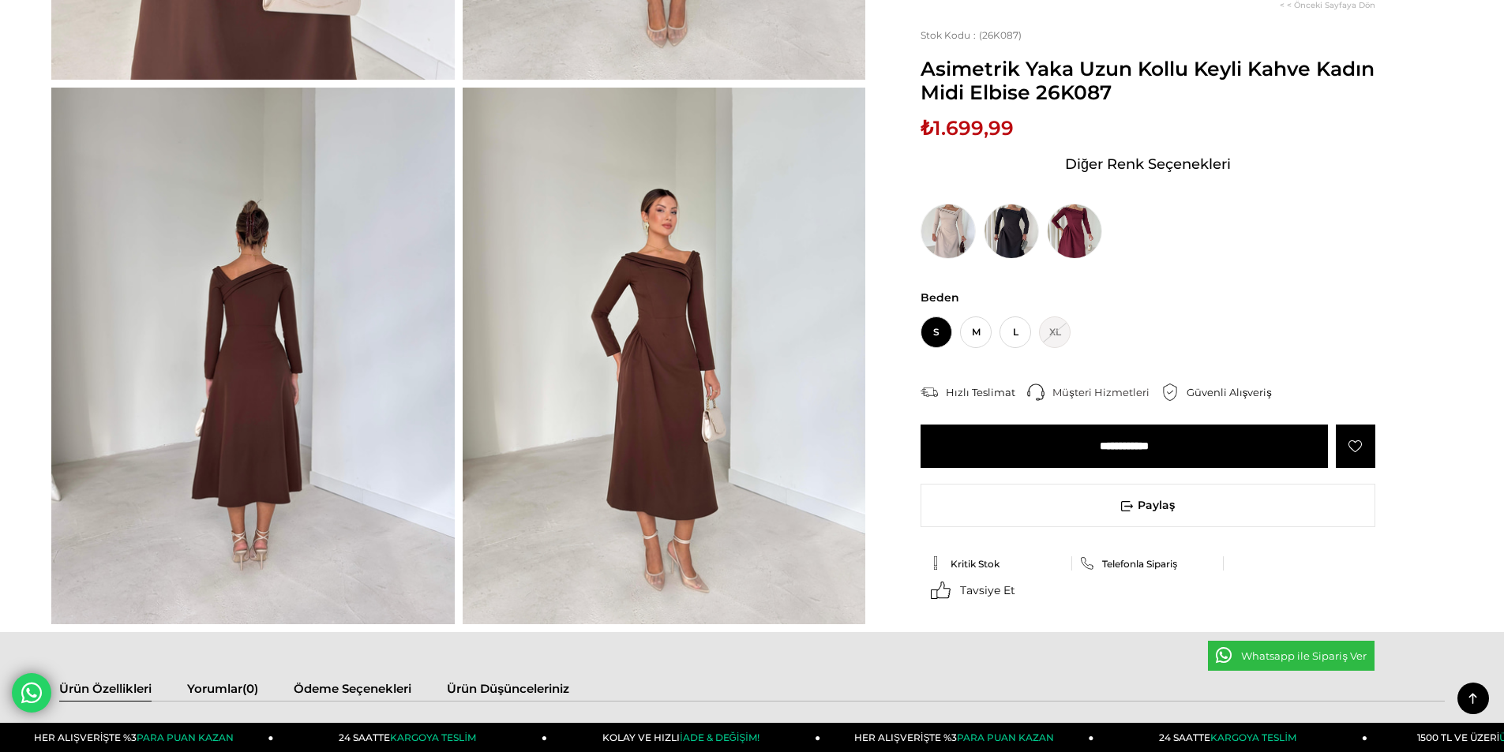
scroll to position [632, 0]
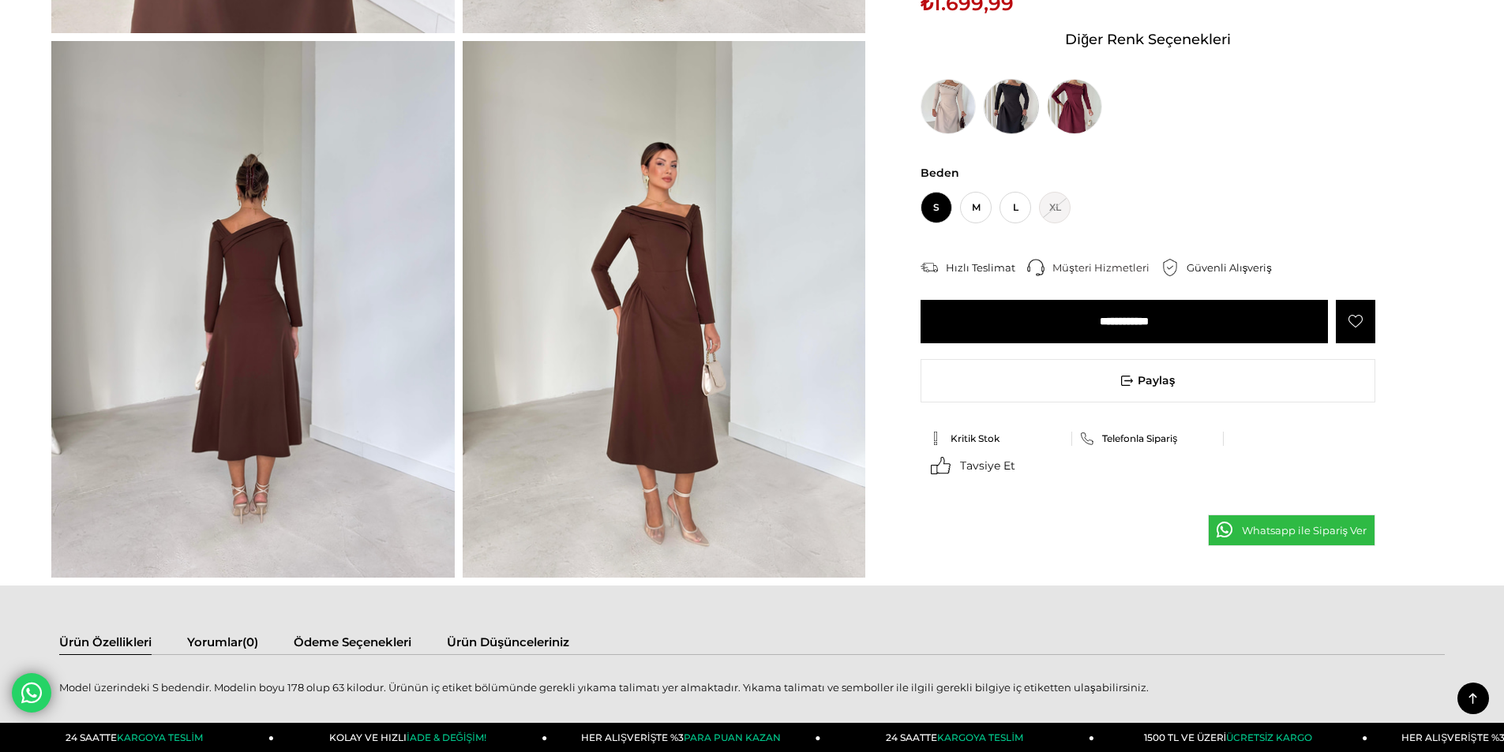
click at [1009, 107] on img at bounding box center [1011, 106] width 55 height 55
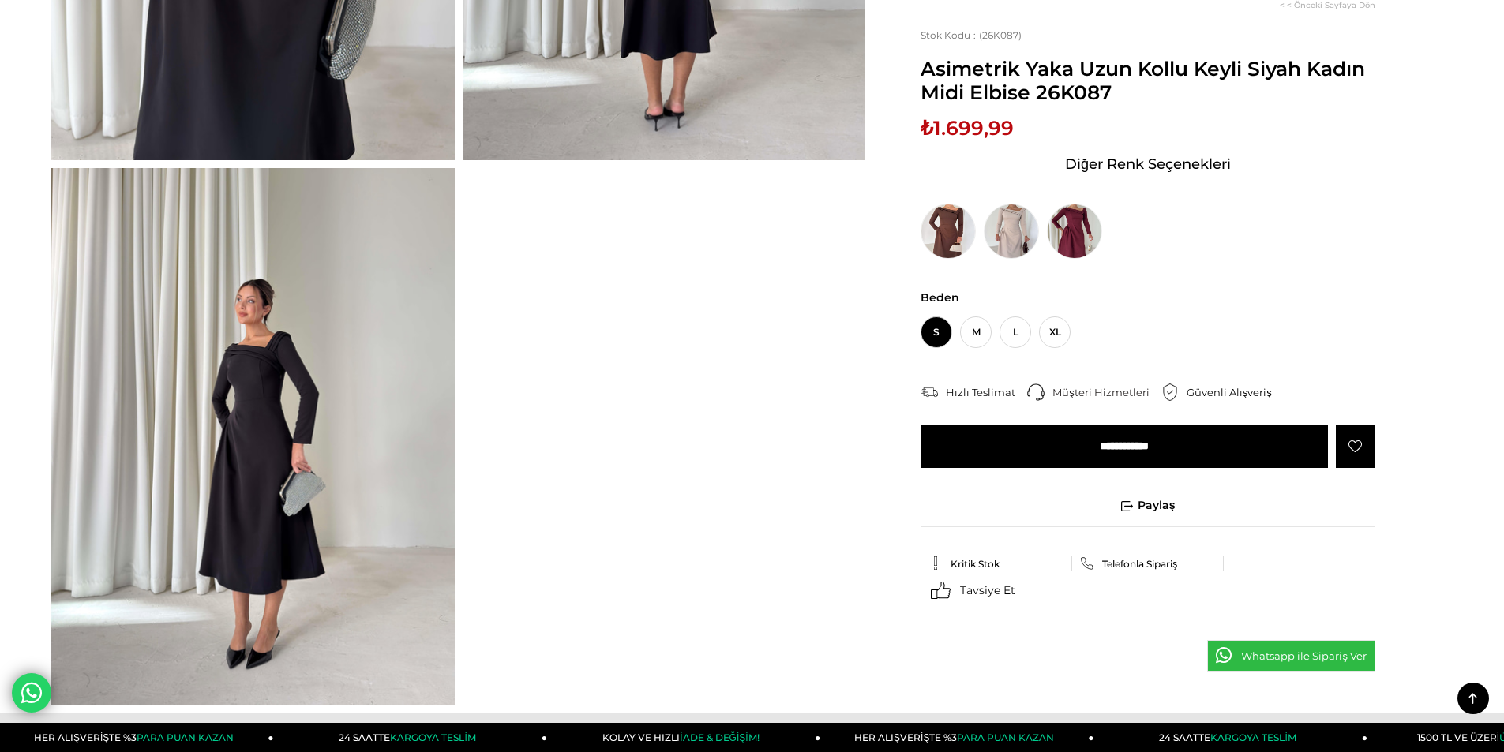
scroll to position [553, 0]
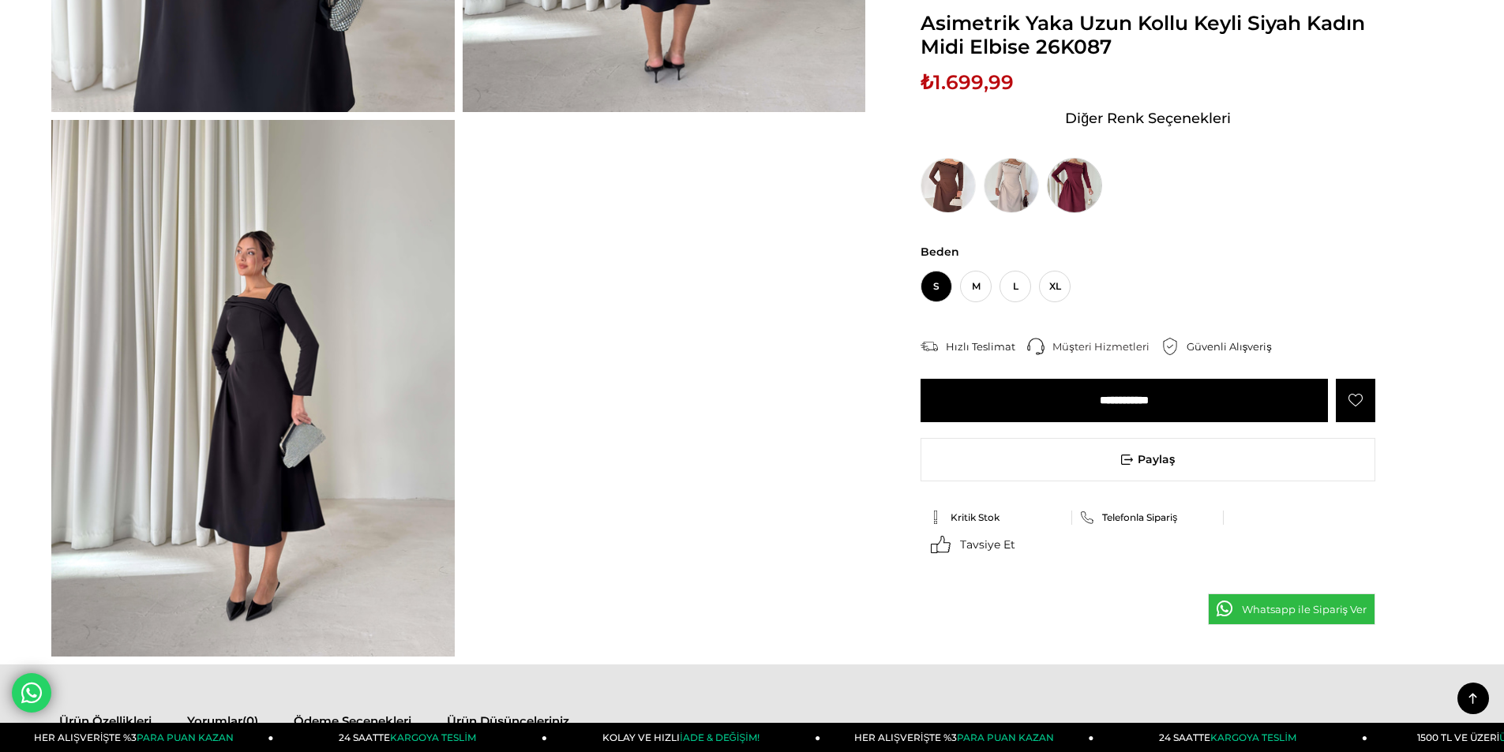
click at [1083, 182] on img at bounding box center [1074, 185] width 55 height 55
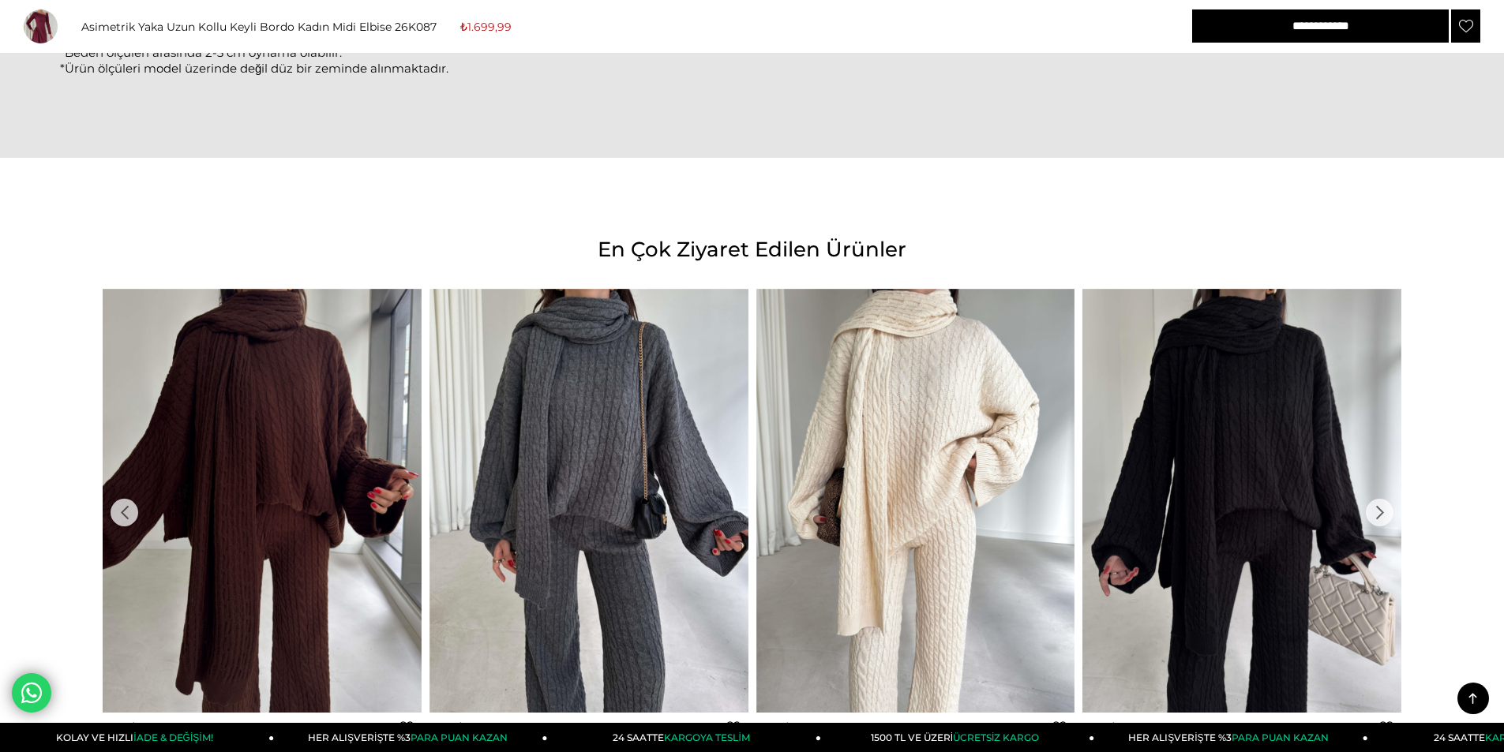
scroll to position [1500, 0]
